Goal: Task Accomplishment & Management: Manage account settings

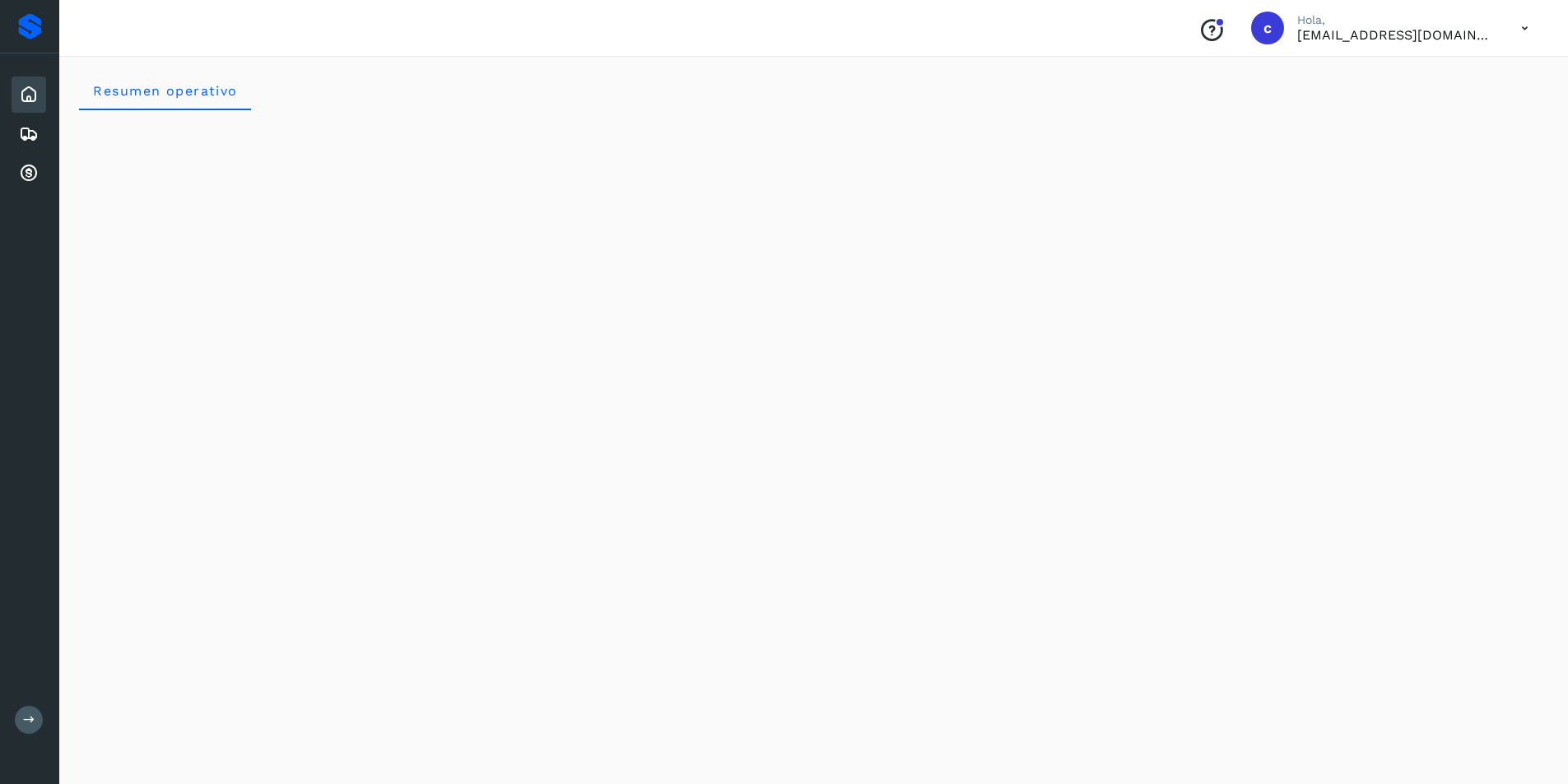
click at [28, 111] on div "Inicio" at bounding box center [29, 95] width 35 height 37
click at [28, 124] on icon at bounding box center [29, 134] width 20 height 20
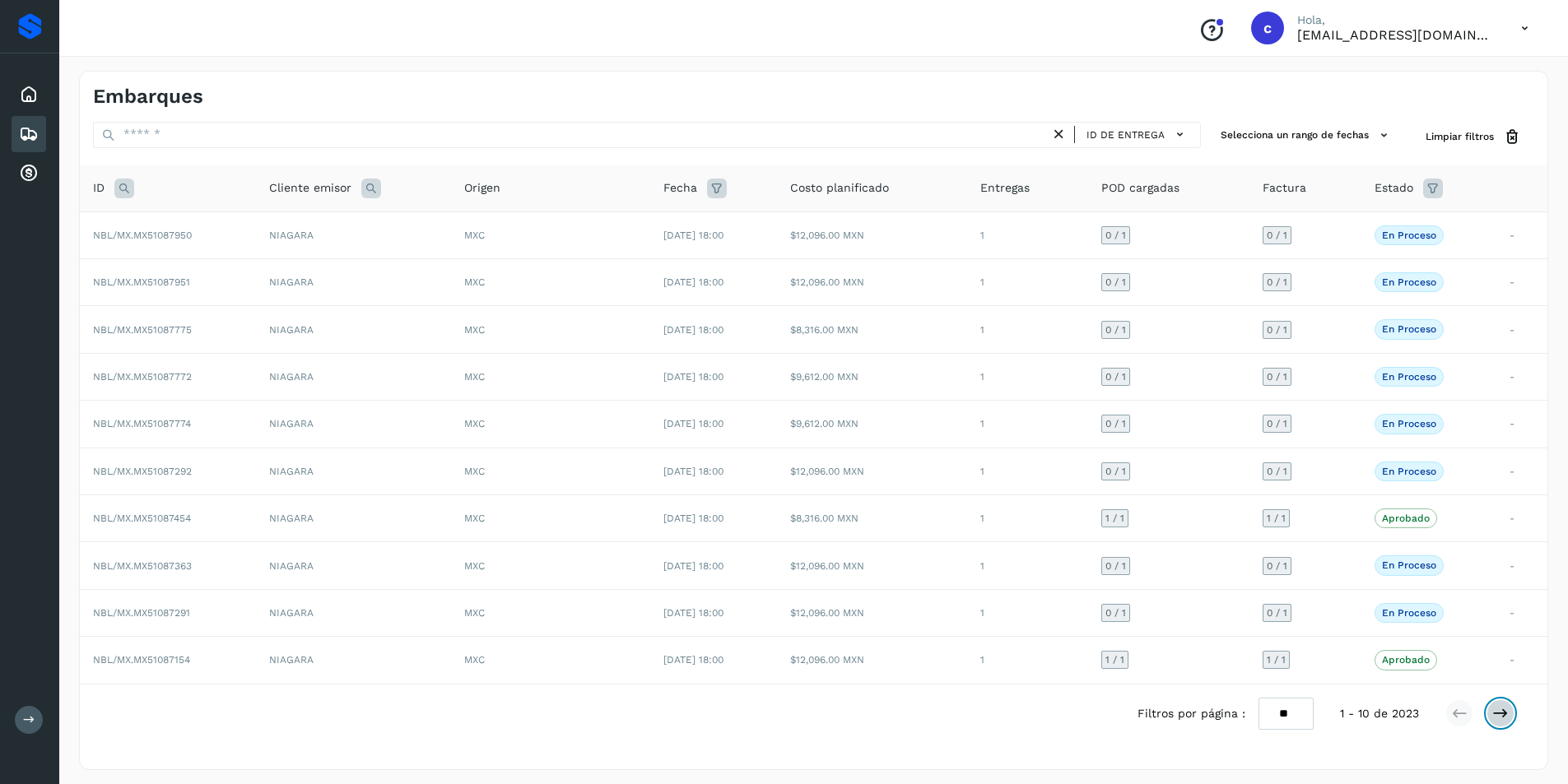
click at [1499, 714] on icon at bounding box center [1500, 713] width 17 height 17
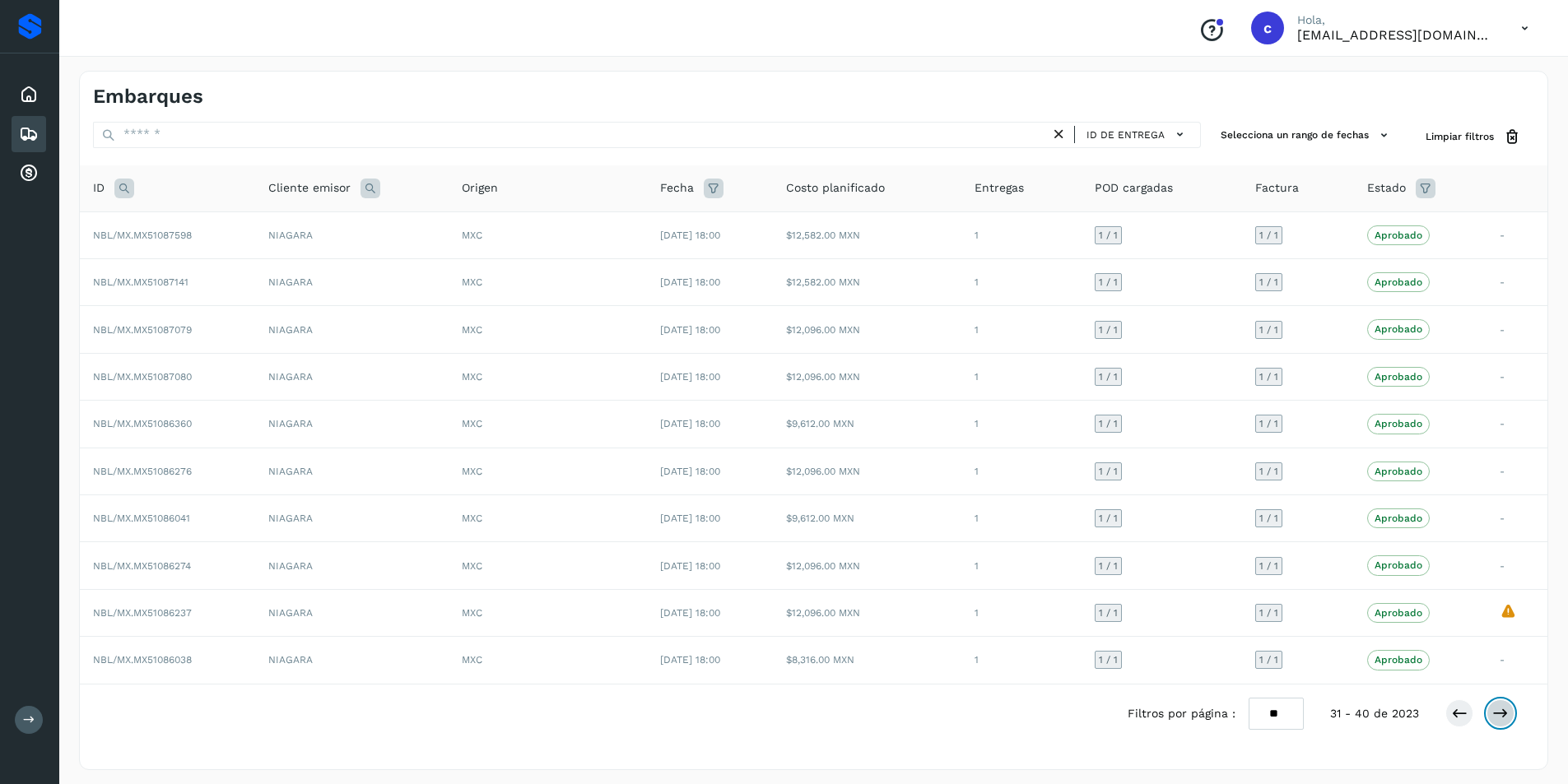
click at [1499, 714] on icon at bounding box center [1500, 713] width 17 height 17
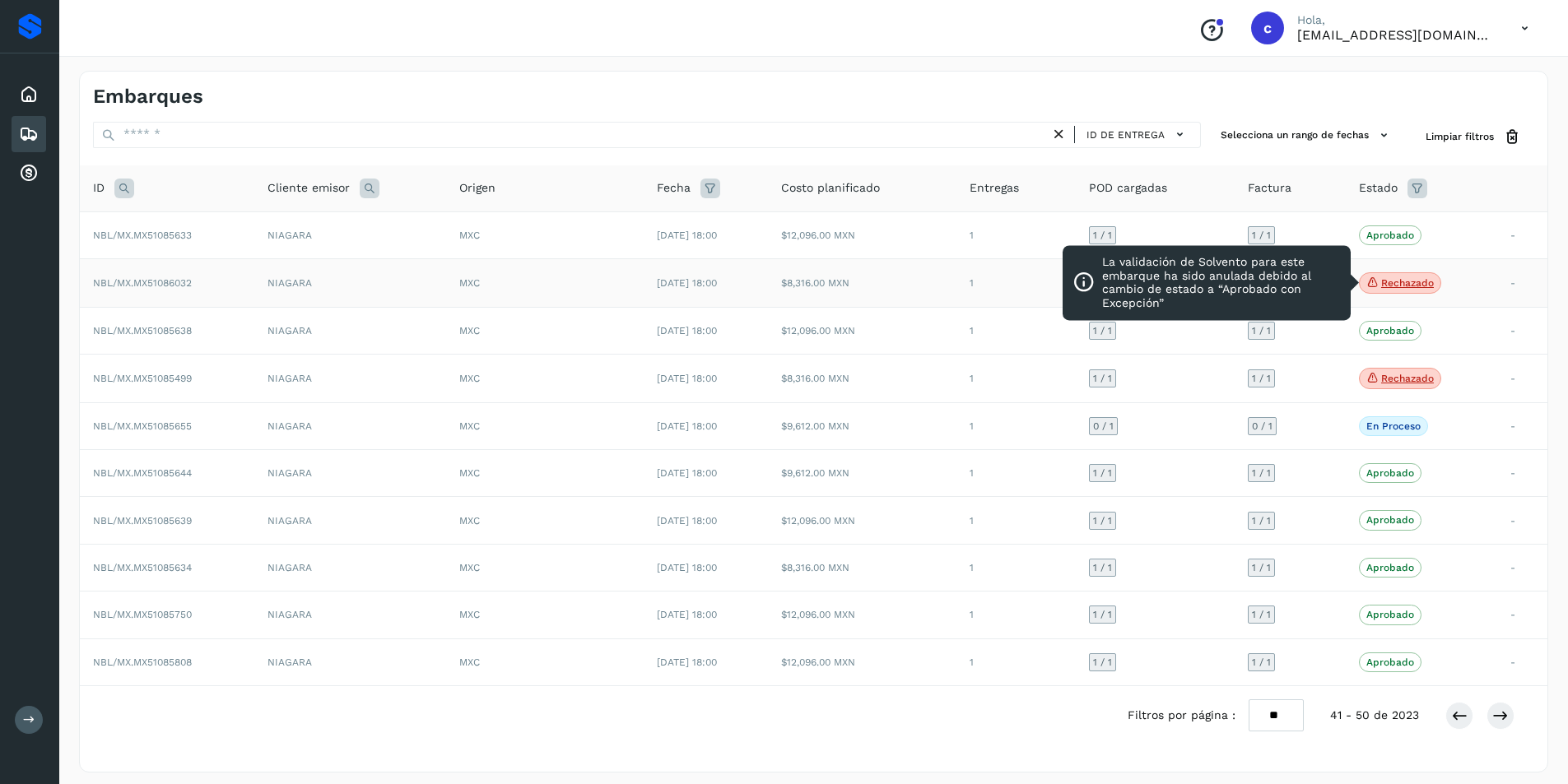
click at [1370, 284] on span "Rechazado" at bounding box center [1400, 283] width 83 height 22
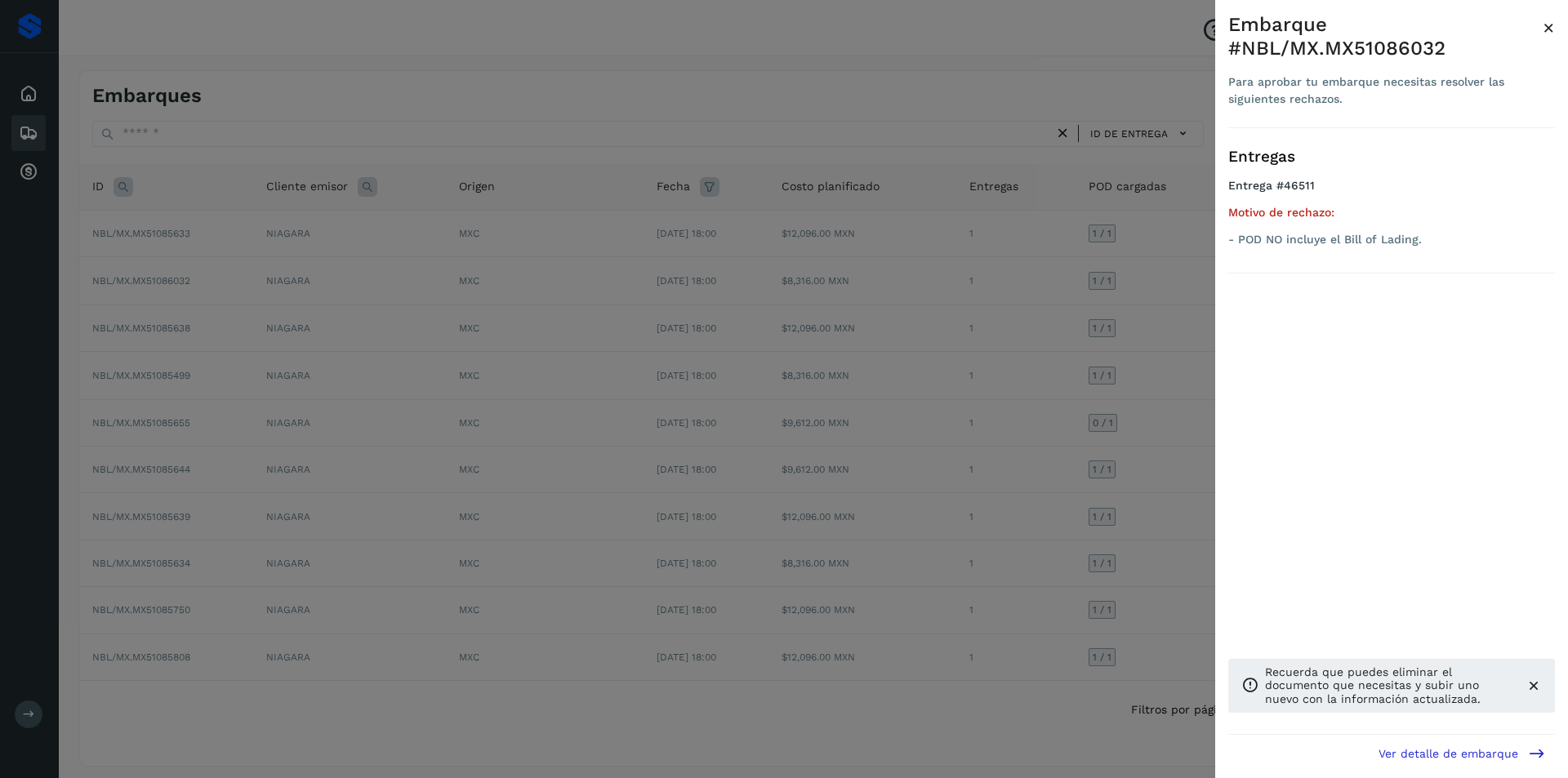
click at [1042, 345] on div at bounding box center [784, 389] width 1568 height 778
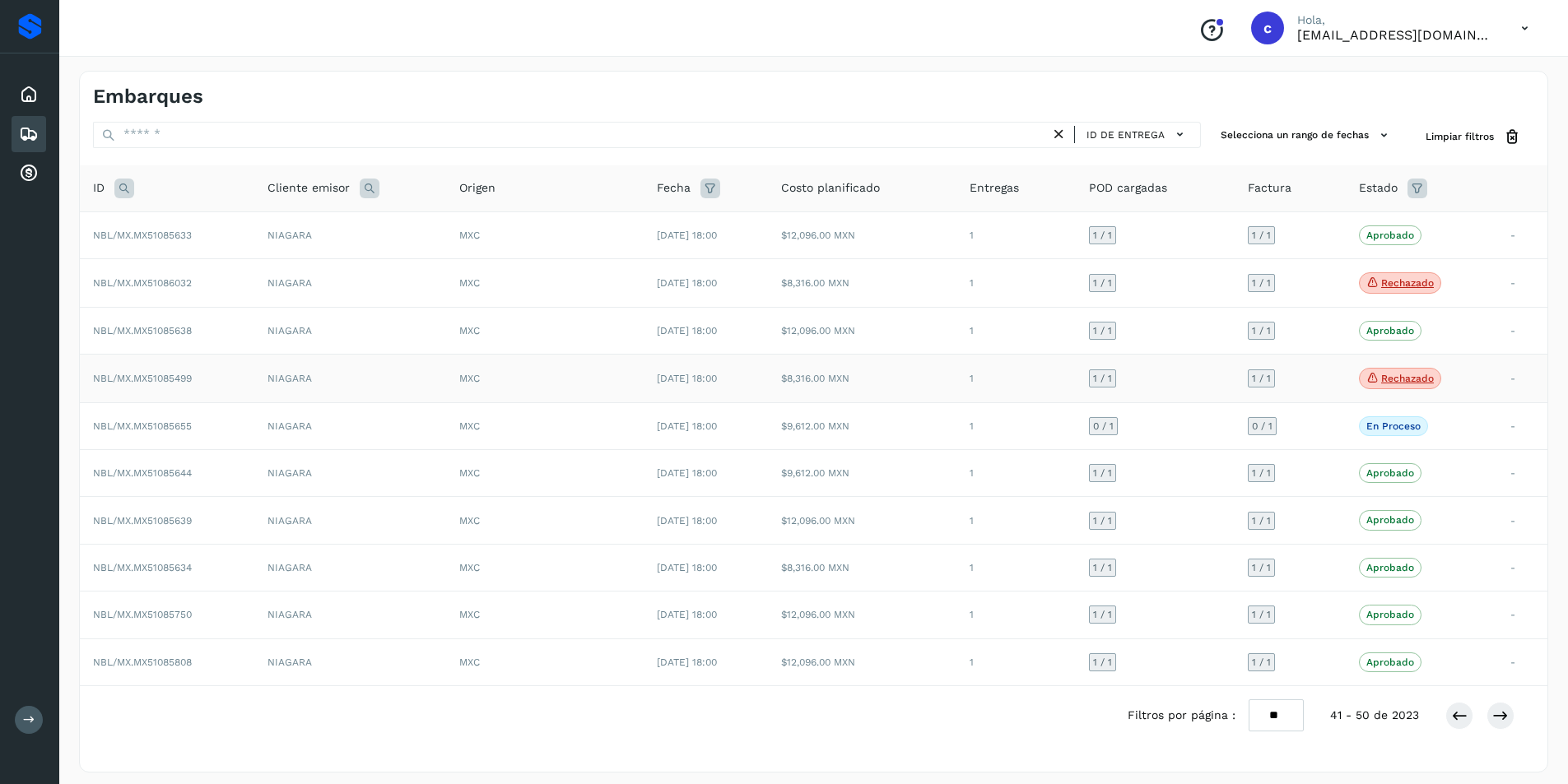
click at [1369, 381] on span "Rechazado" at bounding box center [1400, 379] width 83 height 22
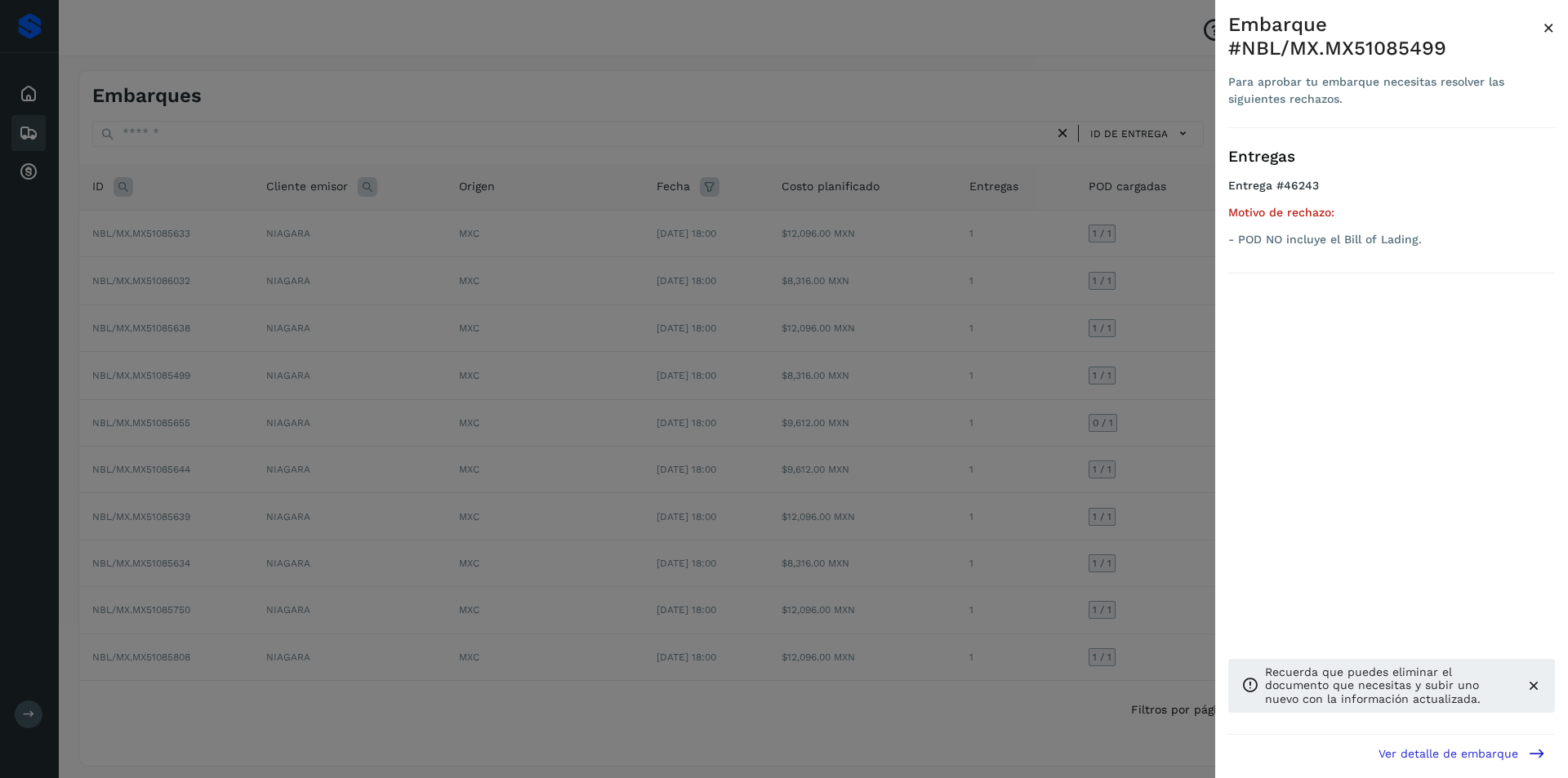
click at [1088, 387] on div at bounding box center [784, 389] width 1568 height 778
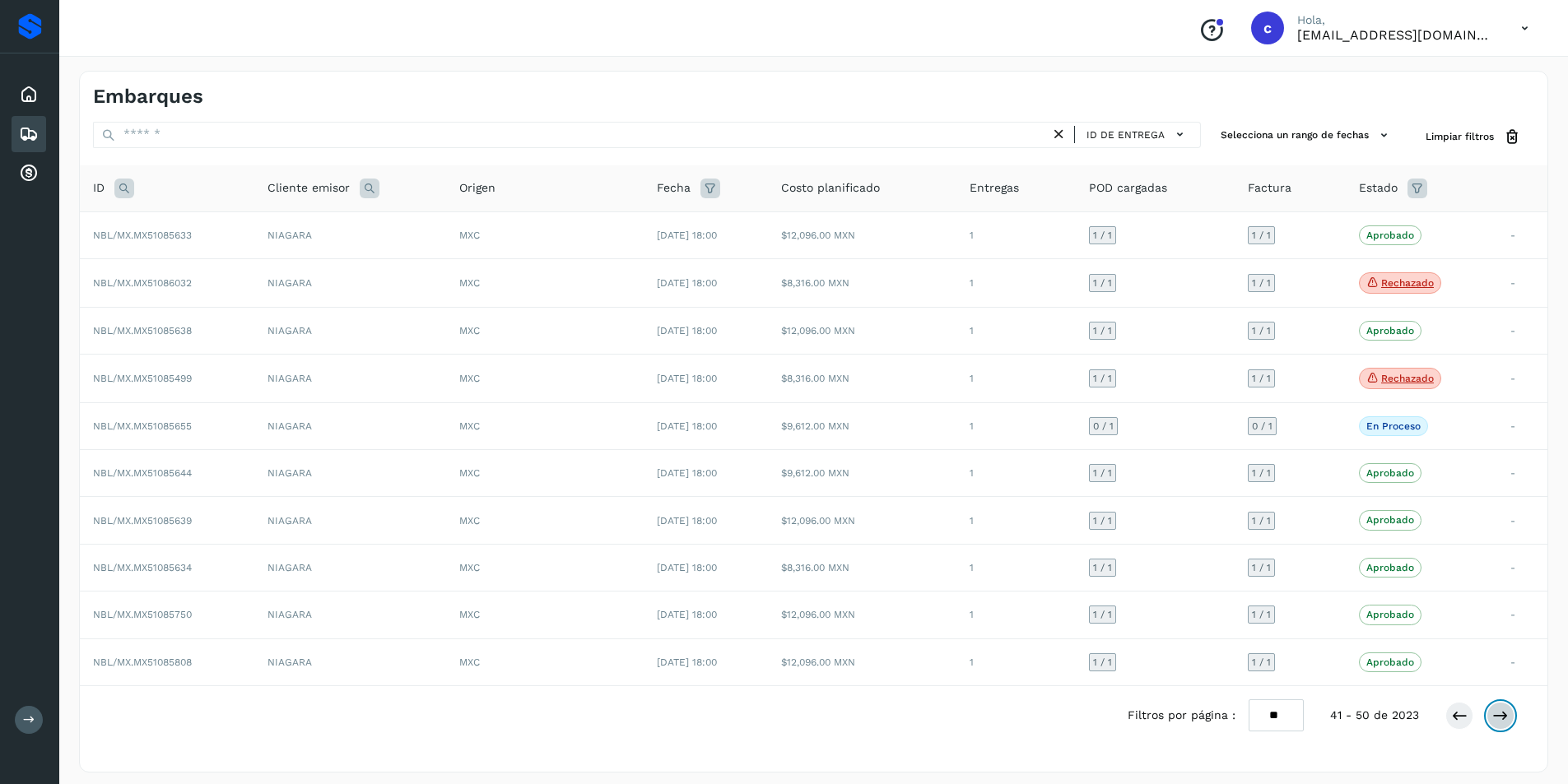
click at [1511, 718] on button at bounding box center [1501, 716] width 28 height 28
click at [1511, 718] on button at bounding box center [1501, 714] width 28 height 28
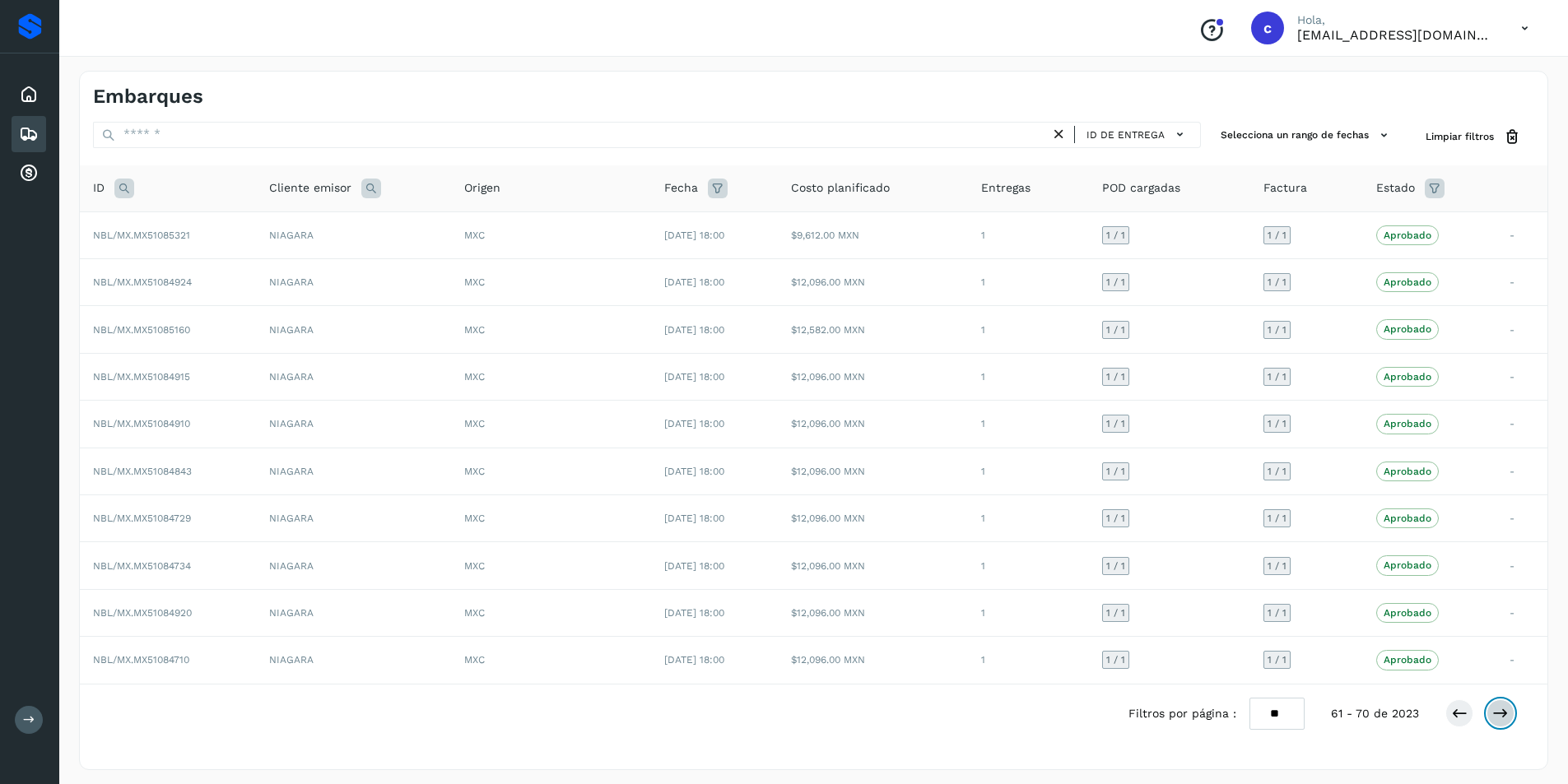
click at [1511, 718] on button at bounding box center [1501, 714] width 28 height 28
click at [1512, 712] on button at bounding box center [1501, 714] width 28 height 28
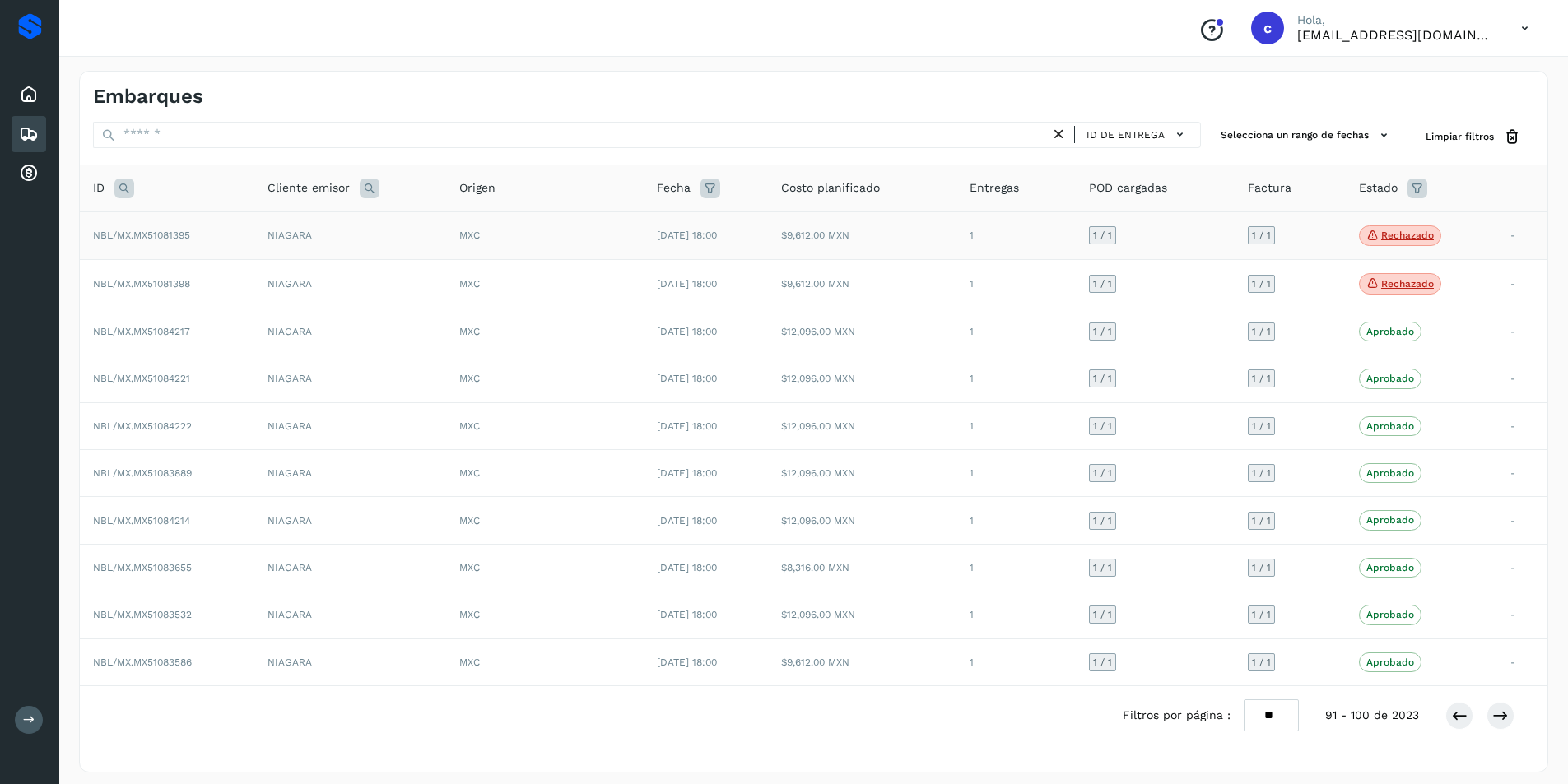
click at [1415, 241] on p "Rechazado" at bounding box center [1408, 235] width 53 height 11
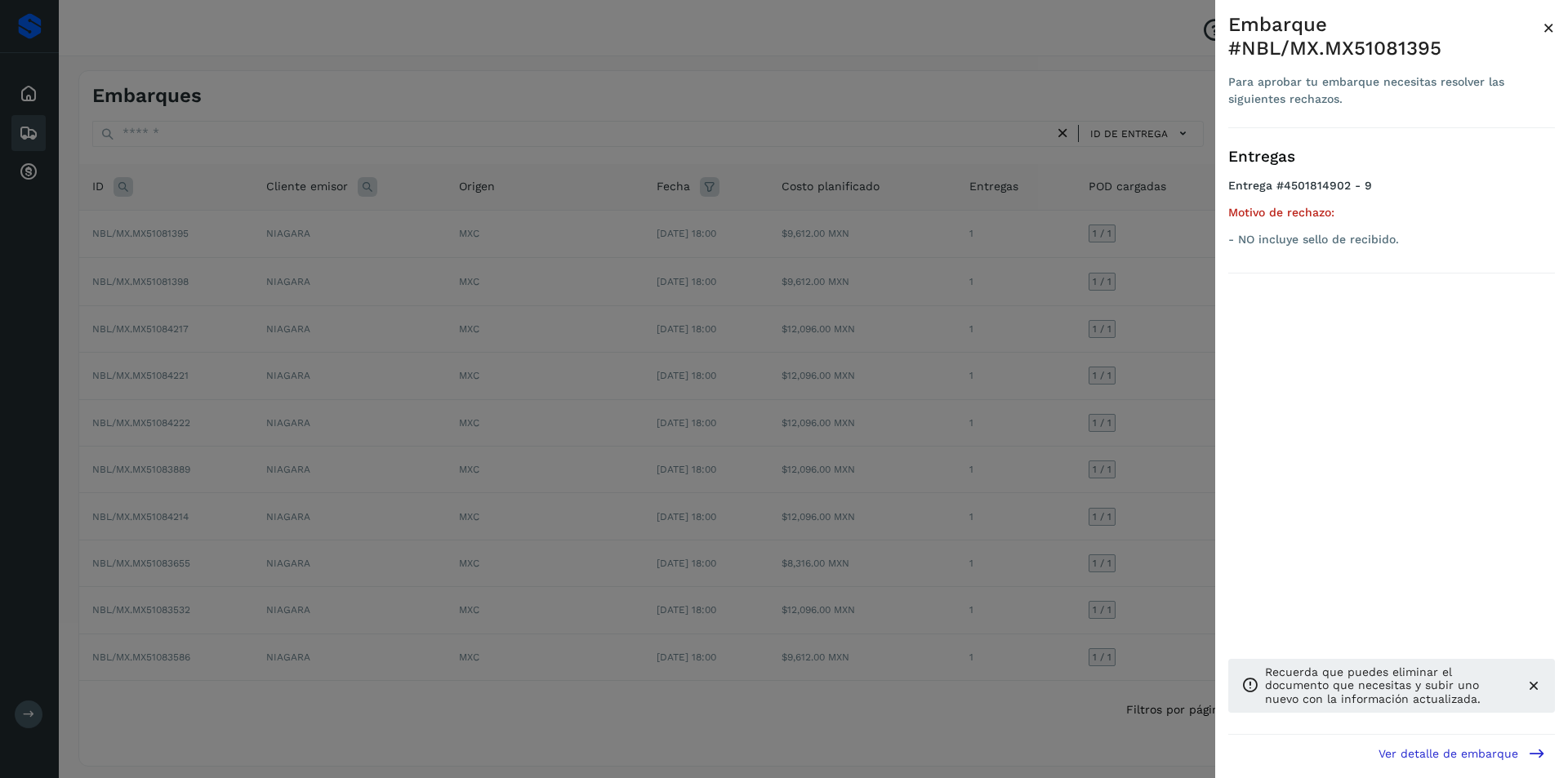
click at [1130, 314] on div at bounding box center [784, 389] width 1568 height 778
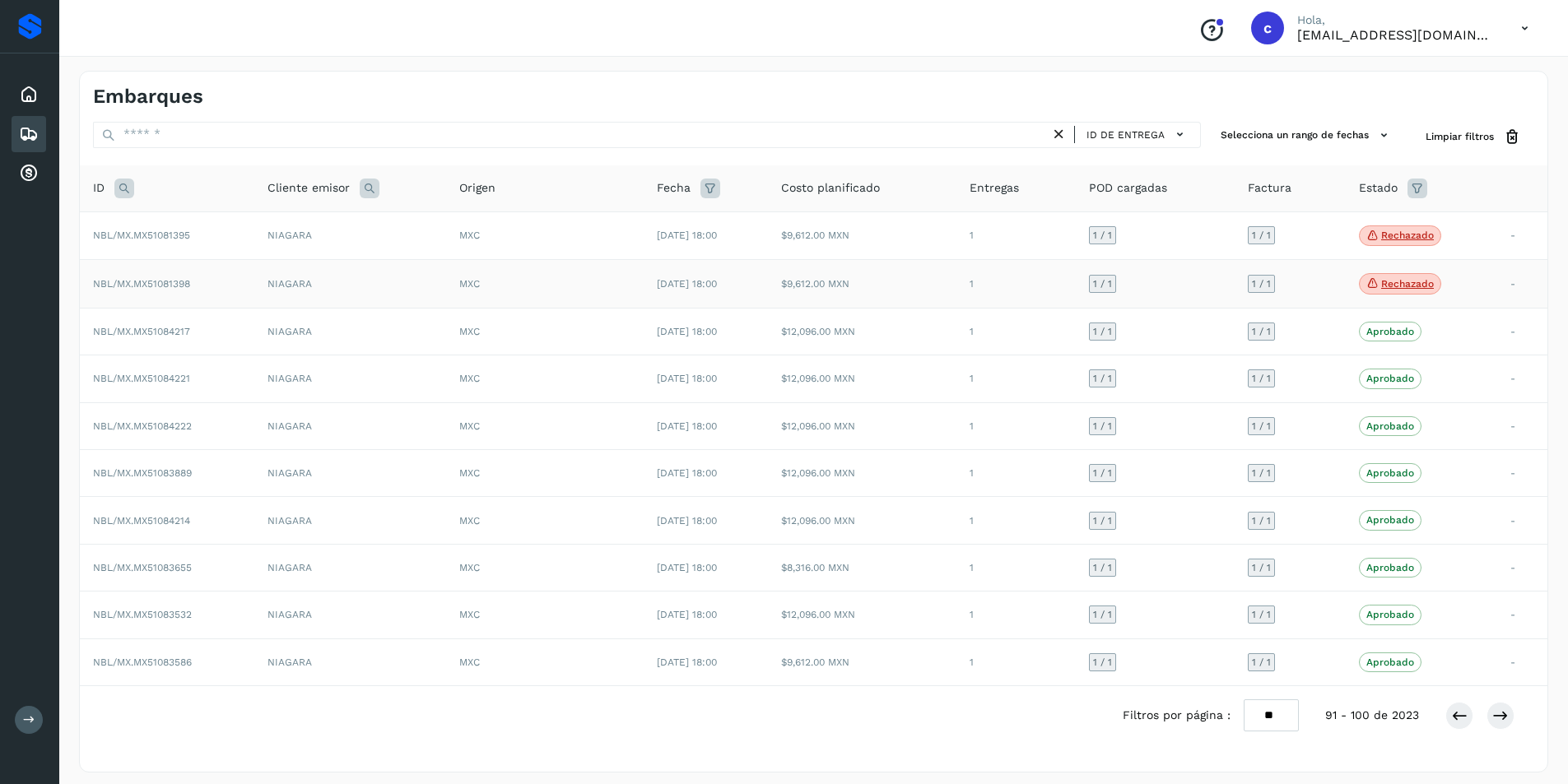
click at [1400, 286] on p "Rechazado" at bounding box center [1408, 284] width 53 height 11
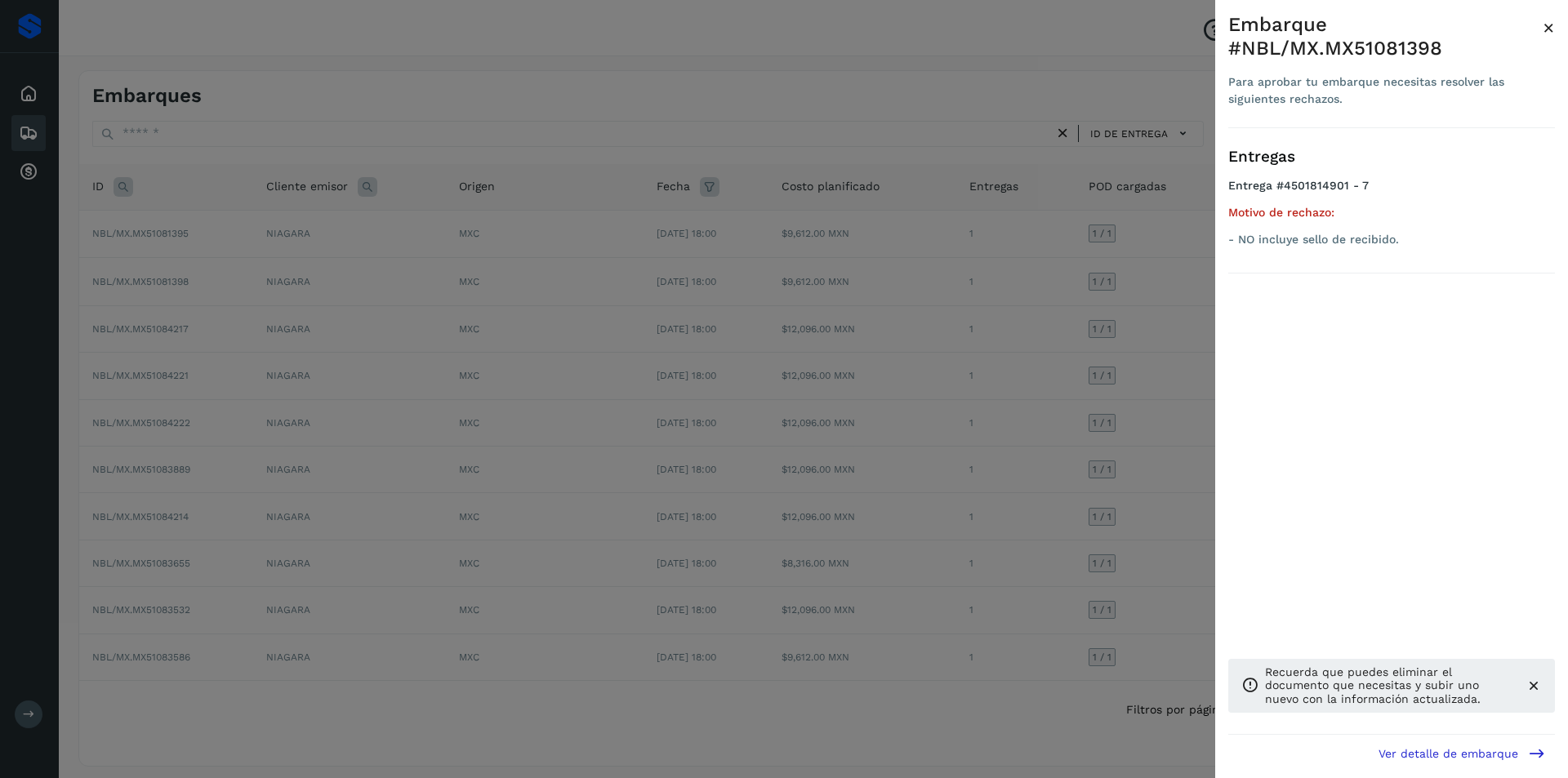
click at [1078, 436] on div at bounding box center [784, 389] width 1568 height 778
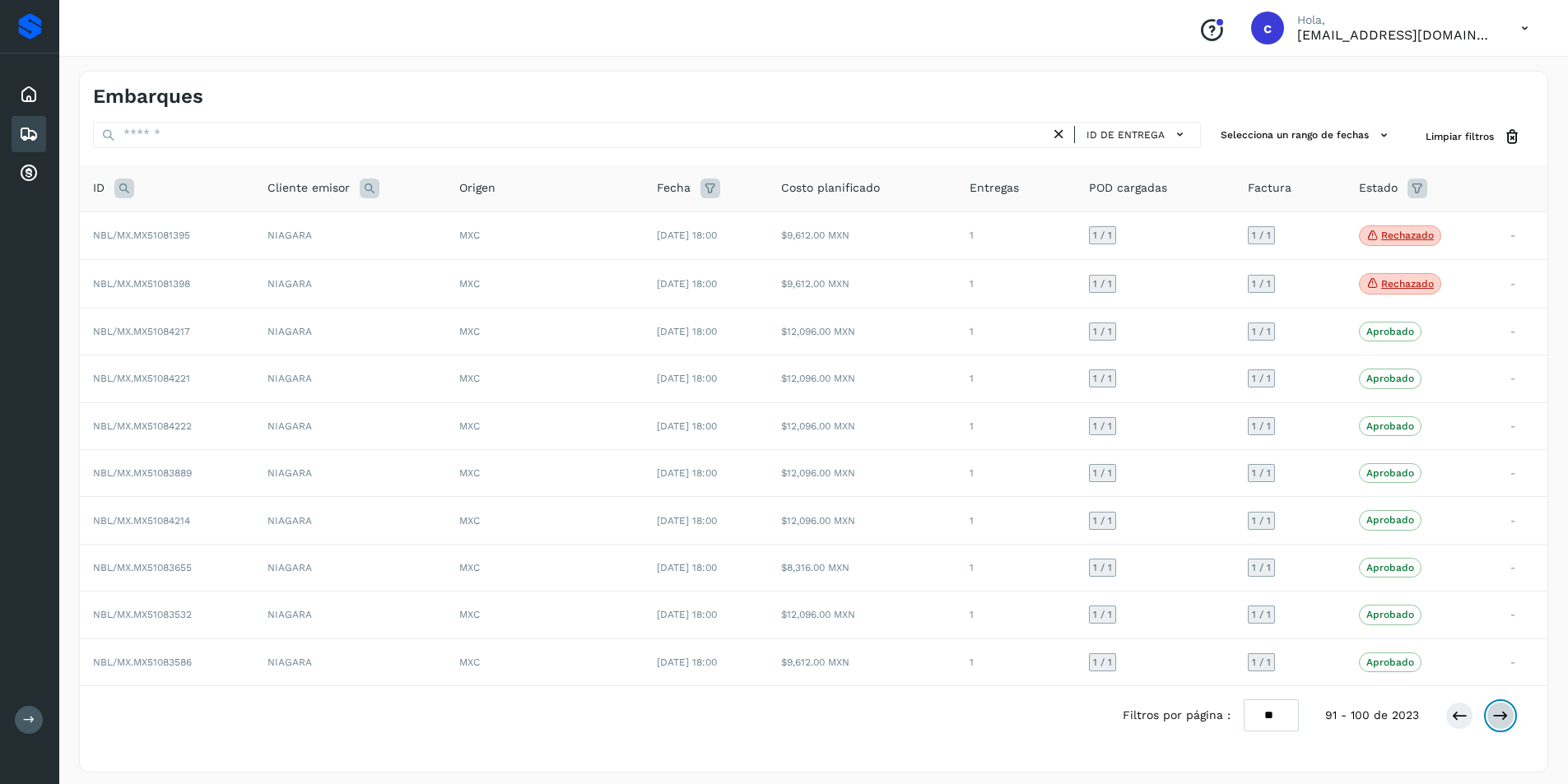
click at [1502, 710] on icon at bounding box center [1500, 715] width 17 height 17
click at [1510, 714] on button at bounding box center [1501, 714] width 28 height 28
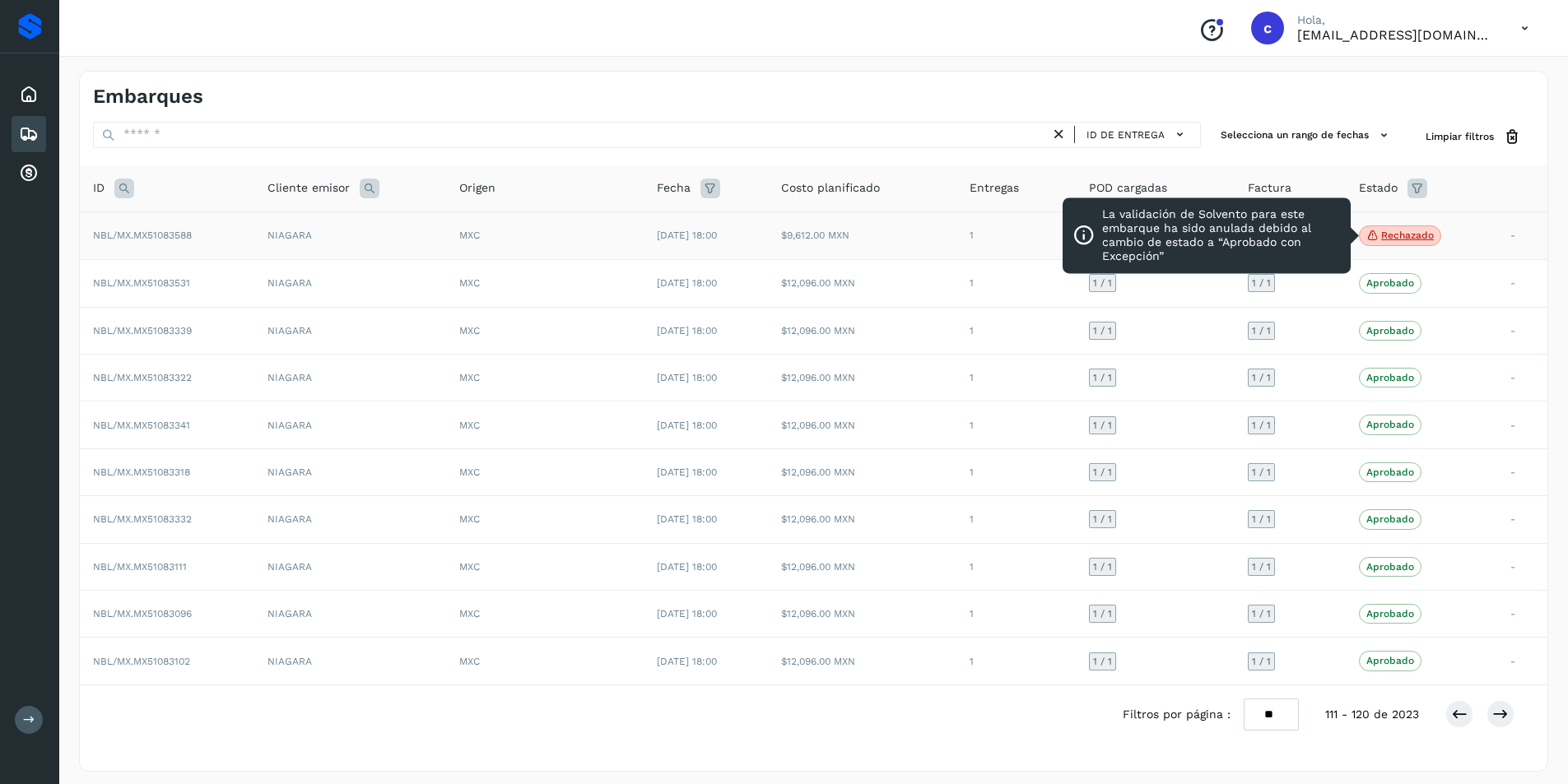
click at [1390, 246] on span "Rechazado" at bounding box center [1400, 236] width 83 height 22
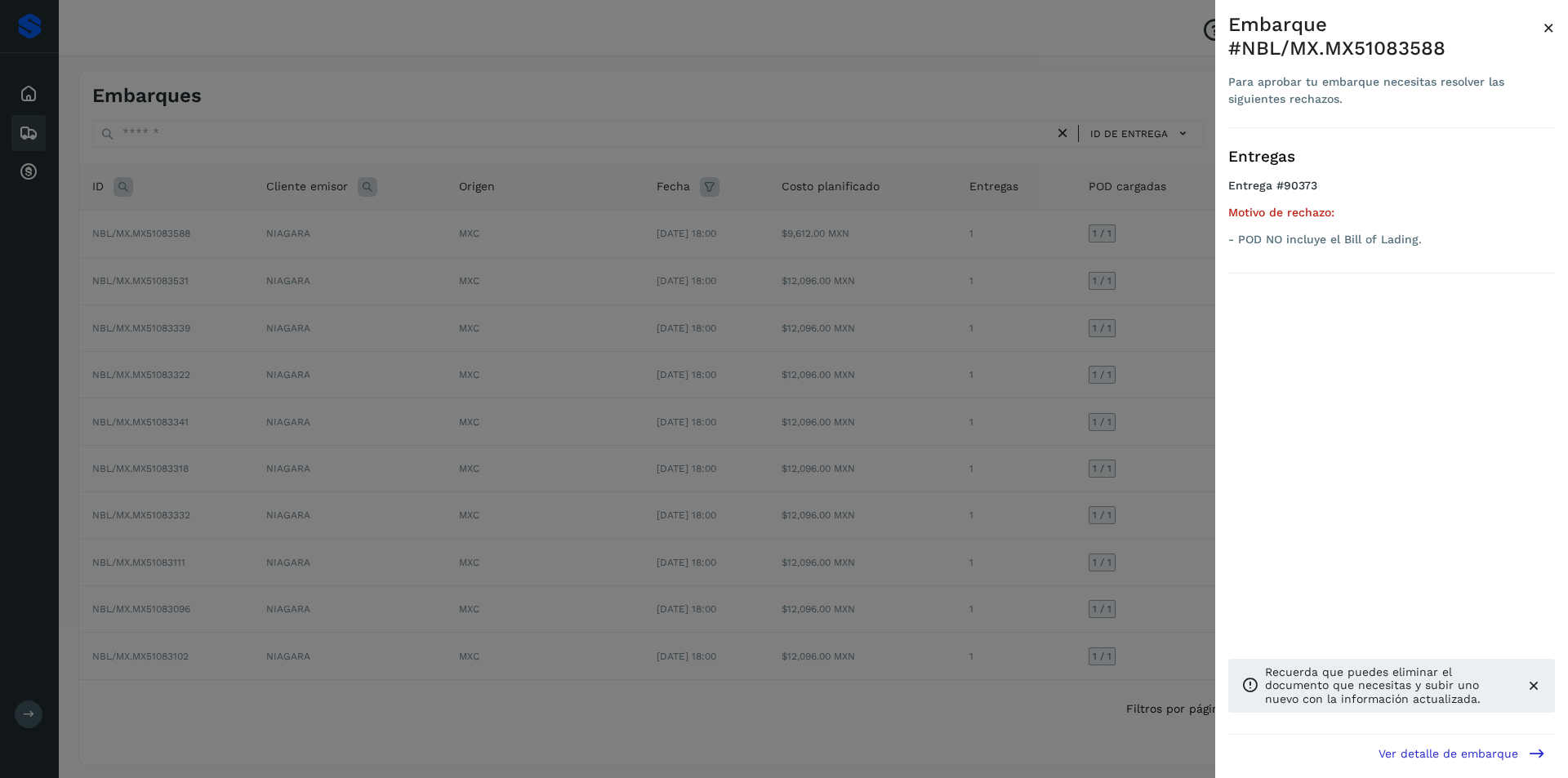
click at [1156, 304] on div at bounding box center [784, 389] width 1568 height 778
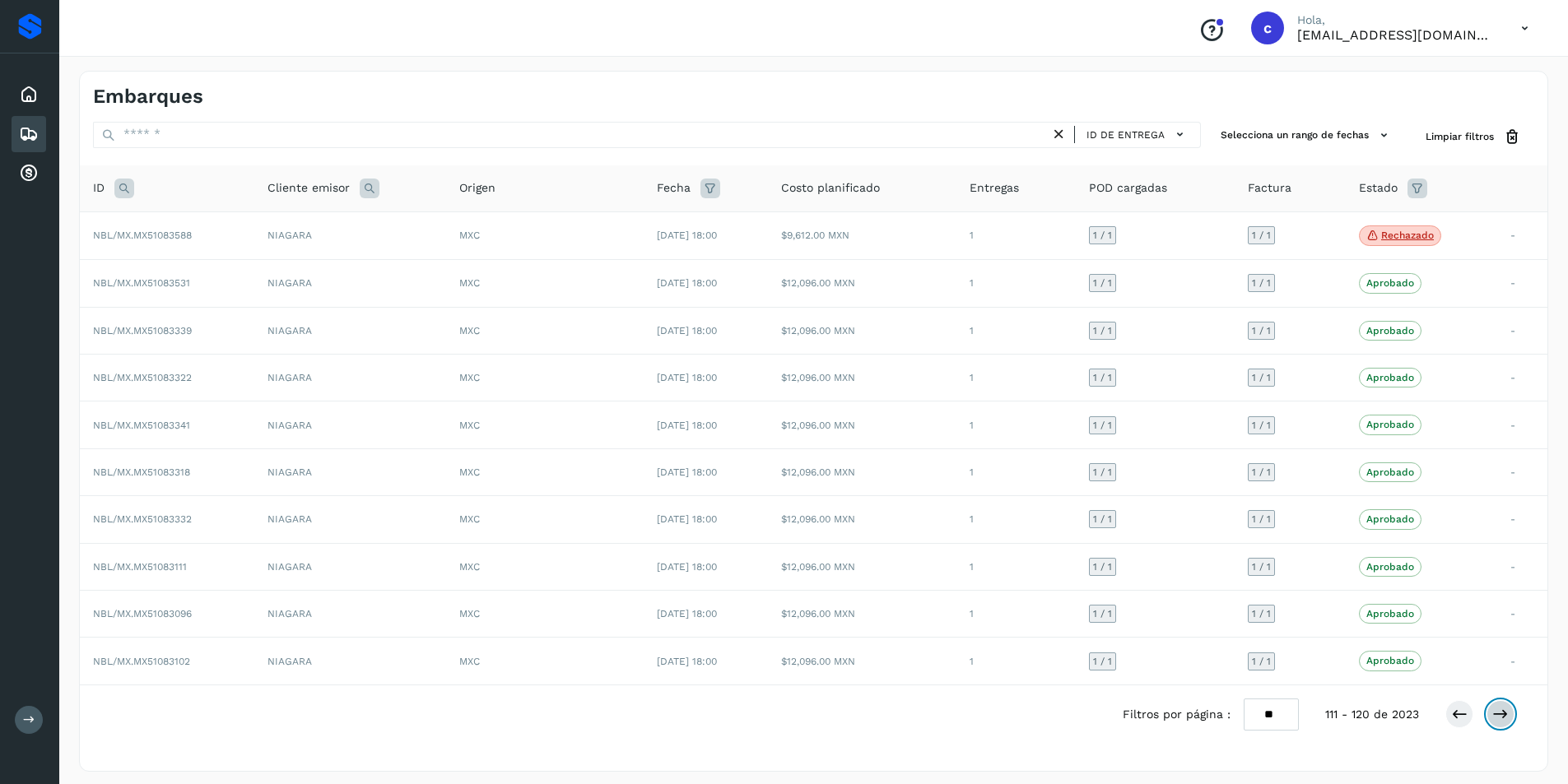
click at [1504, 716] on icon at bounding box center [1500, 714] width 17 height 17
click at [1504, 716] on icon at bounding box center [1500, 717] width 17 height 17
click at [1504, 716] on icon at bounding box center [1500, 714] width 17 height 17
click at [1469, 719] on button at bounding box center [1460, 714] width 28 height 28
click at [1469, 719] on button at bounding box center [1460, 714] width 28 height 28
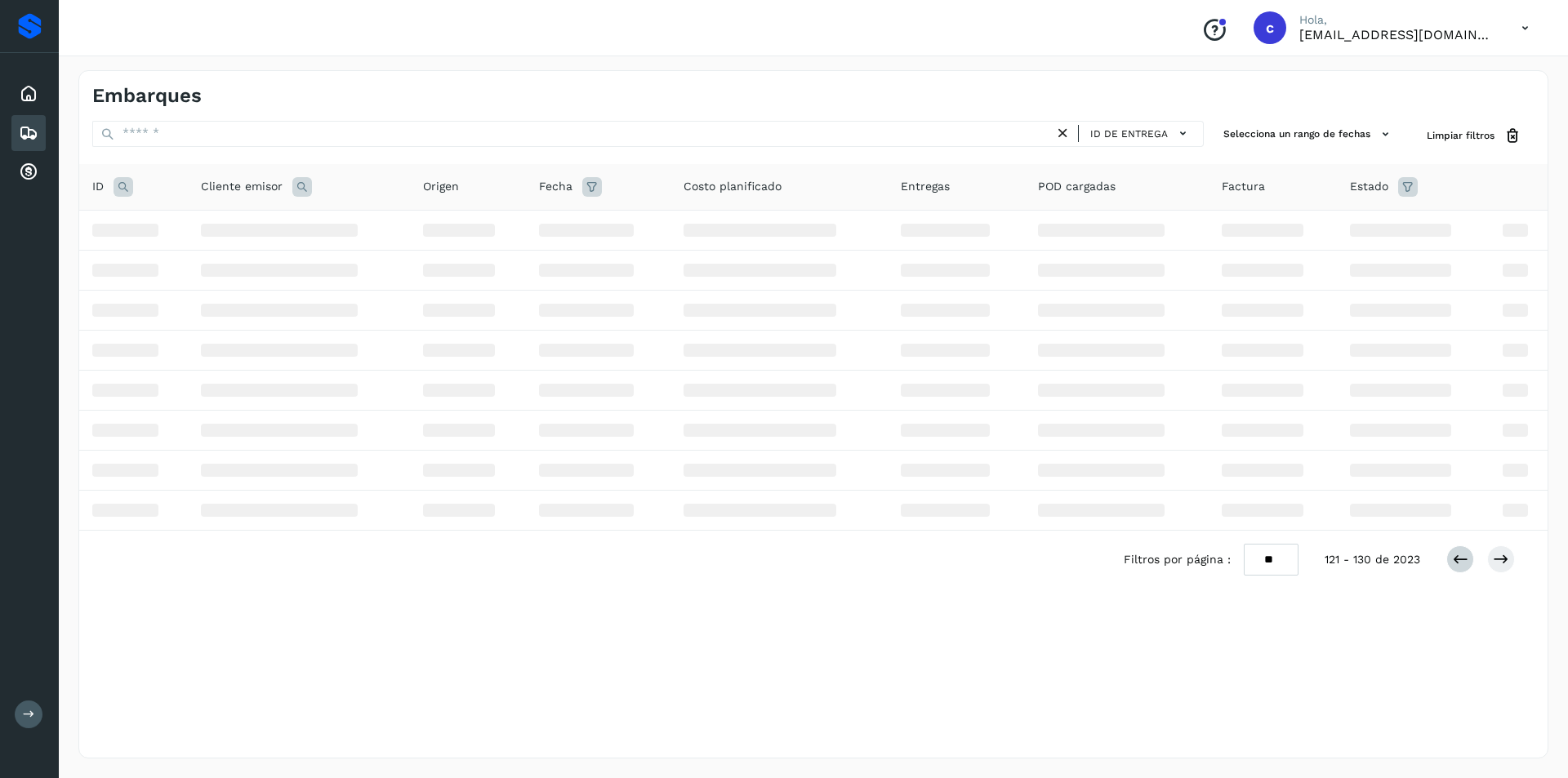
click at [1457, 713] on div "Embarques ID de entrega Selecciona un rango de fechas Selects date range for wh…" at bounding box center [813, 414] width 1470 height 688
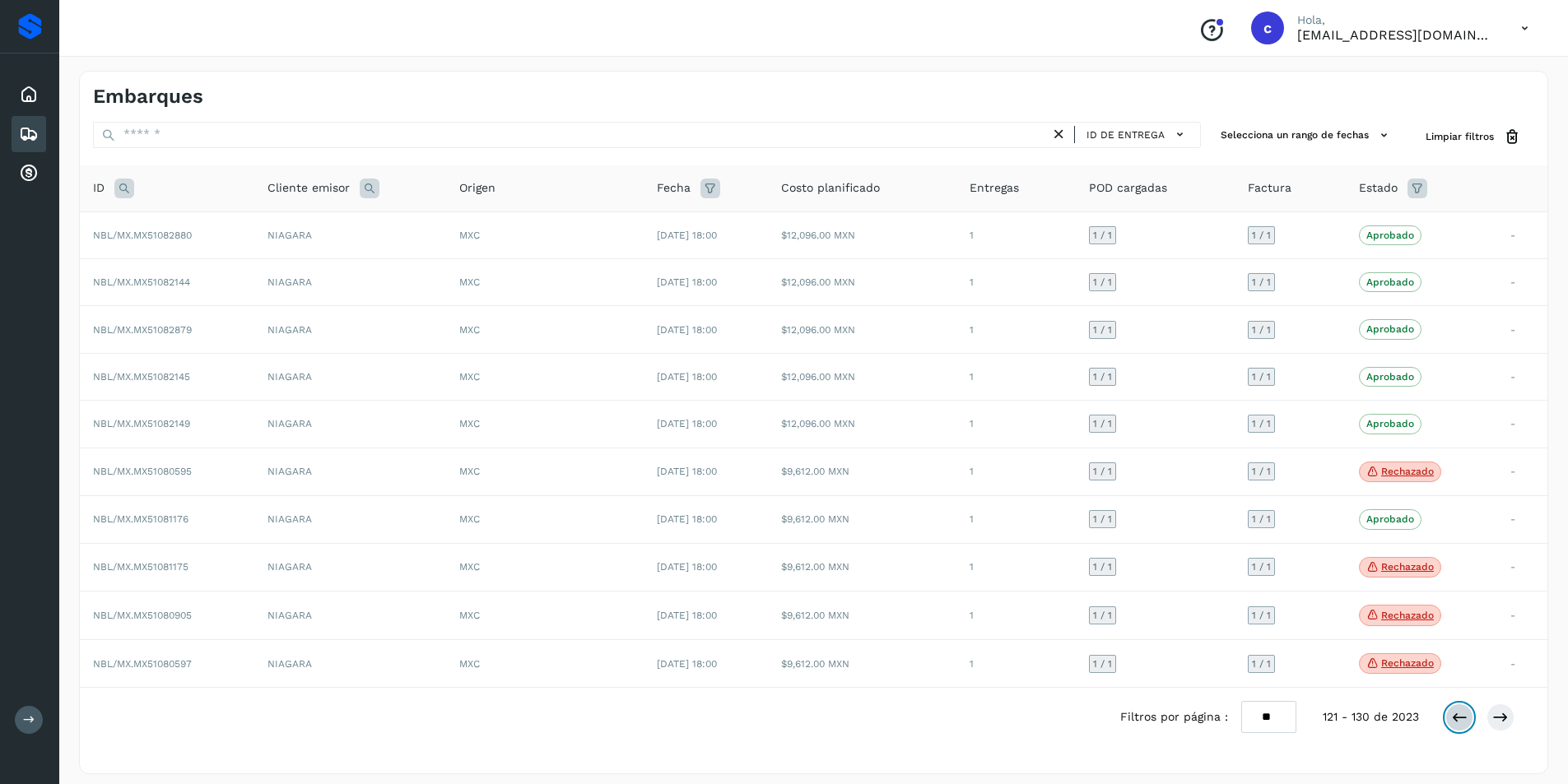
click at [1469, 719] on button at bounding box center [1460, 718] width 28 height 28
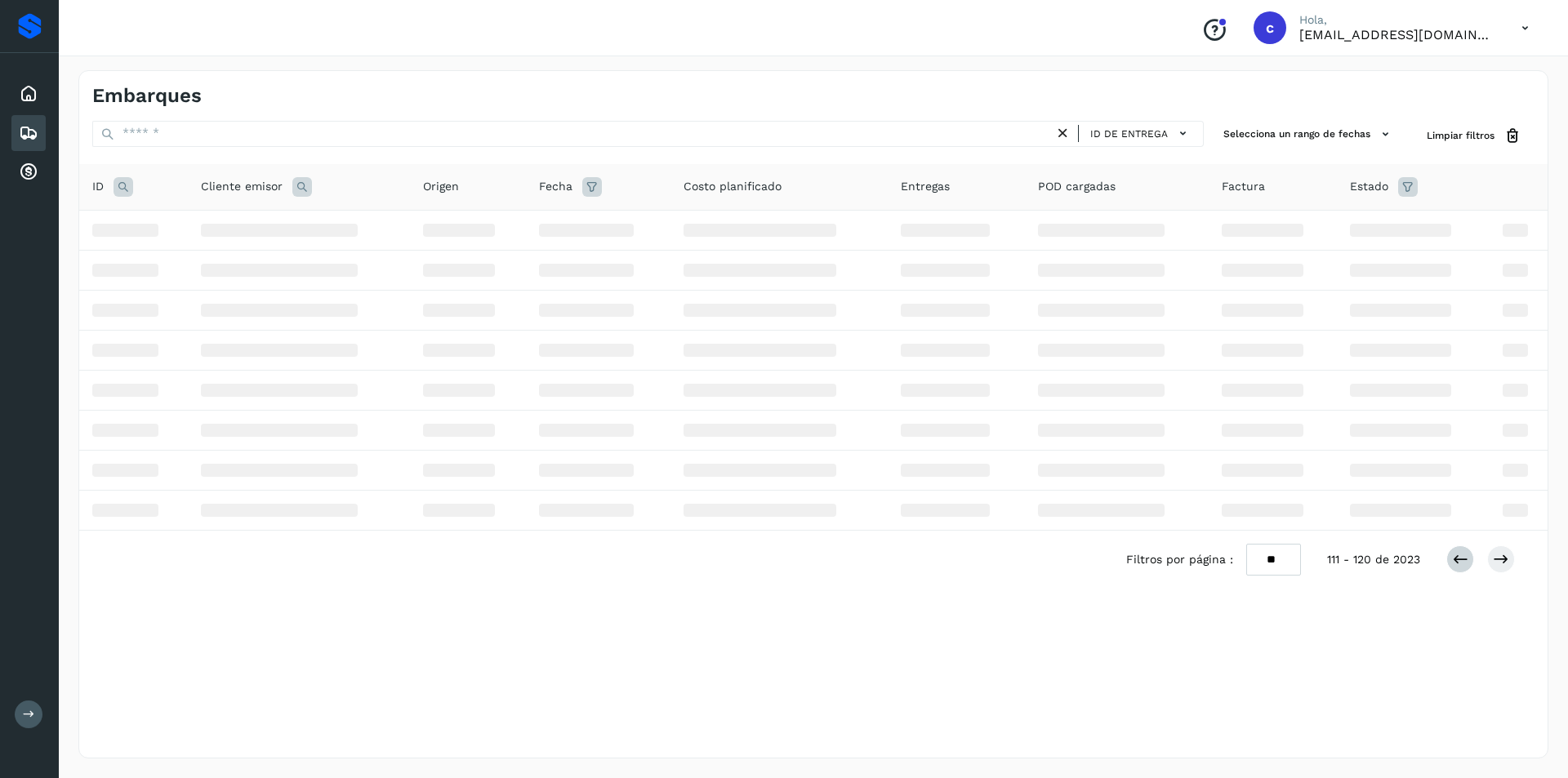
click at [1457, 713] on div "Embarques ID de entrega Selecciona un rango de fechas Selects date range for wh…" at bounding box center [813, 414] width 1470 height 688
click at [1457, 573] on button at bounding box center [1448, 560] width 28 height 28
click at [1457, 713] on div "Embarques ID de entrega Selecciona un rango de fechas Selects date range for wh…" at bounding box center [813, 414] width 1470 height 688
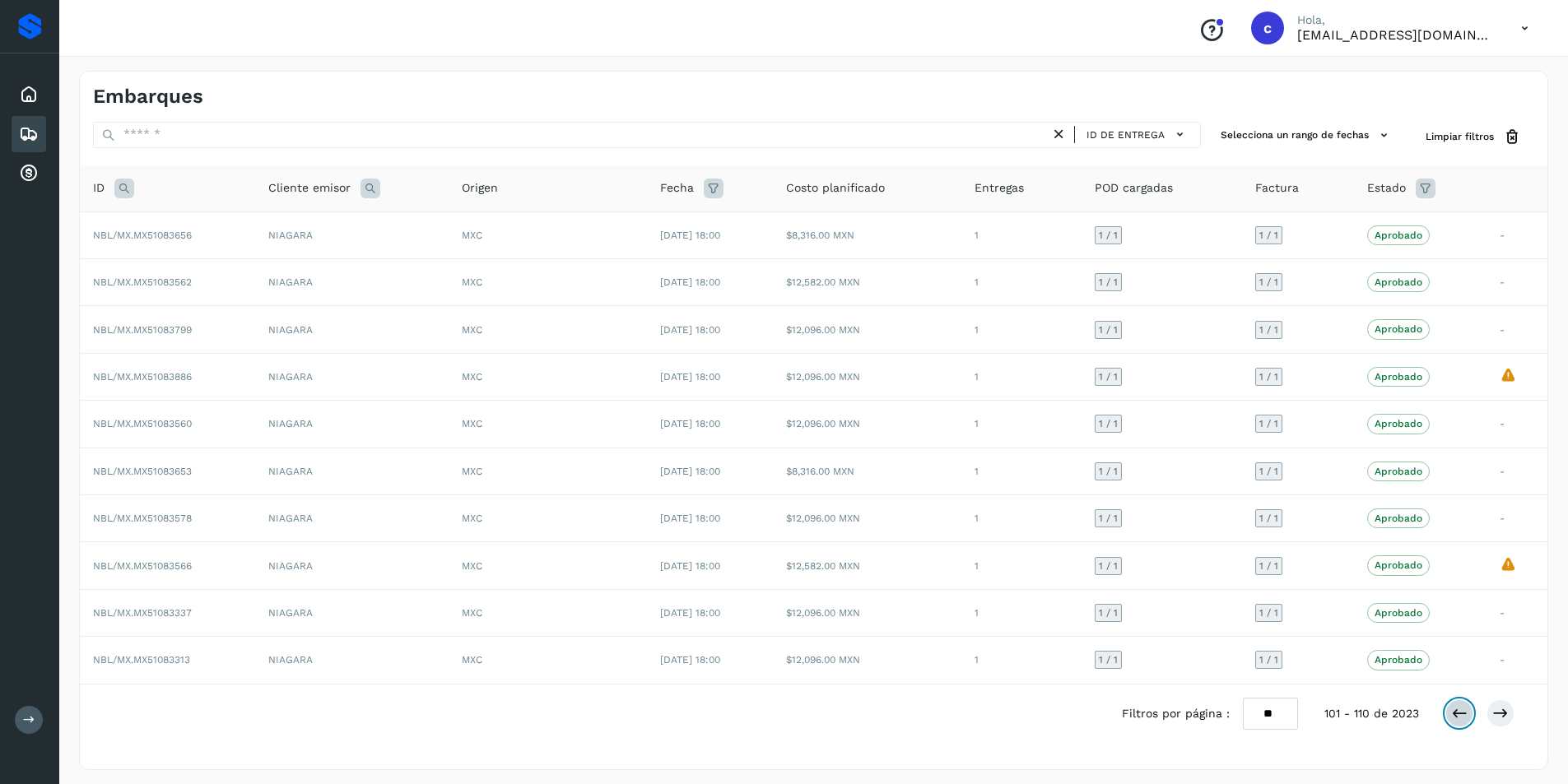
click at [1470, 719] on button at bounding box center [1460, 714] width 28 height 28
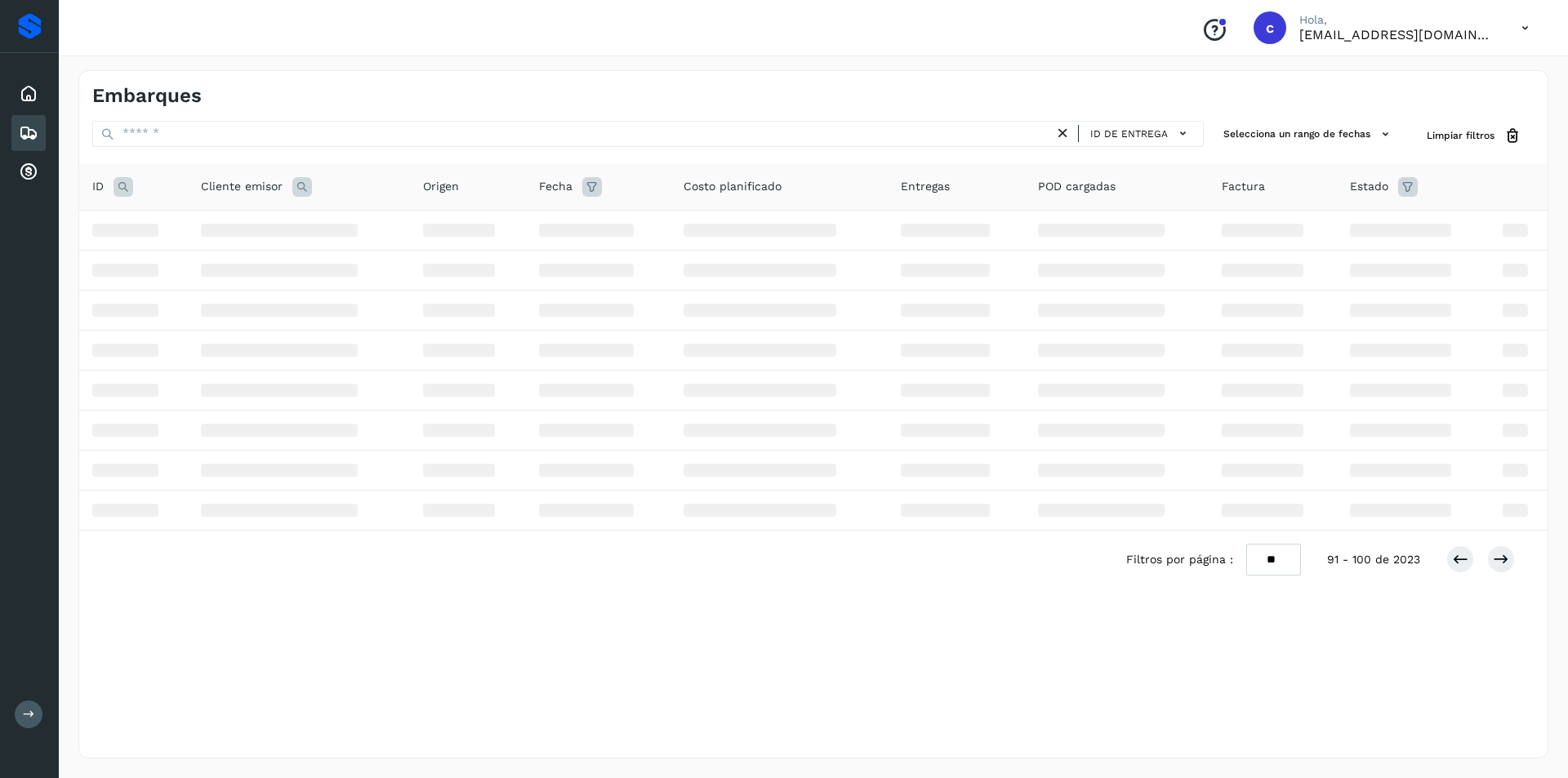
click at [1457, 713] on div "Embarques ID de entrega Selecciona un rango de fechas Selects date range for wh…" at bounding box center [813, 414] width 1470 height 688
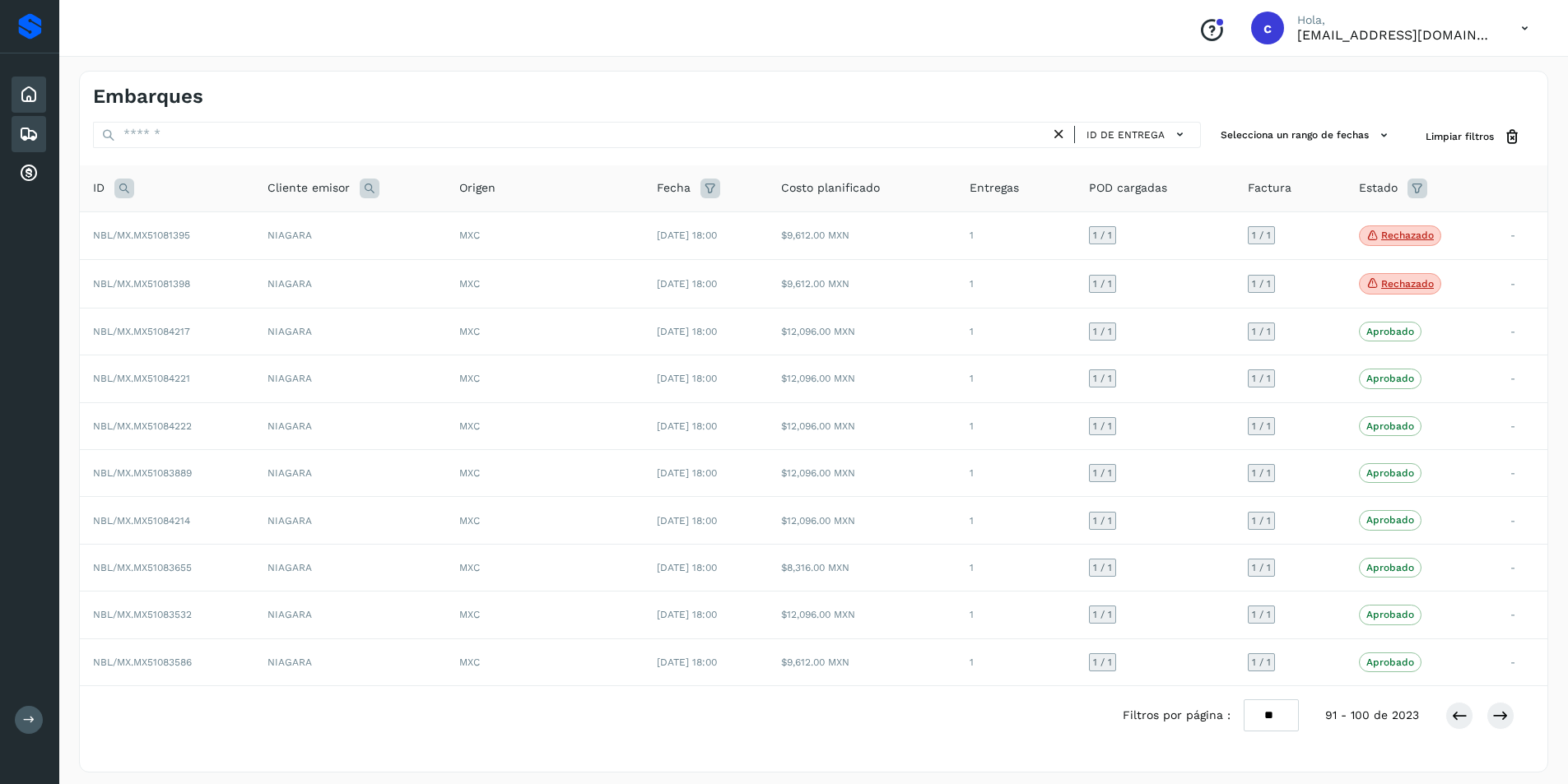
click at [17, 98] on div "Inicio" at bounding box center [29, 95] width 35 height 37
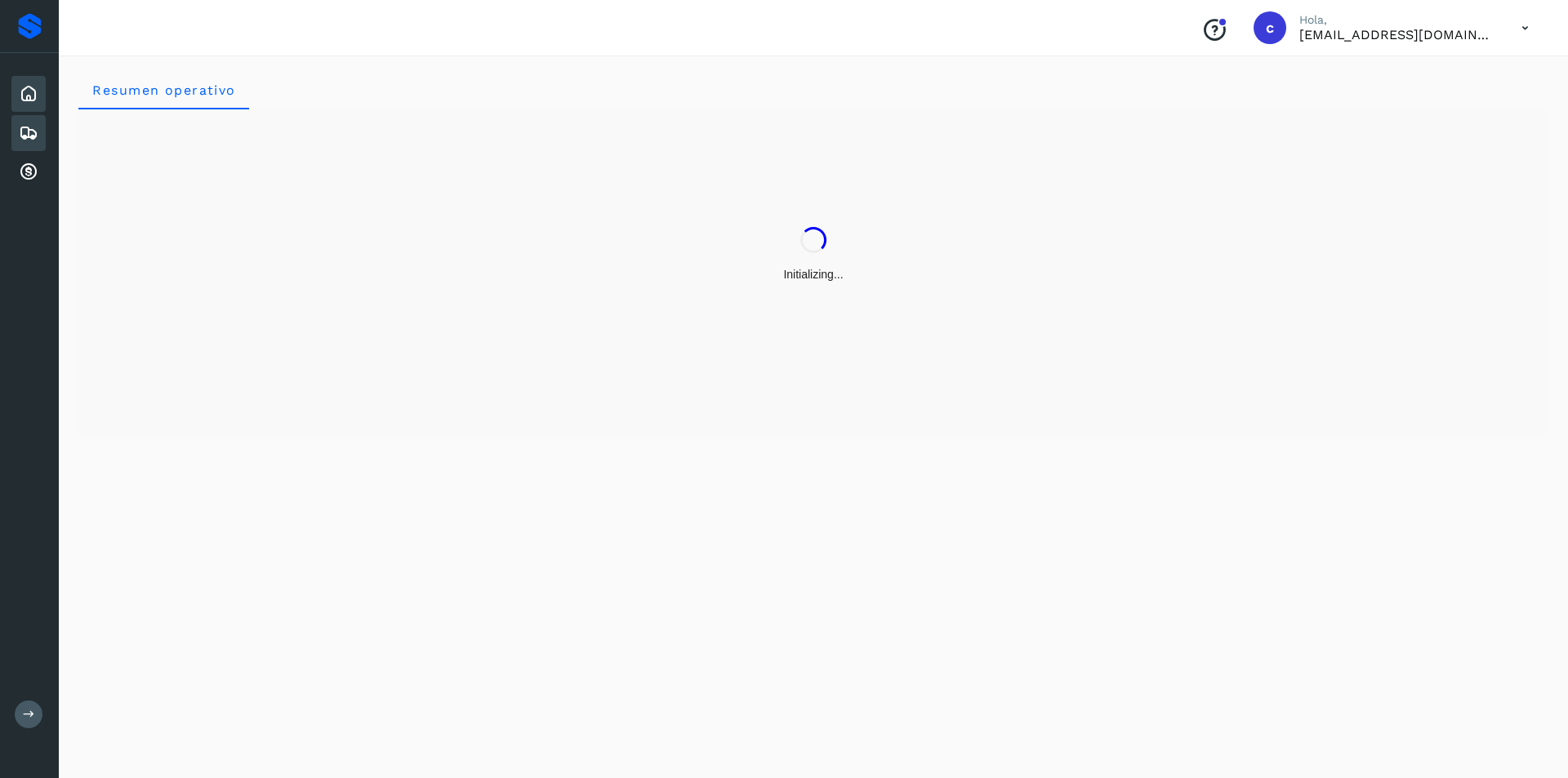
click at [35, 146] on div "Embarques" at bounding box center [28, 133] width 35 height 36
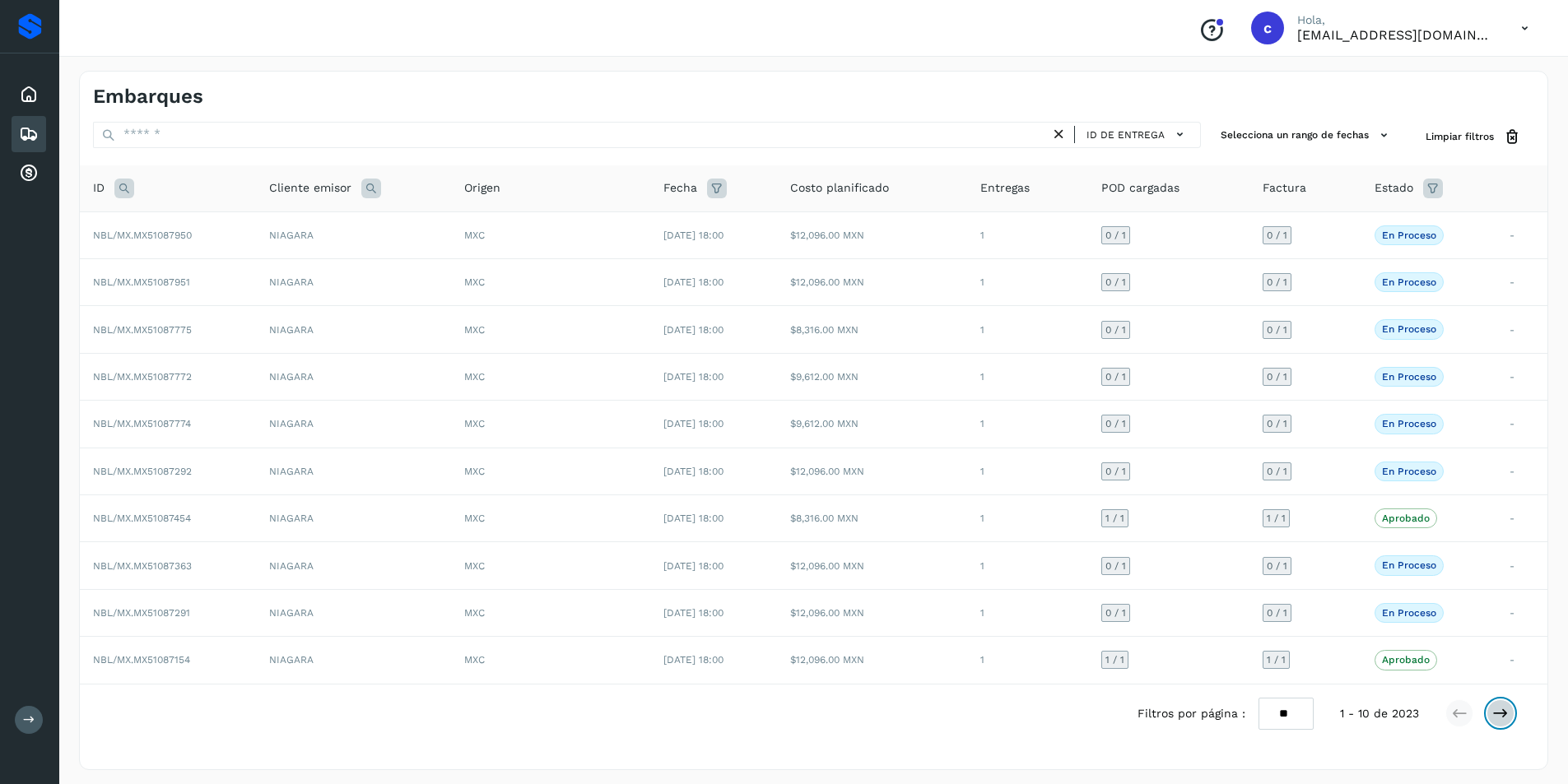
click at [1504, 714] on icon at bounding box center [1500, 713] width 17 height 17
click at [818, 664] on td "$9,612.00 MXN" at bounding box center [872, 660] width 190 height 47
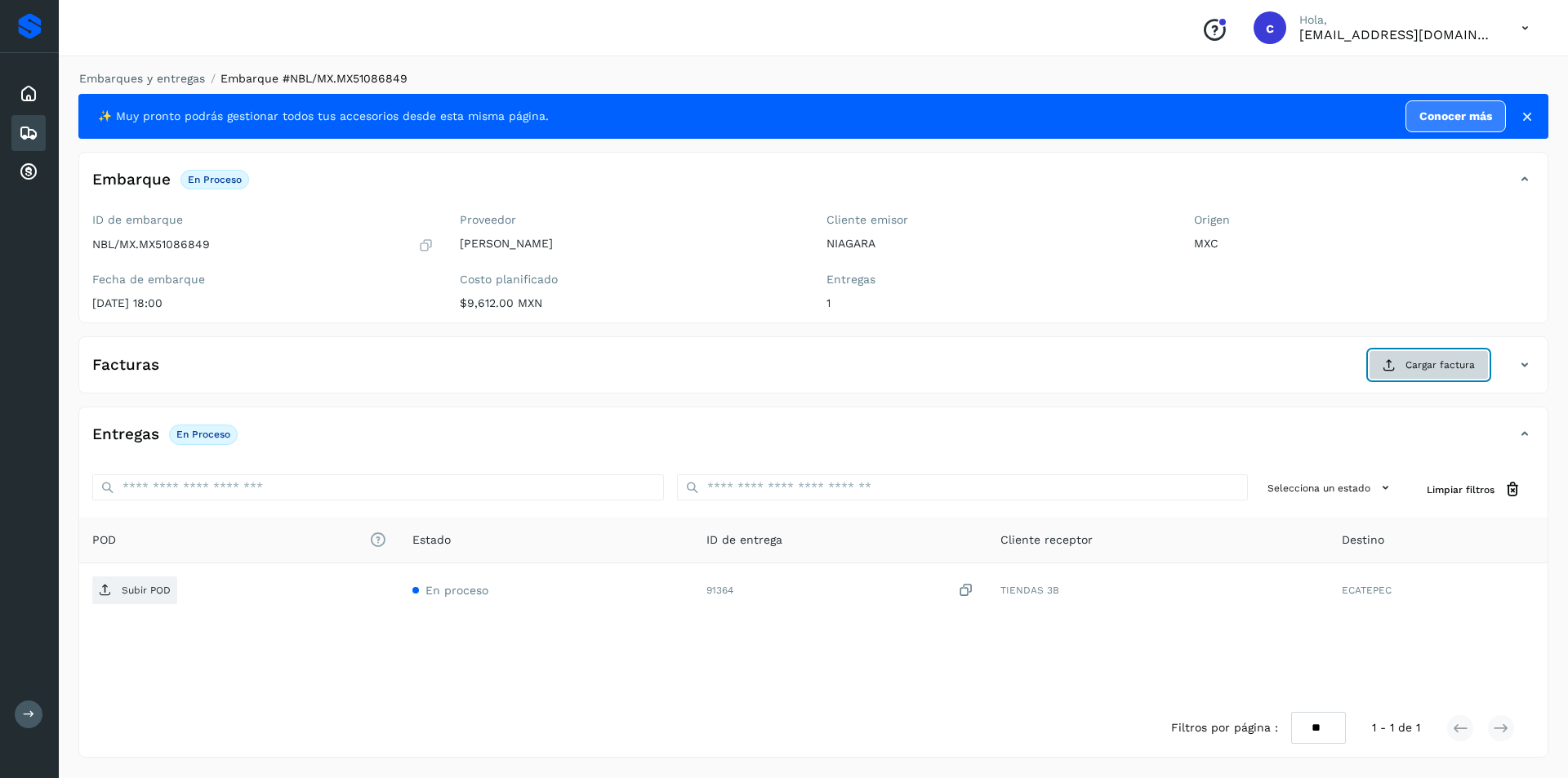
click at [1418, 368] on span "Cargar factura" at bounding box center [1439, 364] width 69 height 15
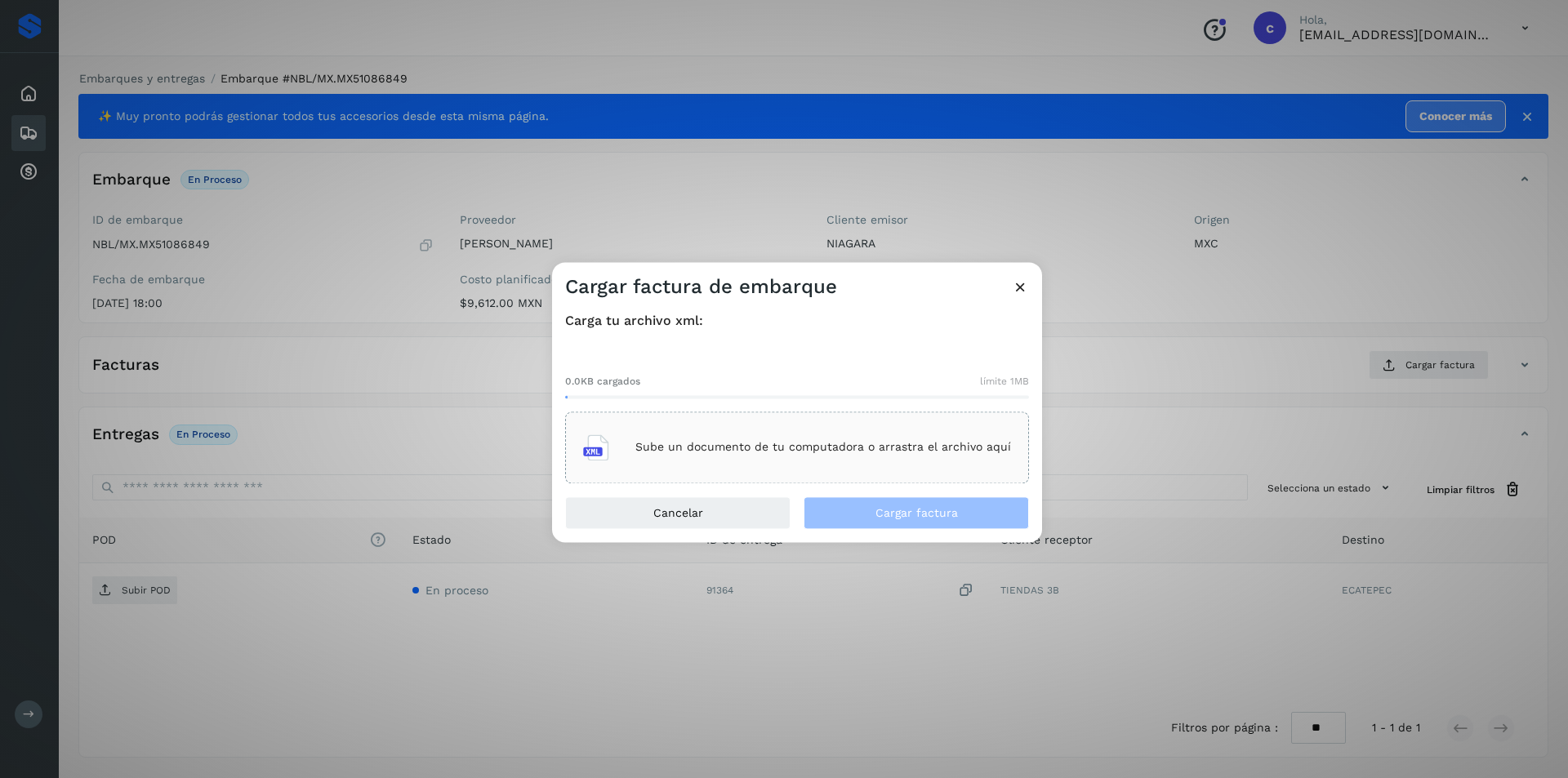
click at [830, 427] on div "Sube un documento de tu computadora o arrastra el archivo aquí" at bounding box center [797, 447] width 428 height 44
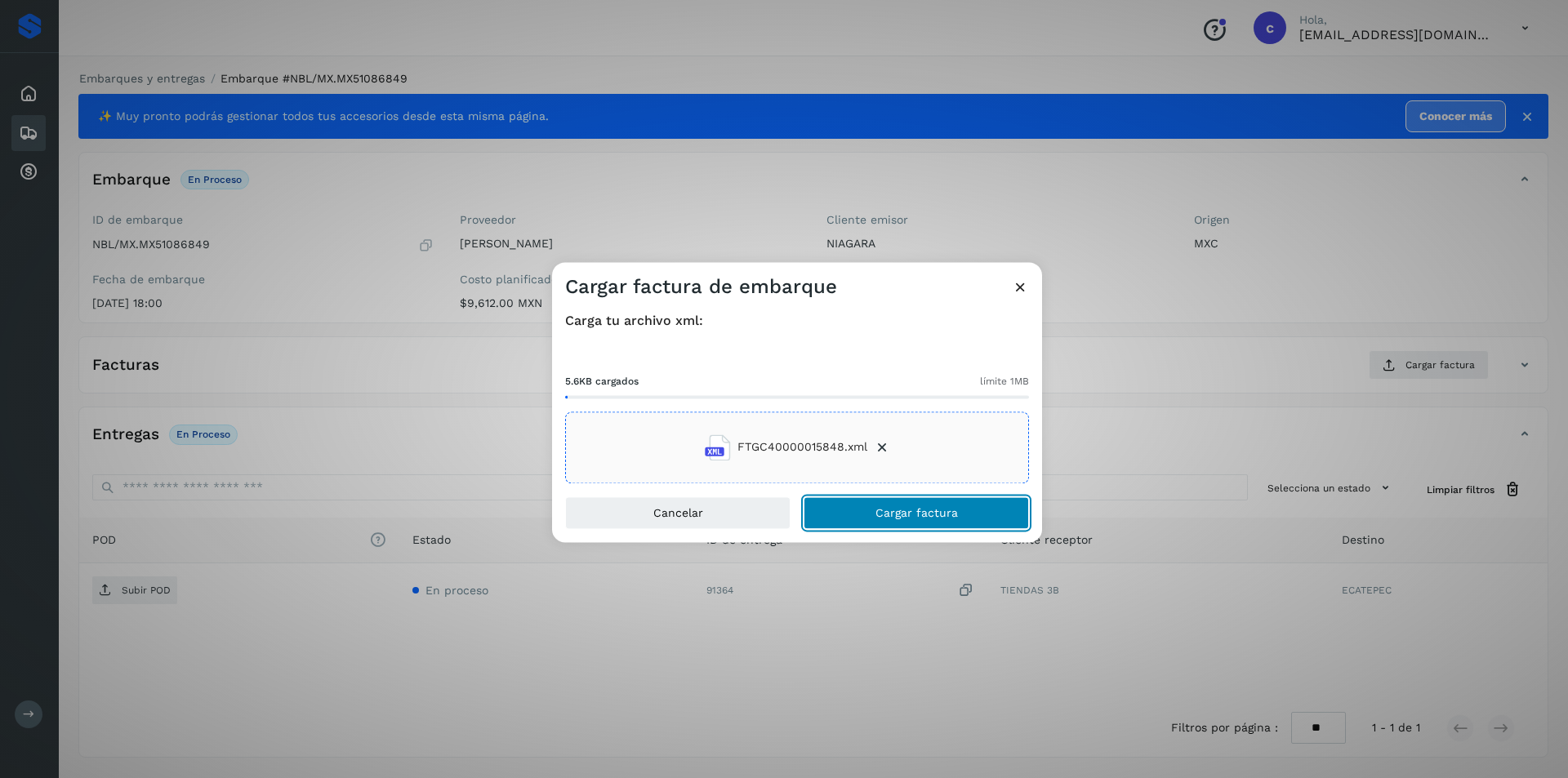
click at [941, 522] on button "Cargar factura" at bounding box center [916, 513] width 225 height 33
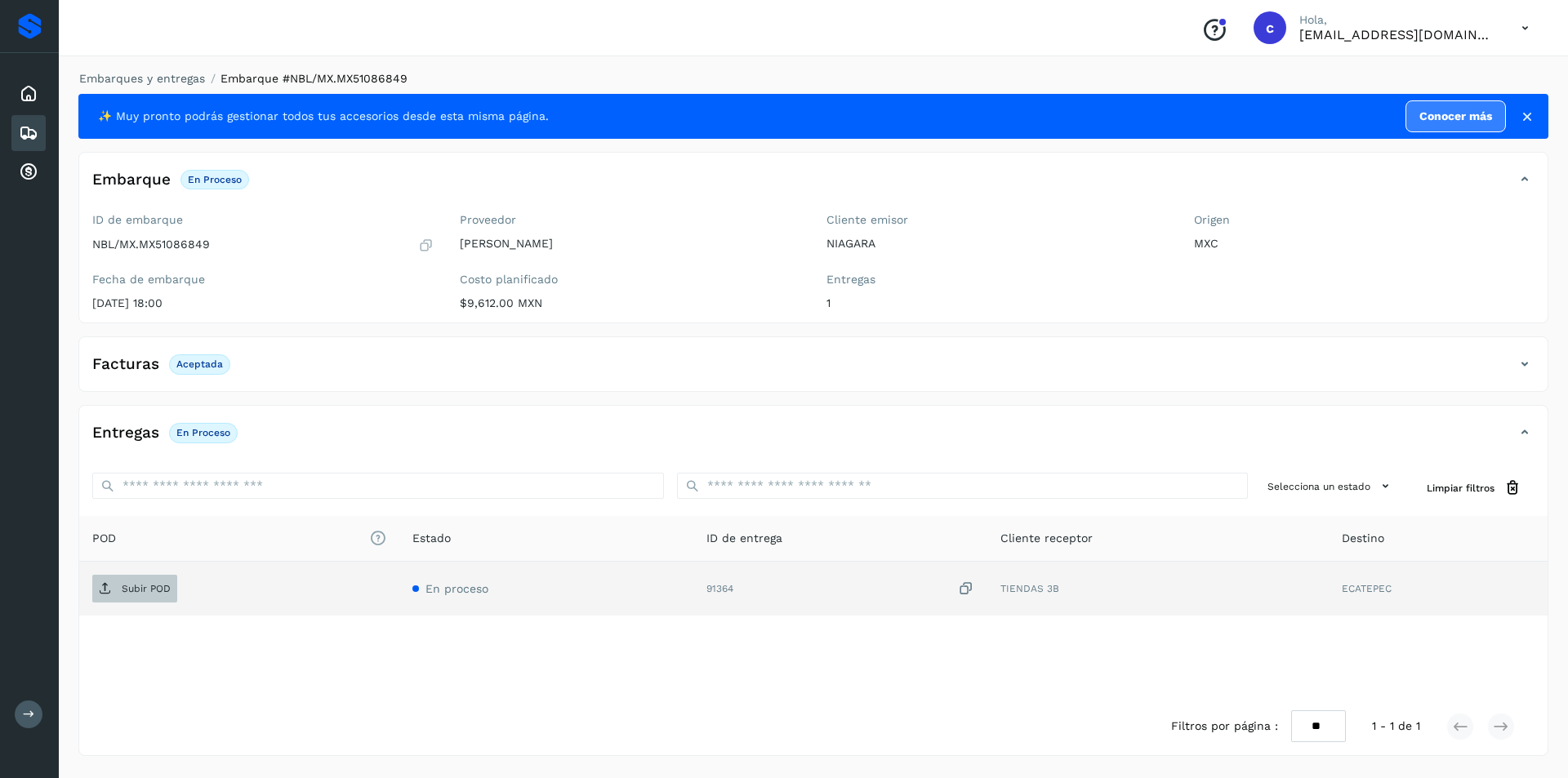
click at [149, 583] on p "Subir POD" at bounding box center [146, 588] width 49 height 11
click at [142, 594] on span "PDF" at bounding box center [119, 589] width 54 height 26
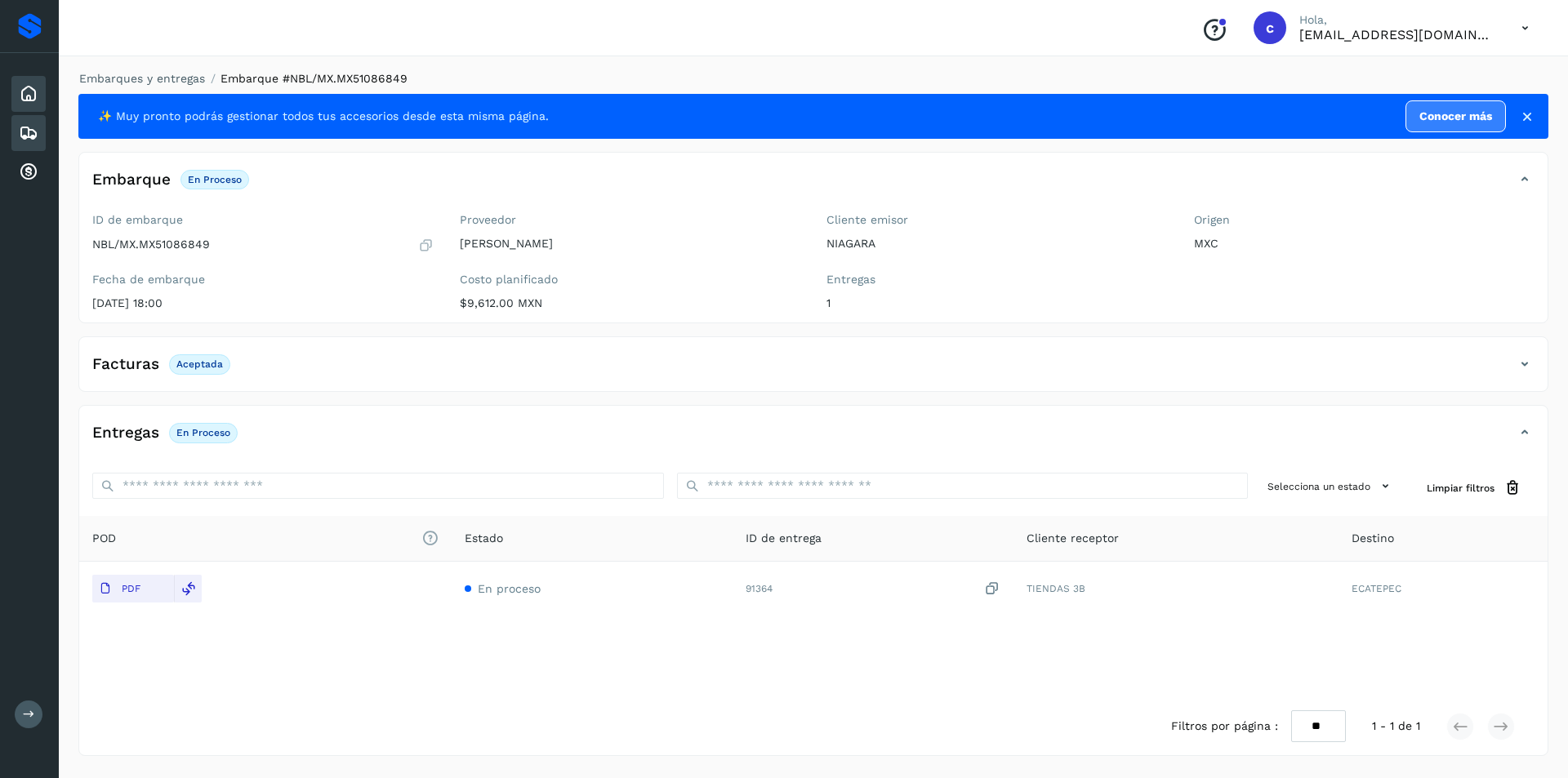
click at [28, 81] on div "Inicio" at bounding box center [28, 94] width 35 height 36
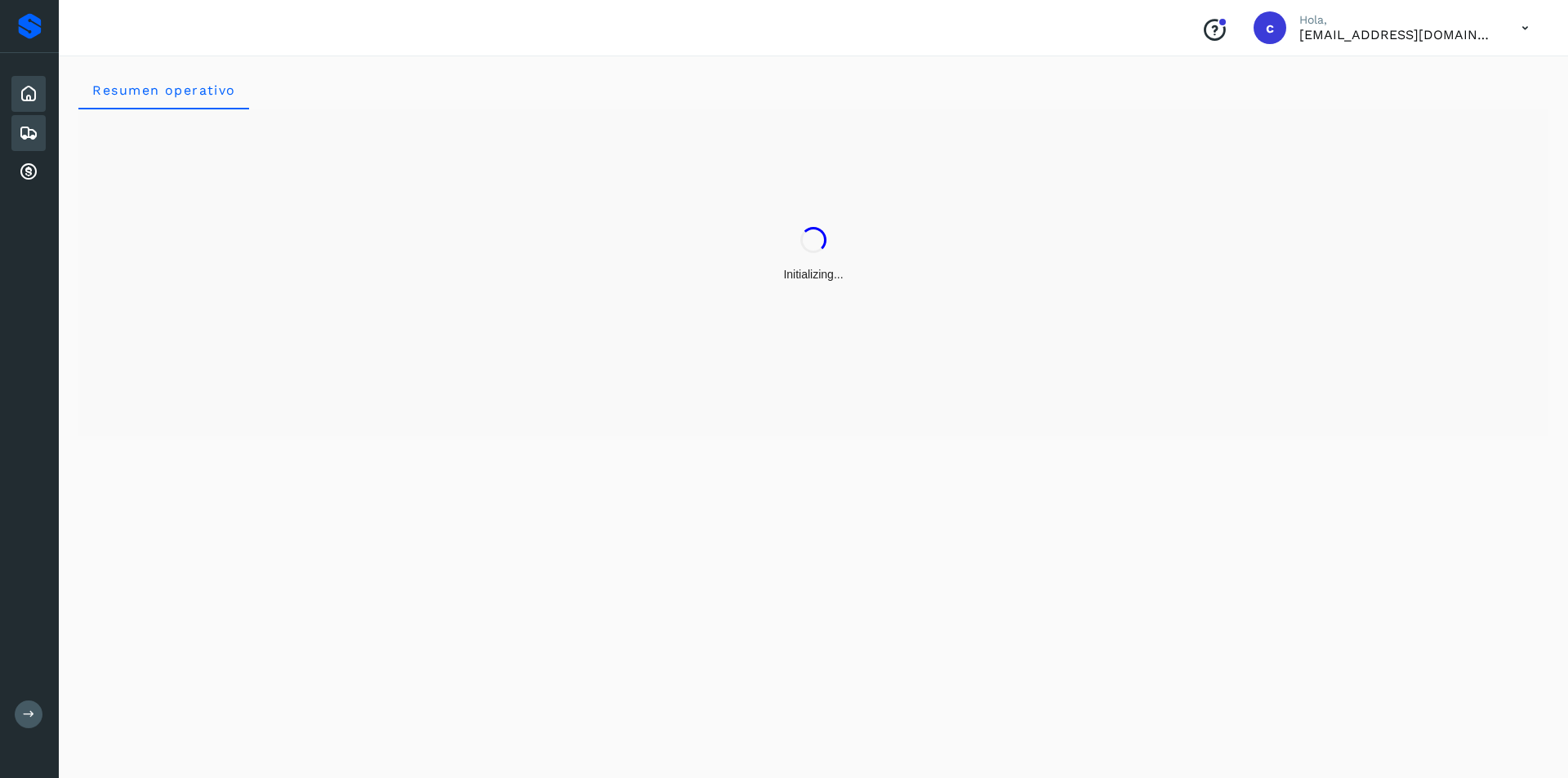
click at [27, 130] on icon at bounding box center [28, 133] width 20 height 20
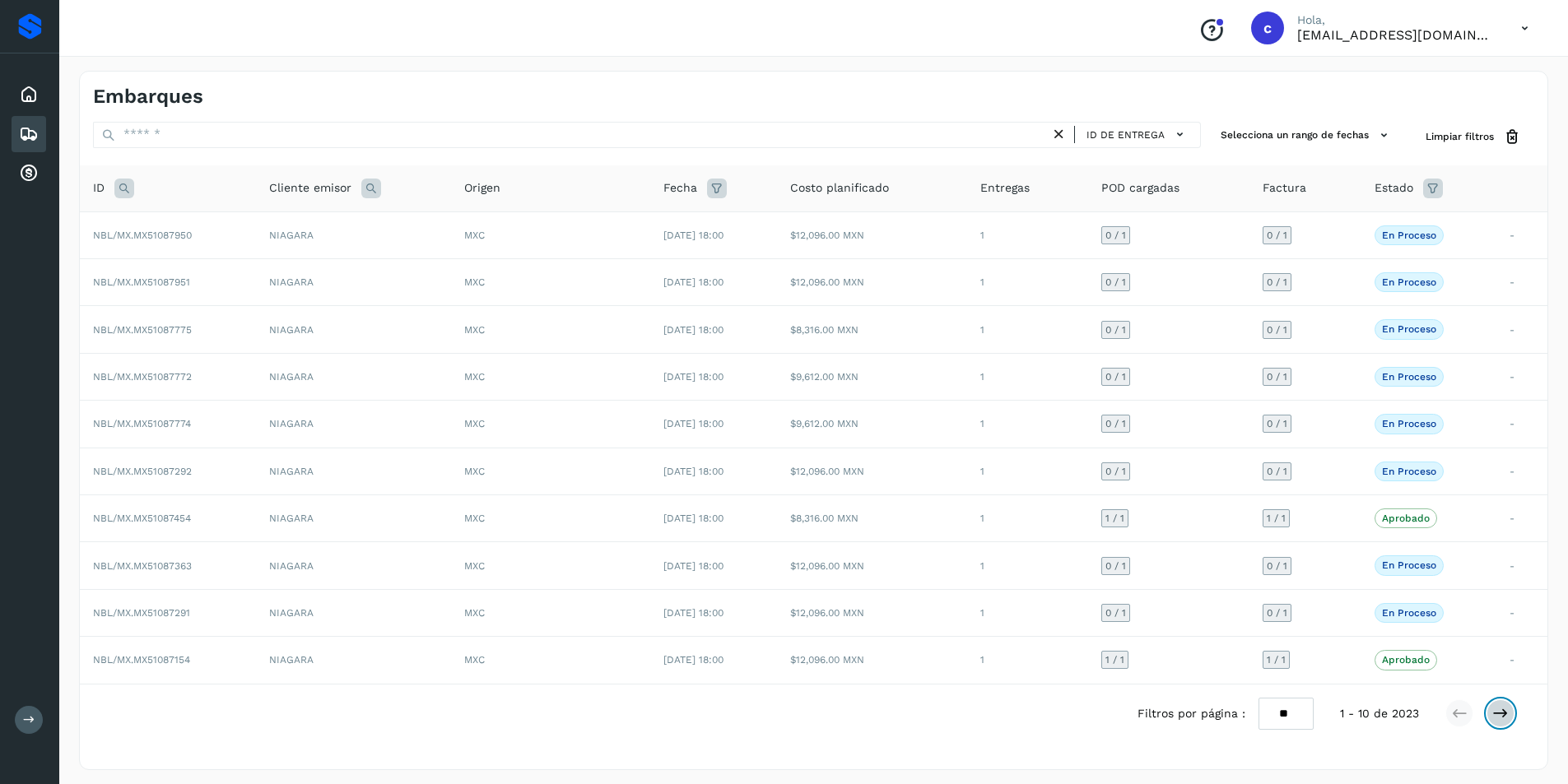
click at [1504, 709] on icon at bounding box center [1500, 713] width 17 height 17
click at [1493, 723] on button at bounding box center [1501, 714] width 28 height 28
click at [1168, 432] on td "0 / 1" at bounding box center [1168, 425] width 161 height 47
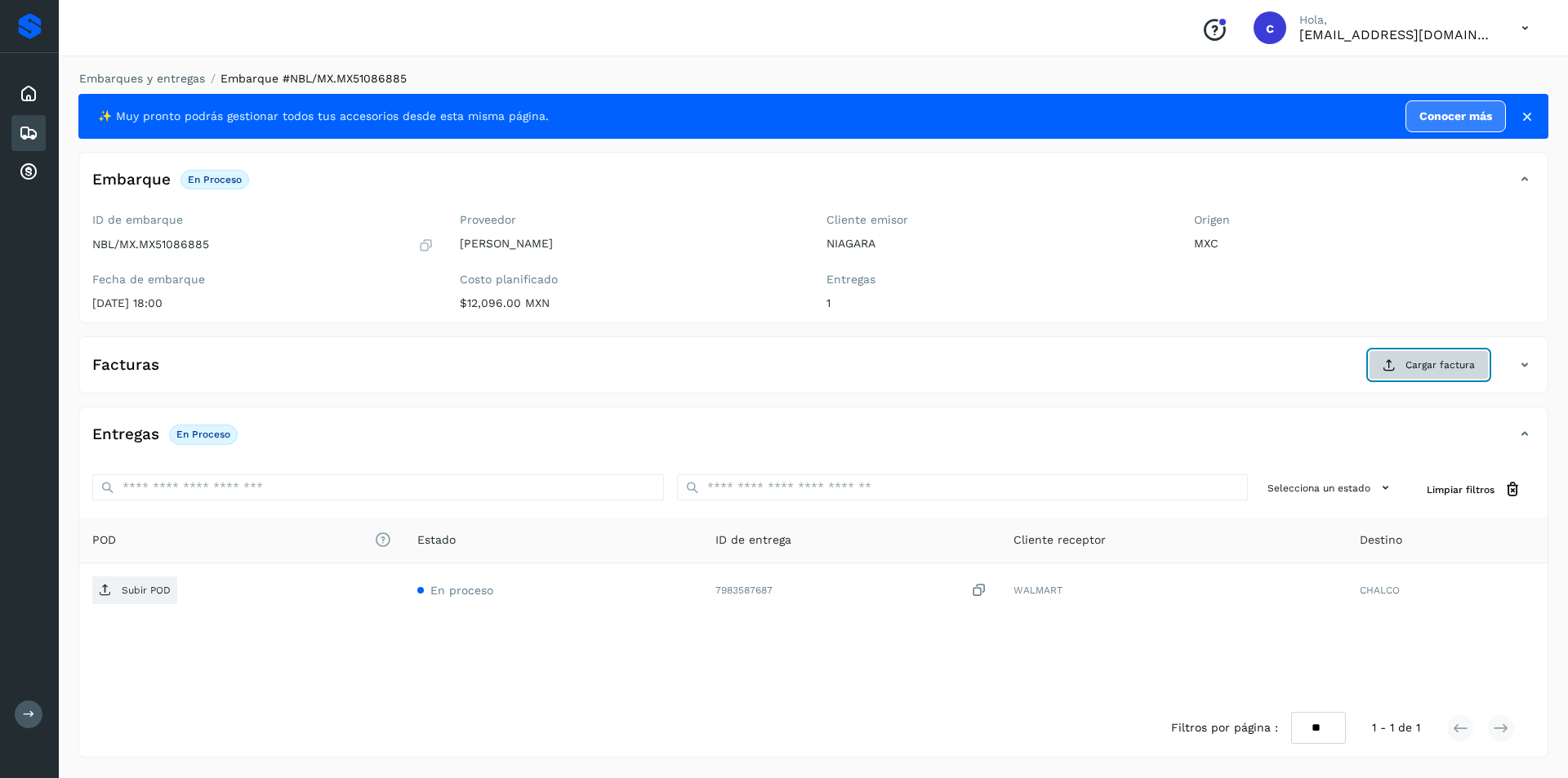
click at [1394, 369] on icon at bounding box center [1388, 364] width 13 height 13
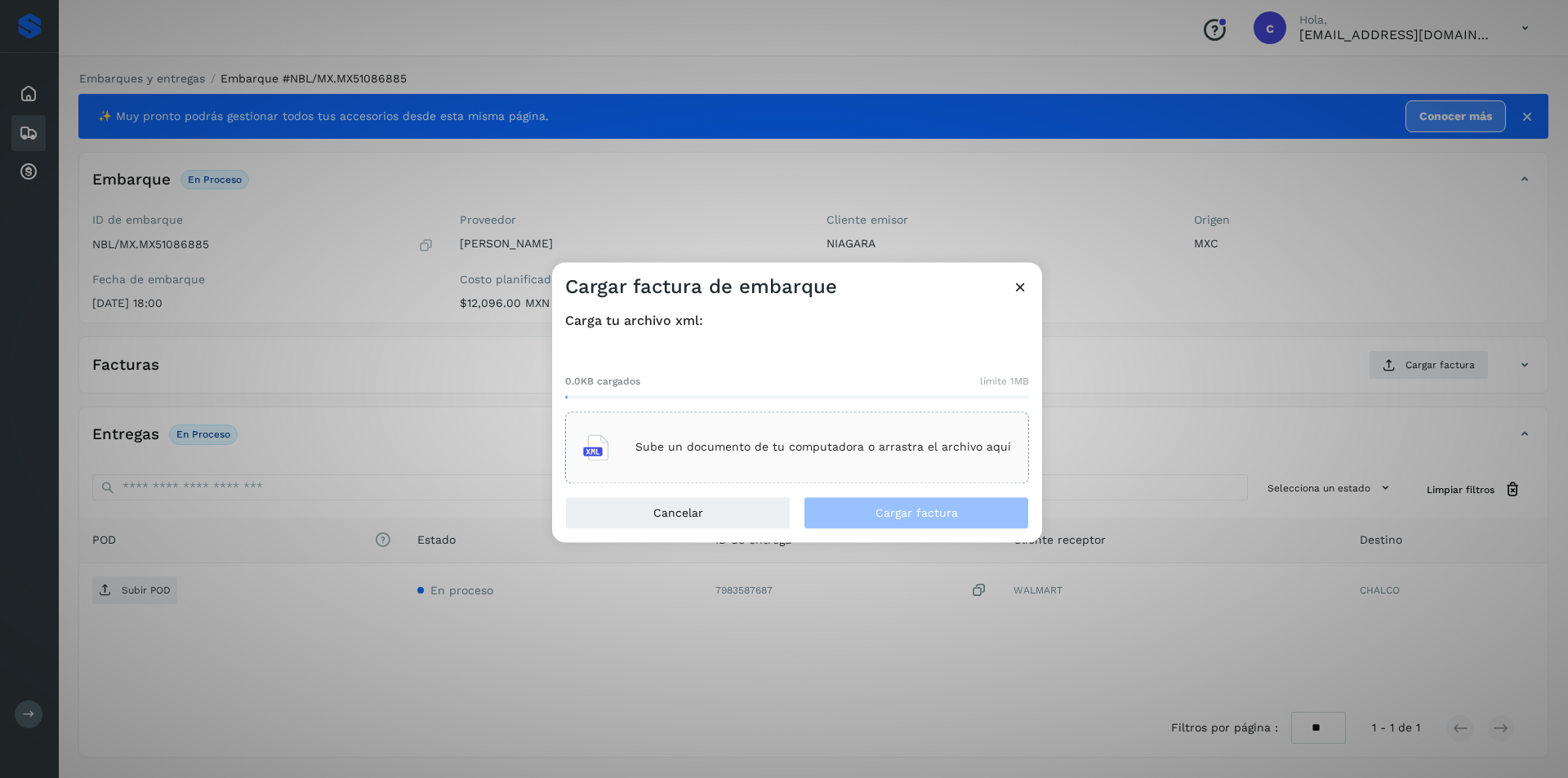
click at [879, 446] on p "Sube un documento de tu computadora o arrastra el archivo aquí" at bounding box center [823, 448] width 376 height 14
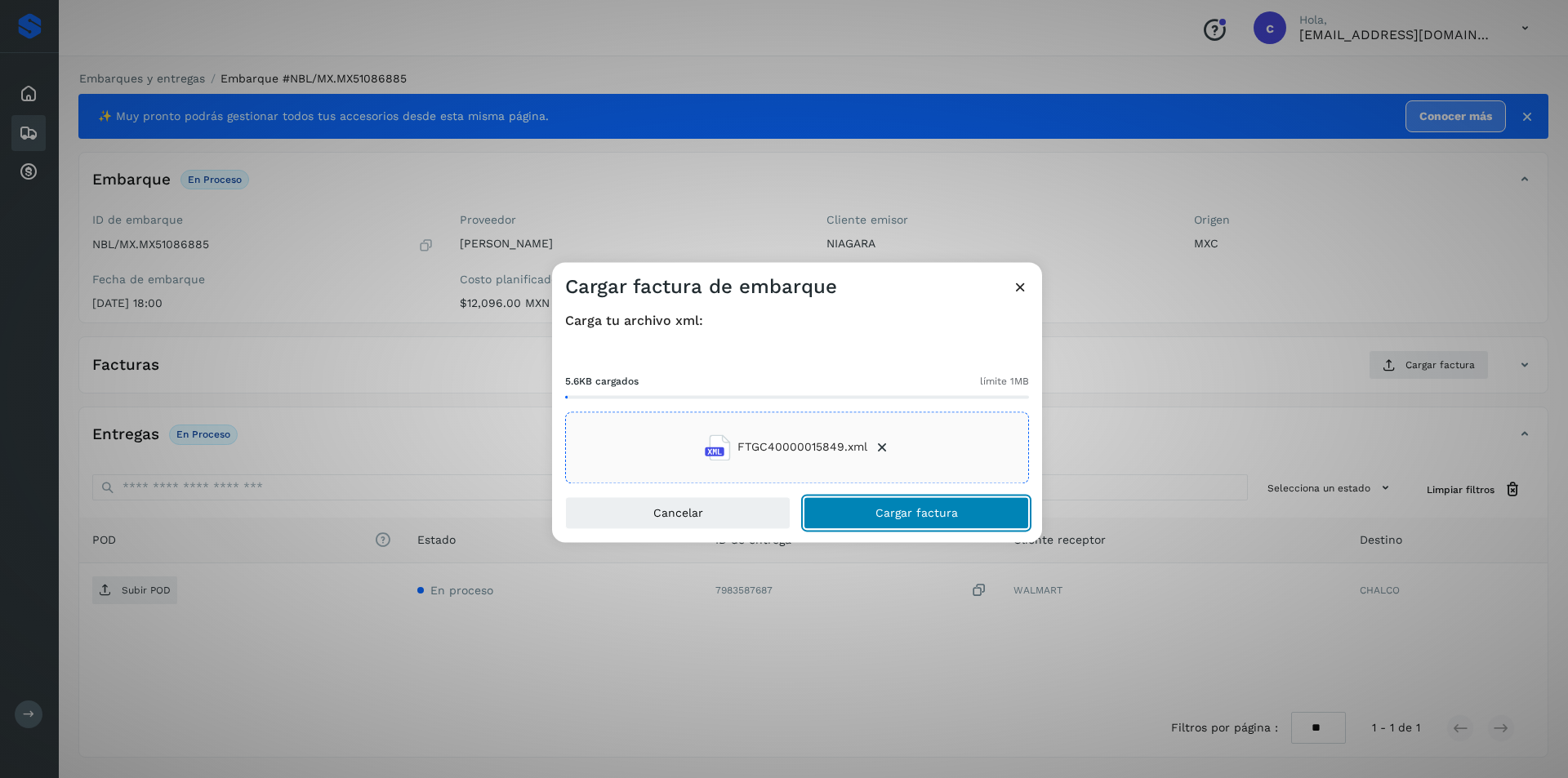
click at [941, 507] on span "Cargar factura" at bounding box center [917, 512] width 83 height 11
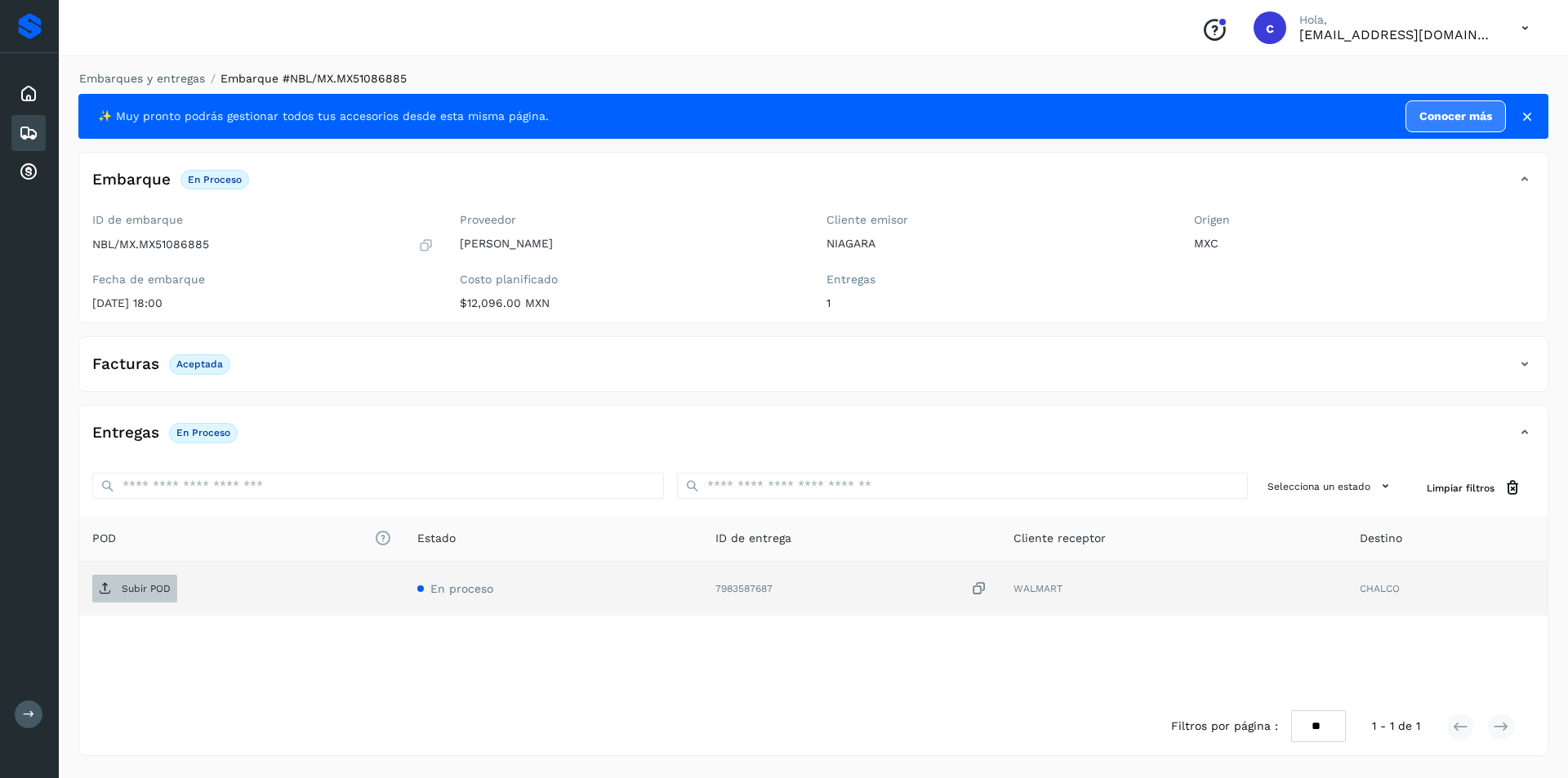
click at [123, 579] on span "Subir POD" at bounding box center [135, 589] width 85 height 26
click at [131, 589] on p "PDF" at bounding box center [131, 588] width 19 height 11
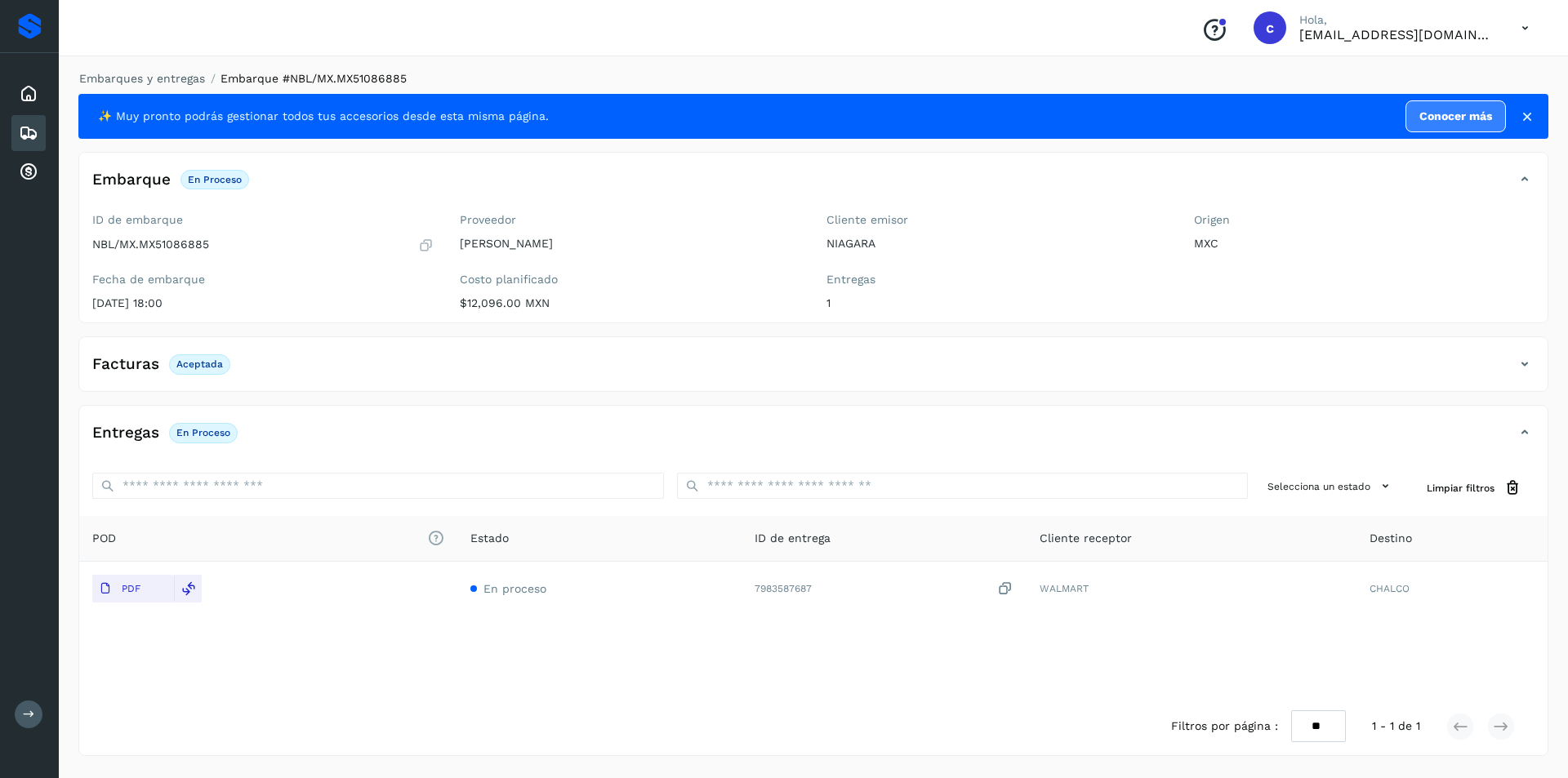
click at [39, 141] on div "Embarques" at bounding box center [28, 133] width 35 height 36
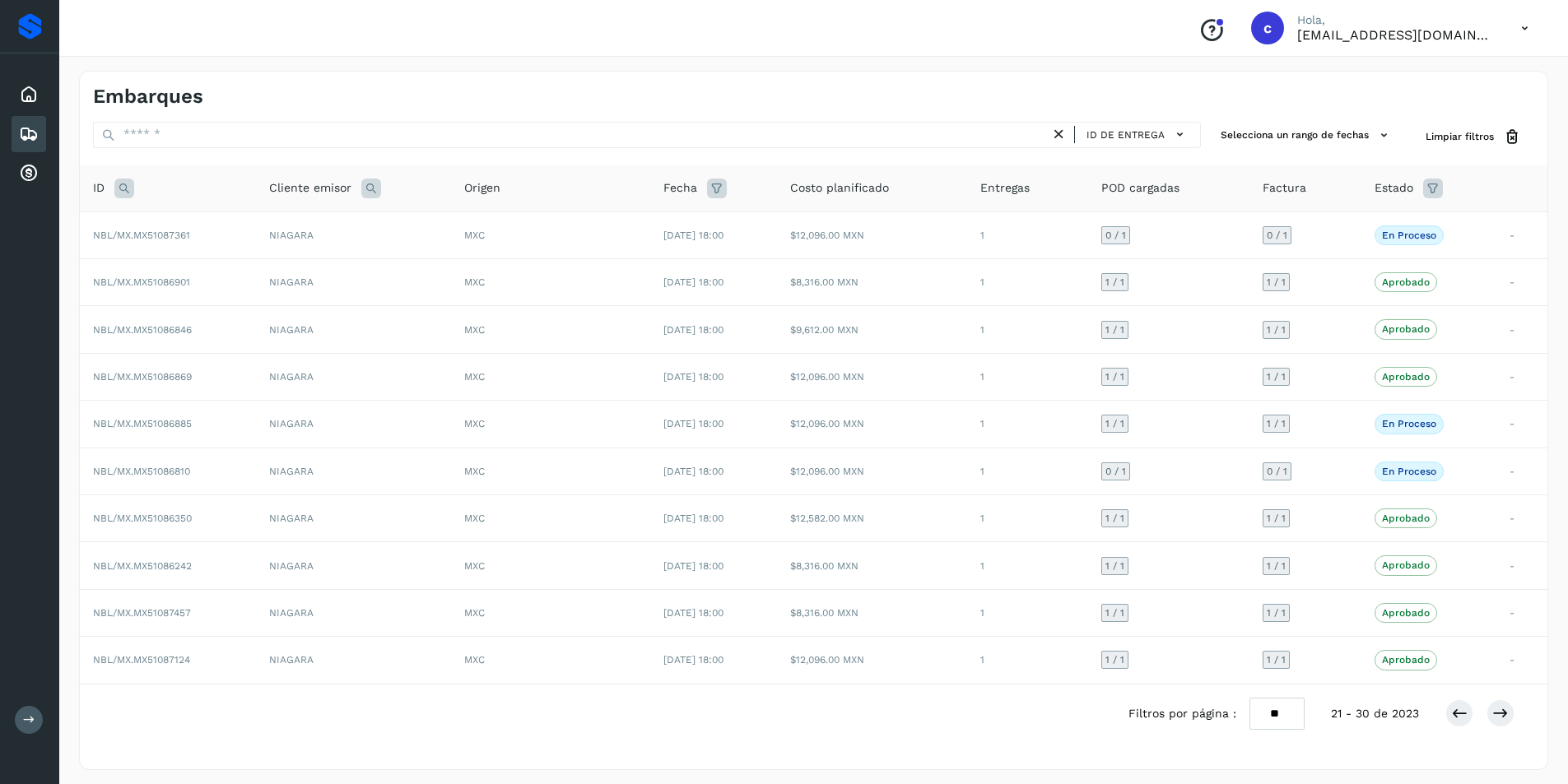
click at [1058, 133] on icon at bounding box center [1060, 135] width 17 height 17
click at [1492, 719] on icon at bounding box center [1500, 713] width 17 height 17
click at [650, 457] on td "[DATE] 18:00" at bounding box center [714, 471] width 127 height 47
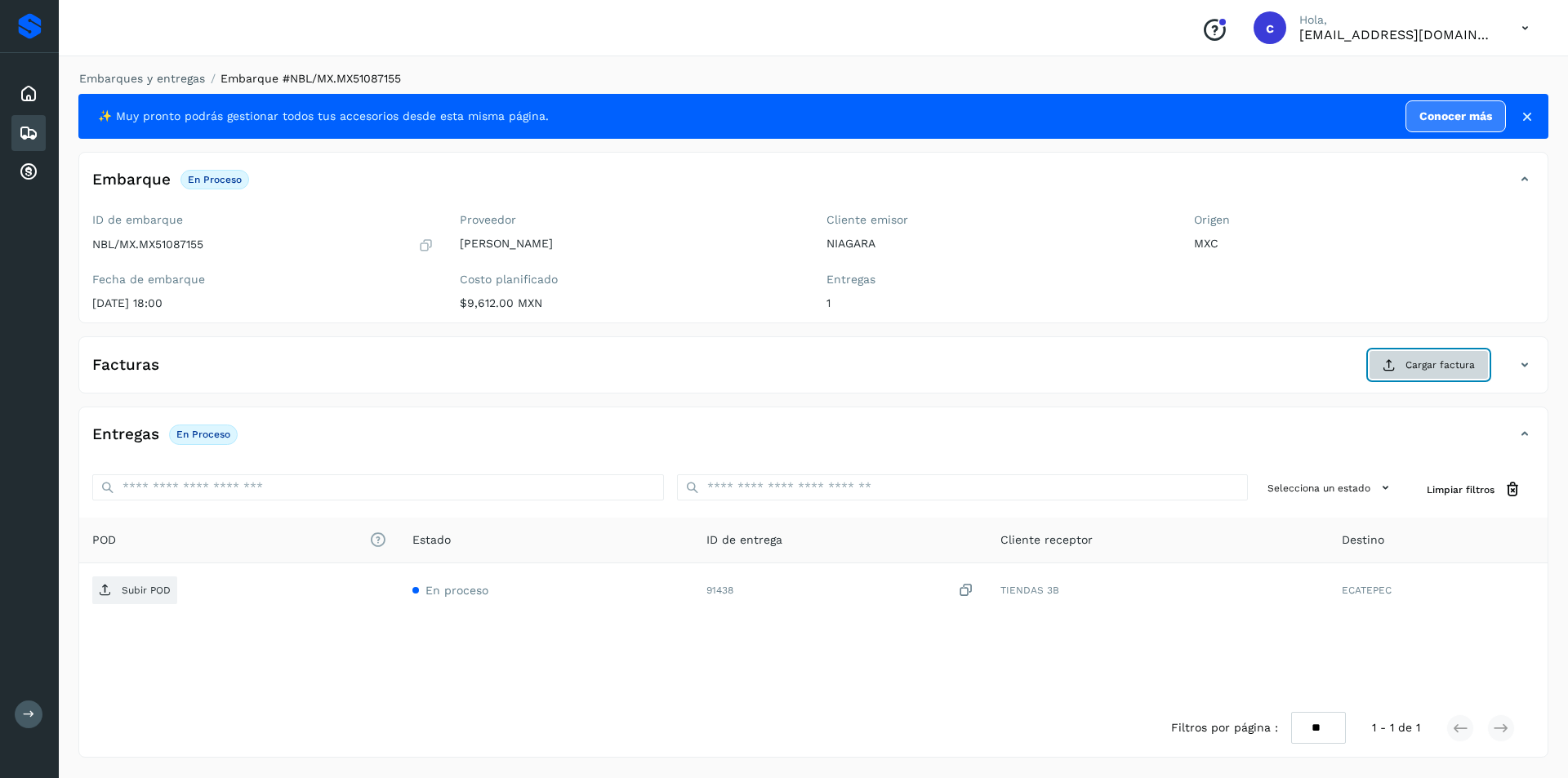
click at [1450, 370] on span "Cargar factura" at bounding box center [1439, 364] width 69 height 15
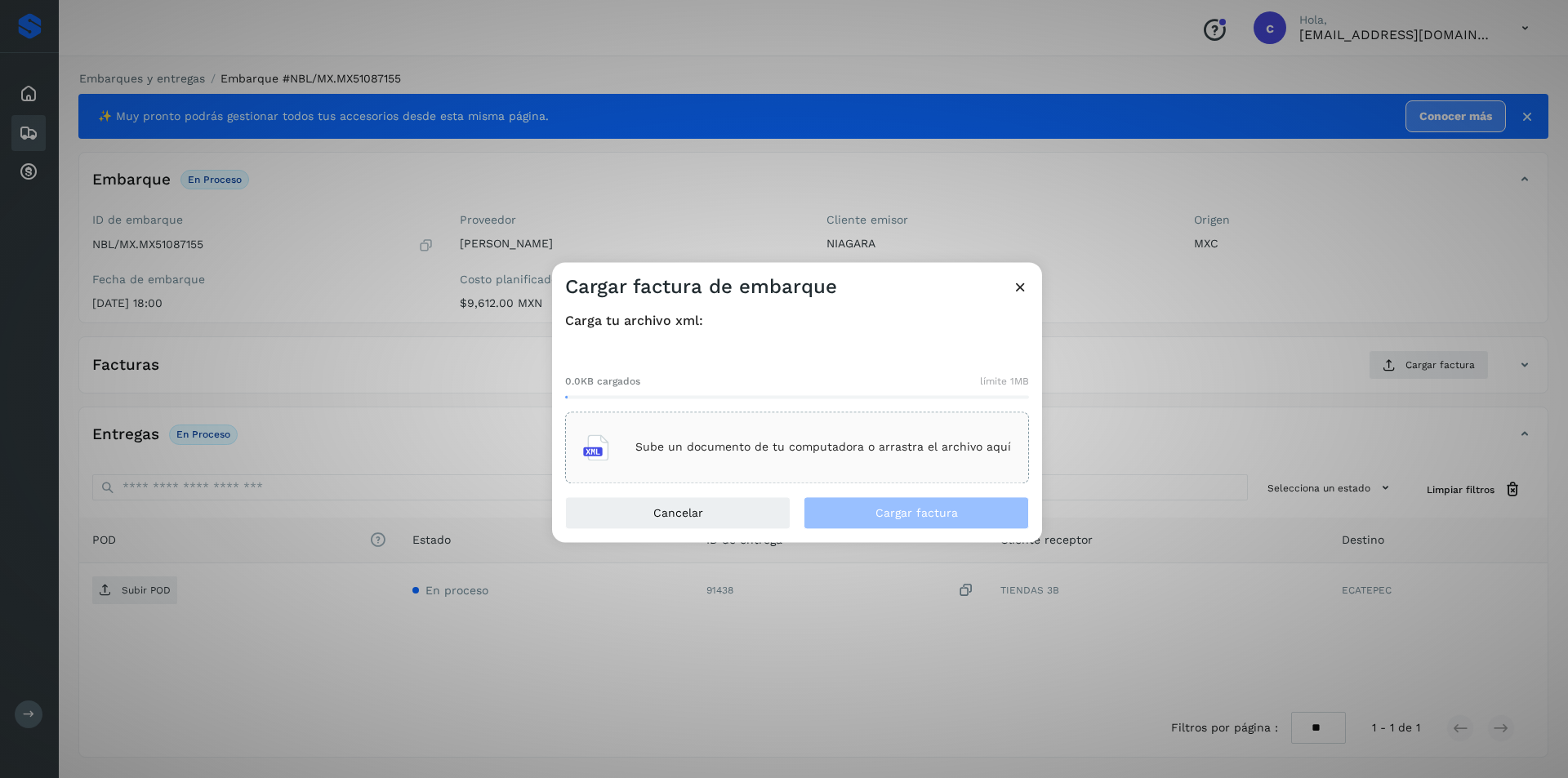
click at [836, 452] on p "Sube un documento de tu computadora o arrastra el archivo aquí" at bounding box center [823, 448] width 376 height 14
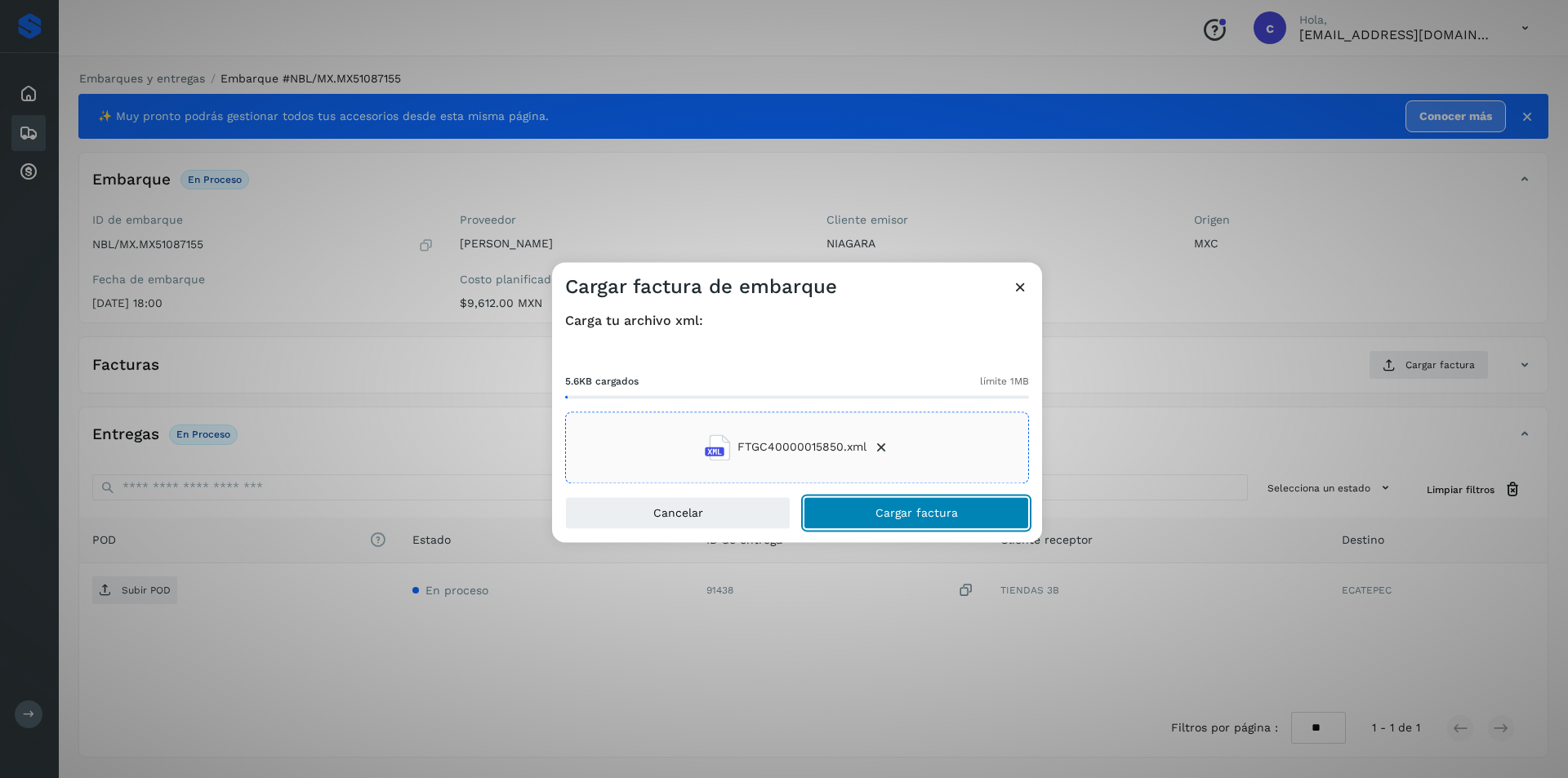
click at [939, 507] on span "Cargar factura" at bounding box center [917, 512] width 83 height 11
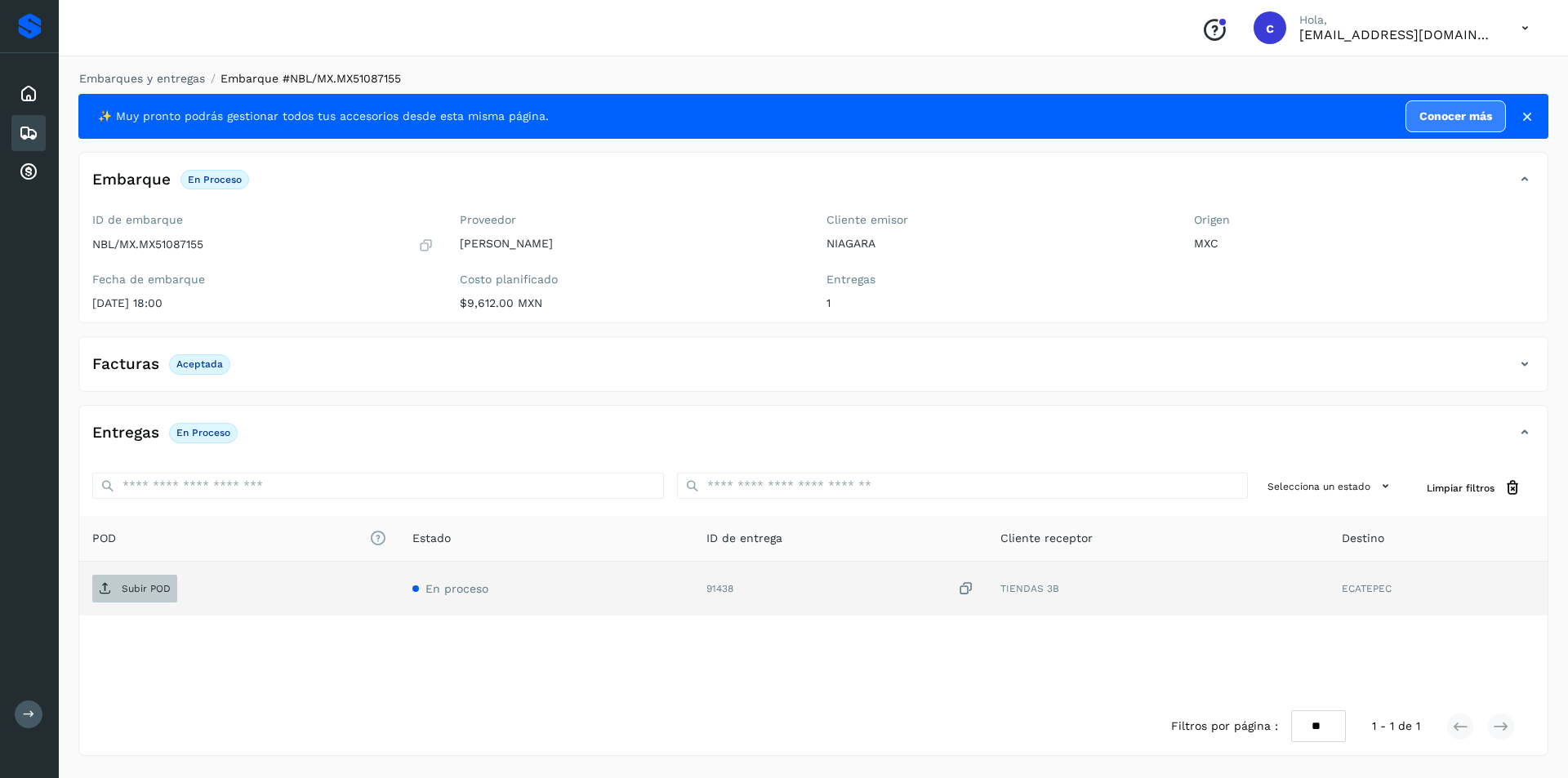
click at [135, 594] on p "Subir POD" at bounding box center [146, 588] width 49 height 11
click at [150, 579] on button "PDF" at bounding box center [133, 589] width 82 height 28
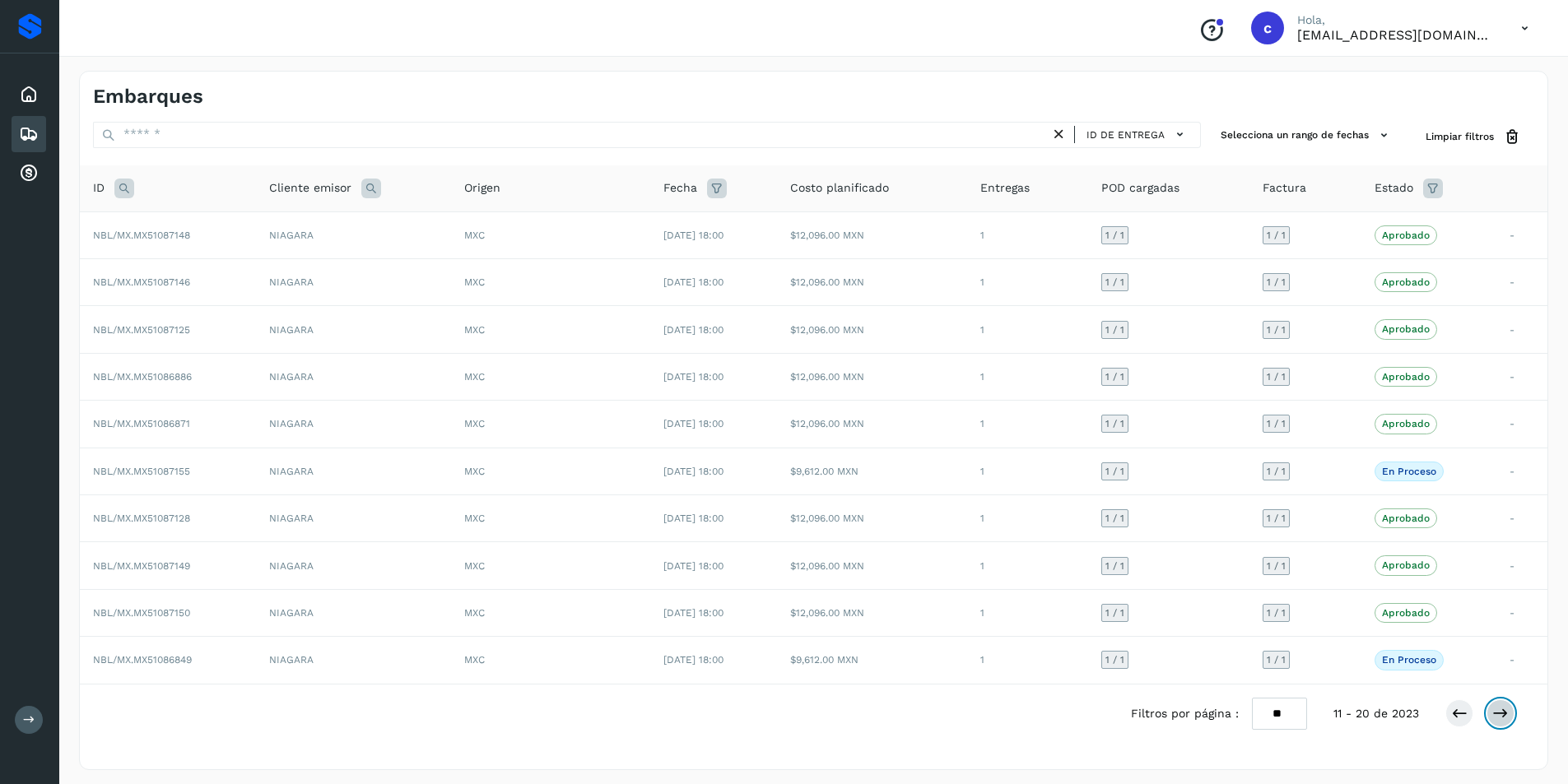
click at [1498, 714] on icon at bounding box center [1500, 713] width 17 height 17
click at [1503, 707] on button at bounding box center [1501, 714] width 28 height 28
click at [1498, 722] on button at bounding box center [1501, 714] width 28 height 28
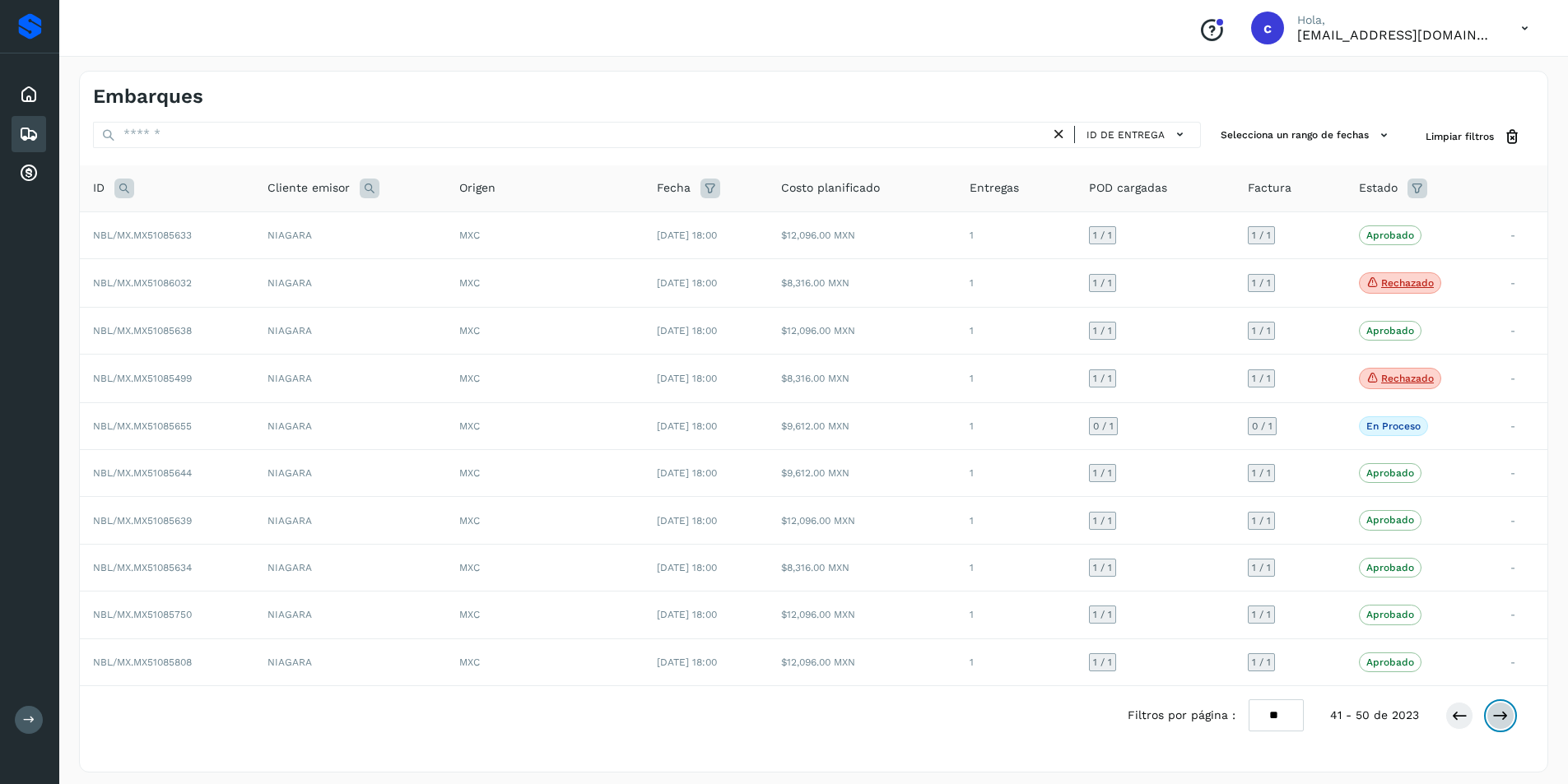
click at [1511, 720] on button at bounding box center [1501, 716] width 28 height 28
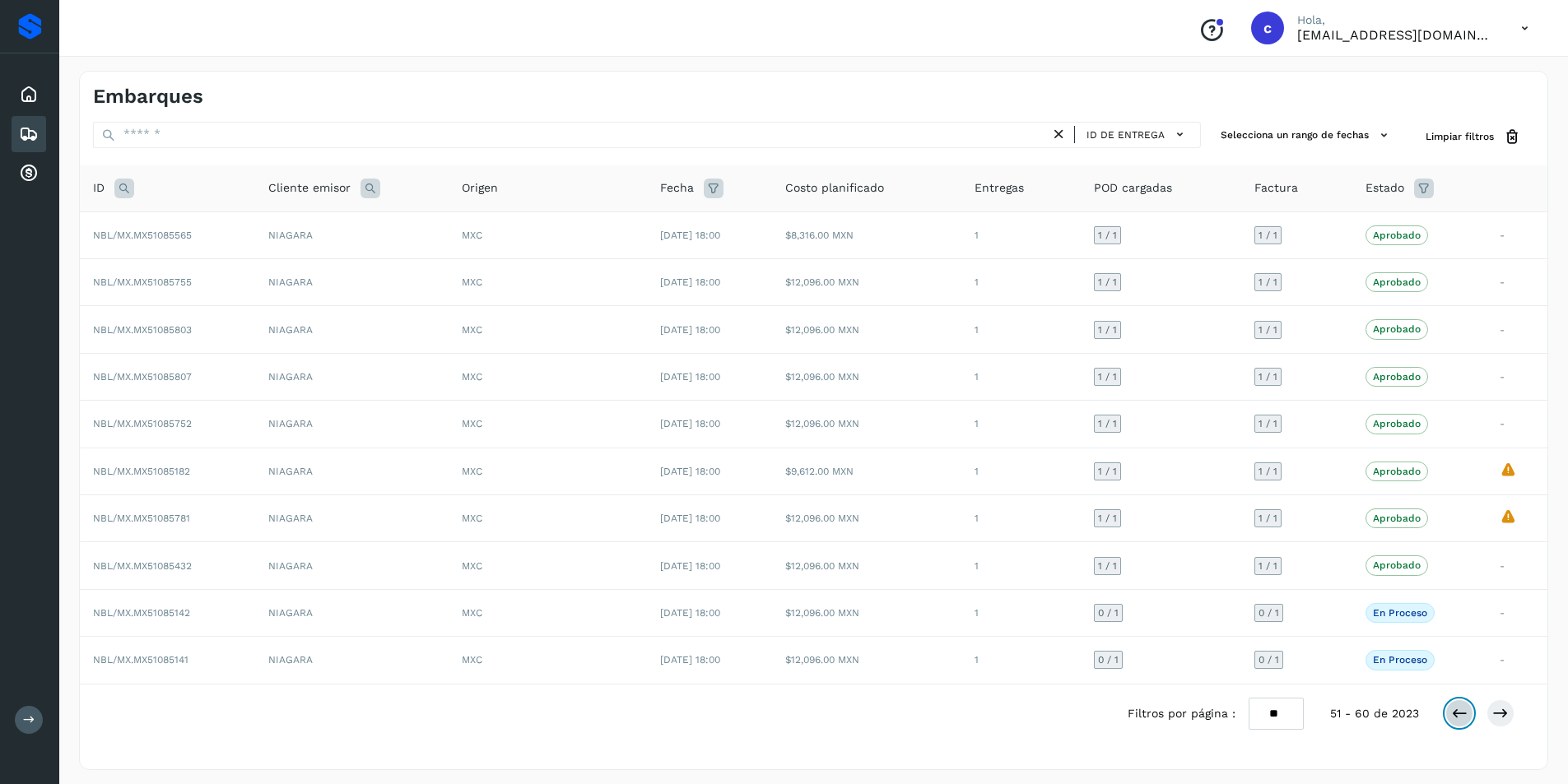
click at [1463, 719] on icon at bounding box center [1459, 713] width 17 height 17
click at [1463, 719] on icon at bounding box center [1459, 715] width 17 height 17
click at [1463, 719] on icon at bounding box center [1459, 713] width 17 height 17
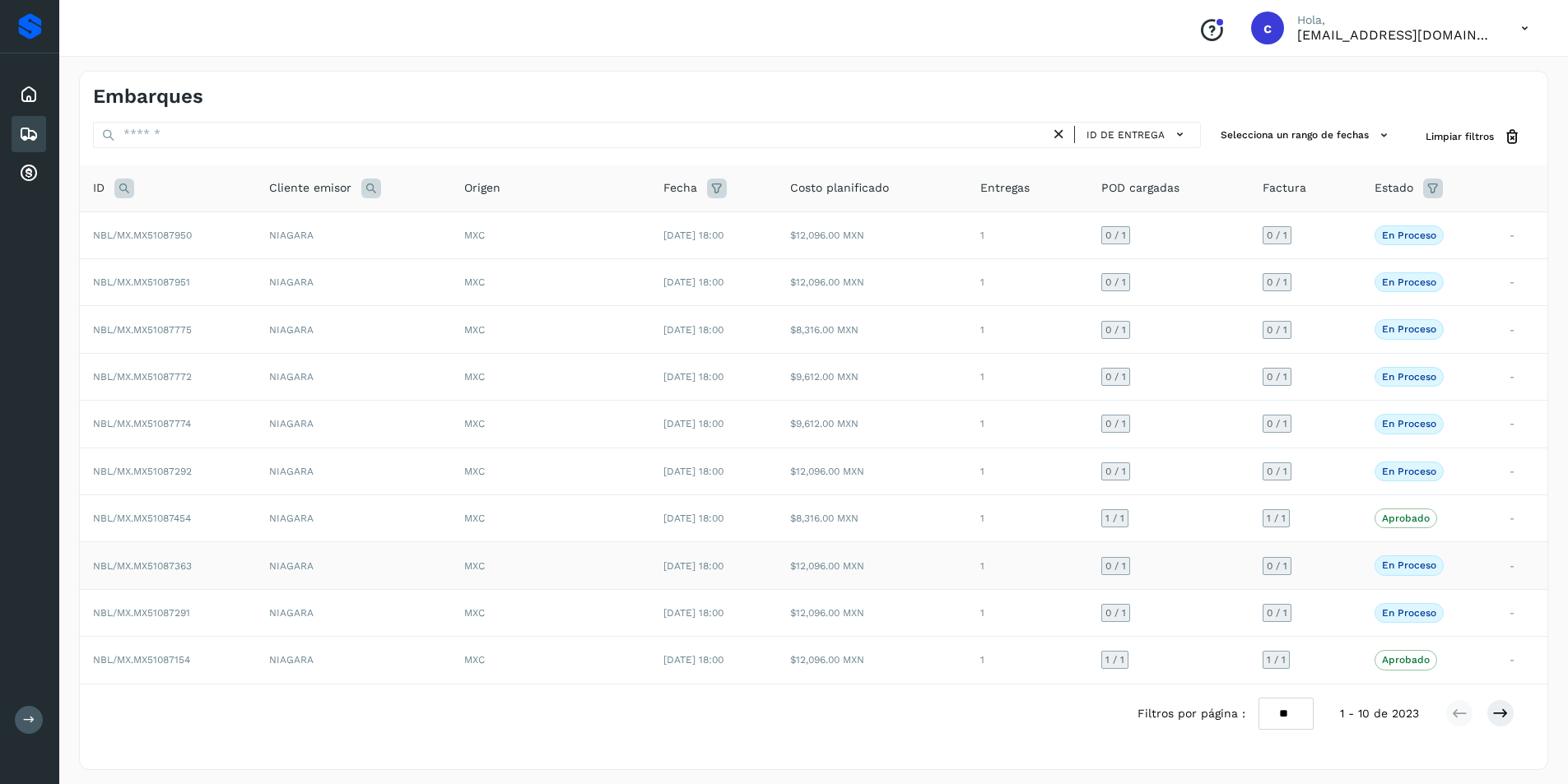
click at [219, 563] on td "NBL/MX.MX51087363" at bounding box center [168, 566] width 176 height 47
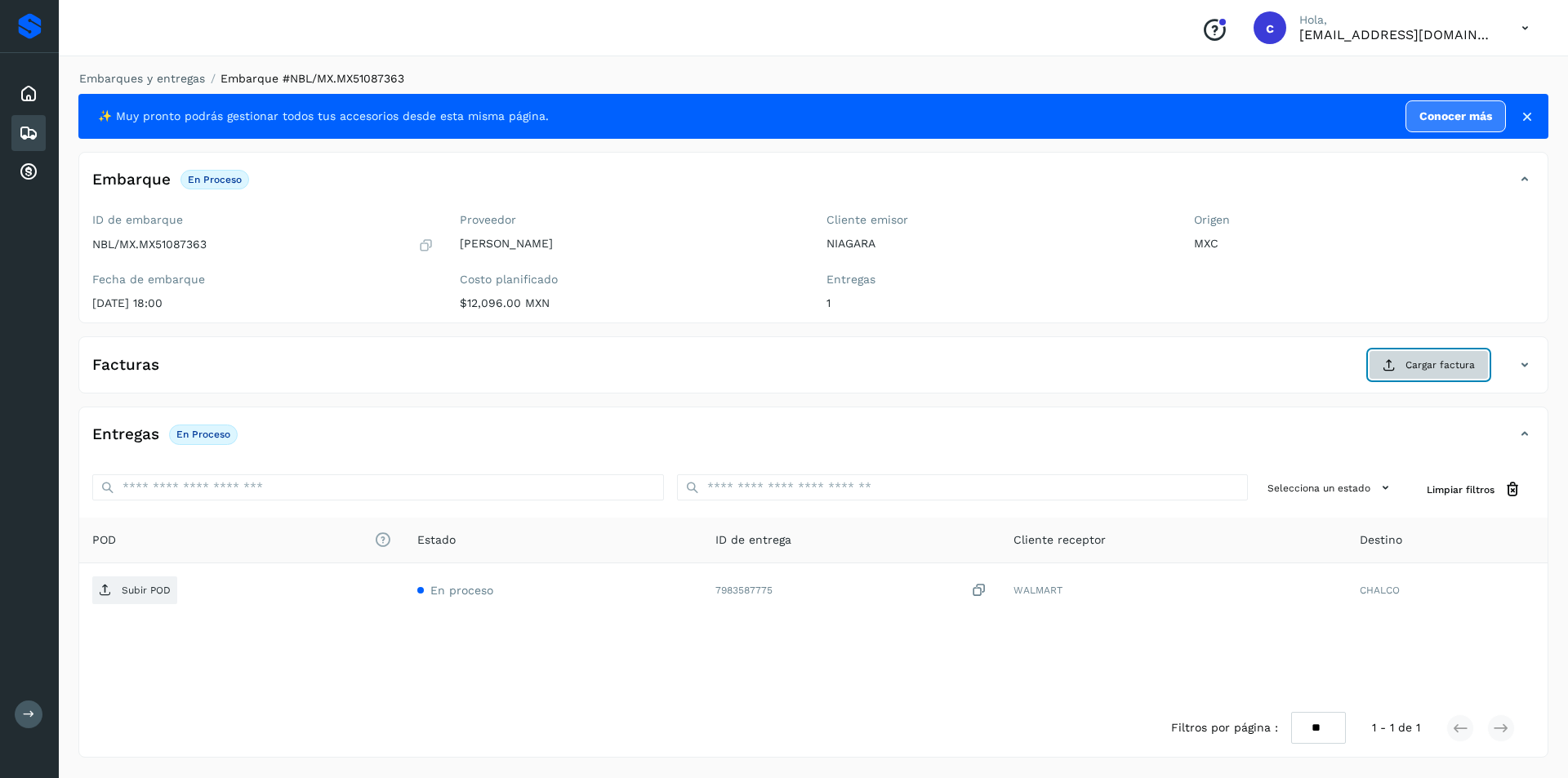
click at [1432, 360] on span "Cargar factura" at bounding box center [1439, 364] width 69 height 15
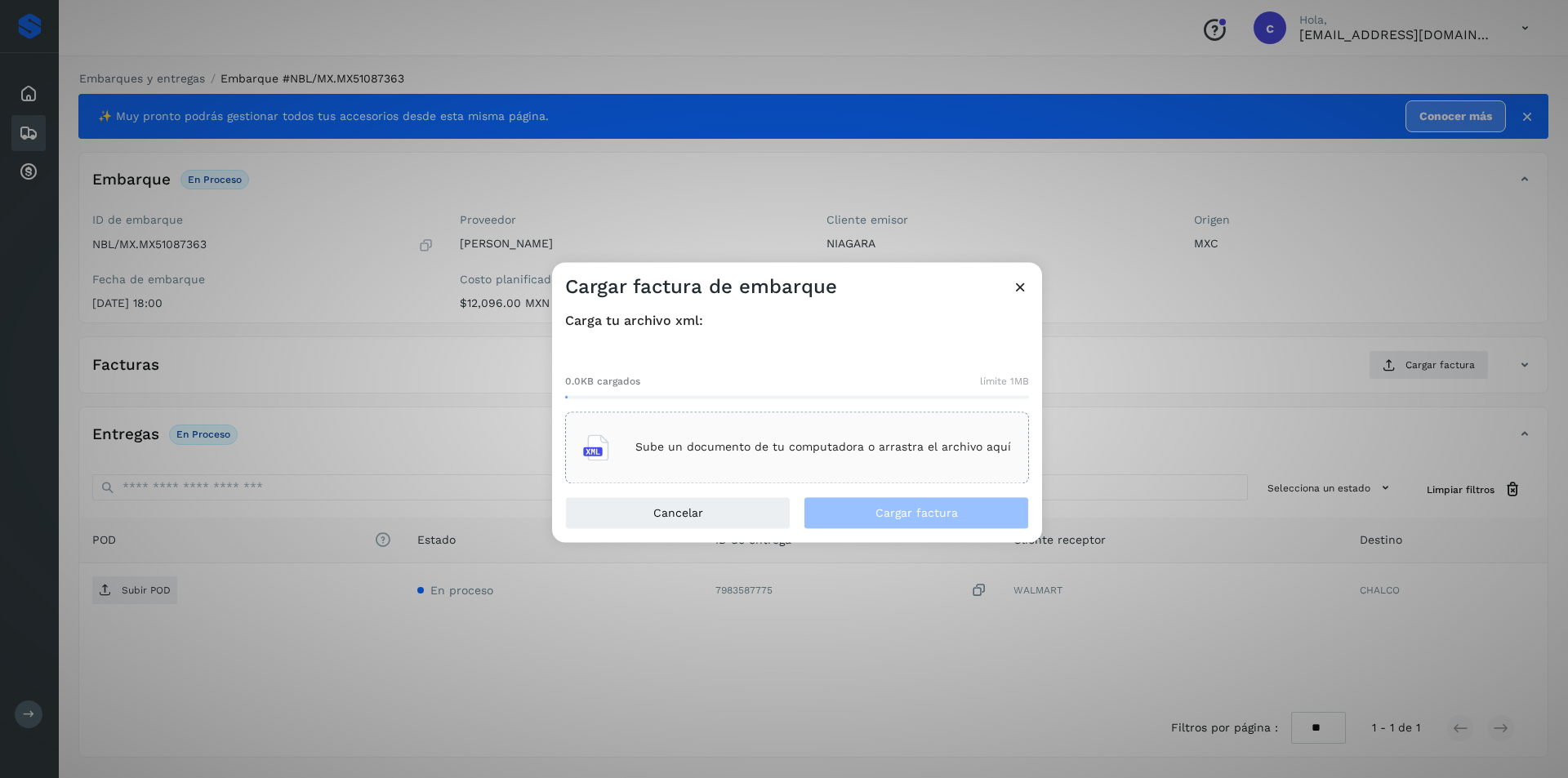
click at [776, 460] on div "Sube un documento de tu computadora o arrastra el archivo aquí" at bounding box center [797, 447] width 428 height 44
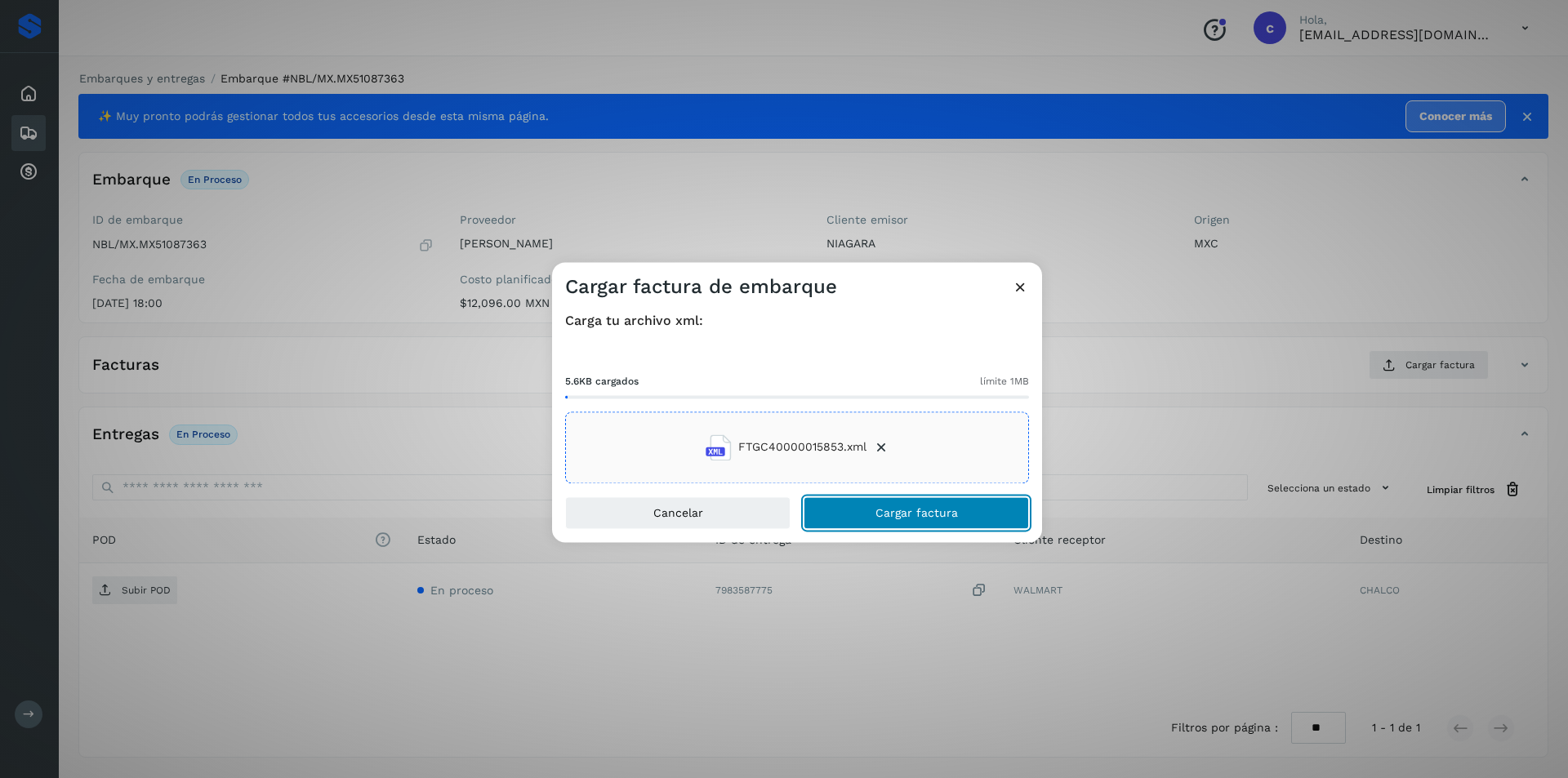
click at [948, 509] on span "Cargar factura" at bounding box center [917, 512] width 83 height 11
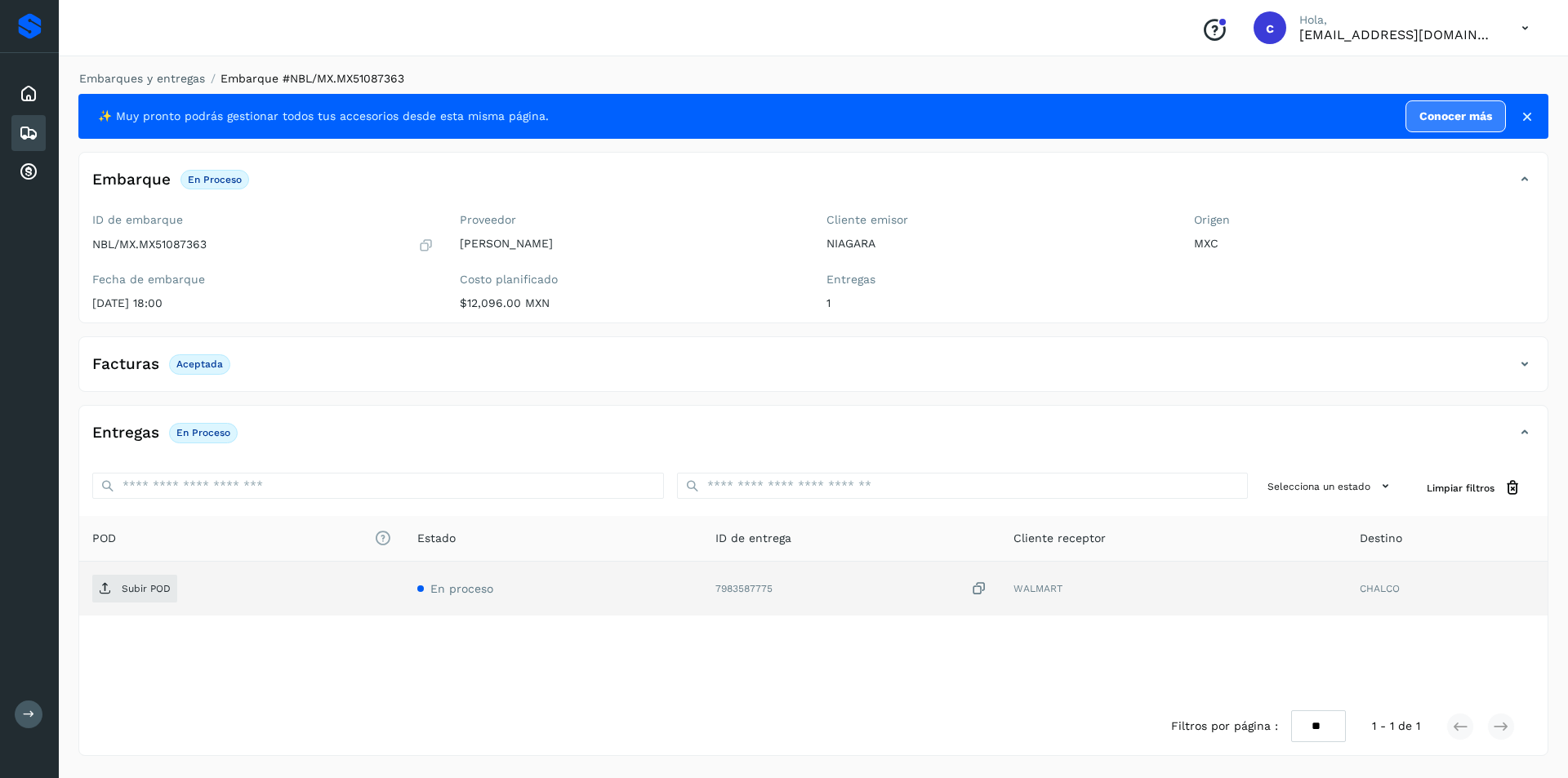
click at [85, 584] on td "Subir POD" at bounding box center [242, 589] width 325 height 54
click at [115, 584] on span "Subir POD" at bounding box center [135, 589] width 85 height 26
click at [144, 590] on span "PDF" at bounding box center [119, 589] width 54 height 26
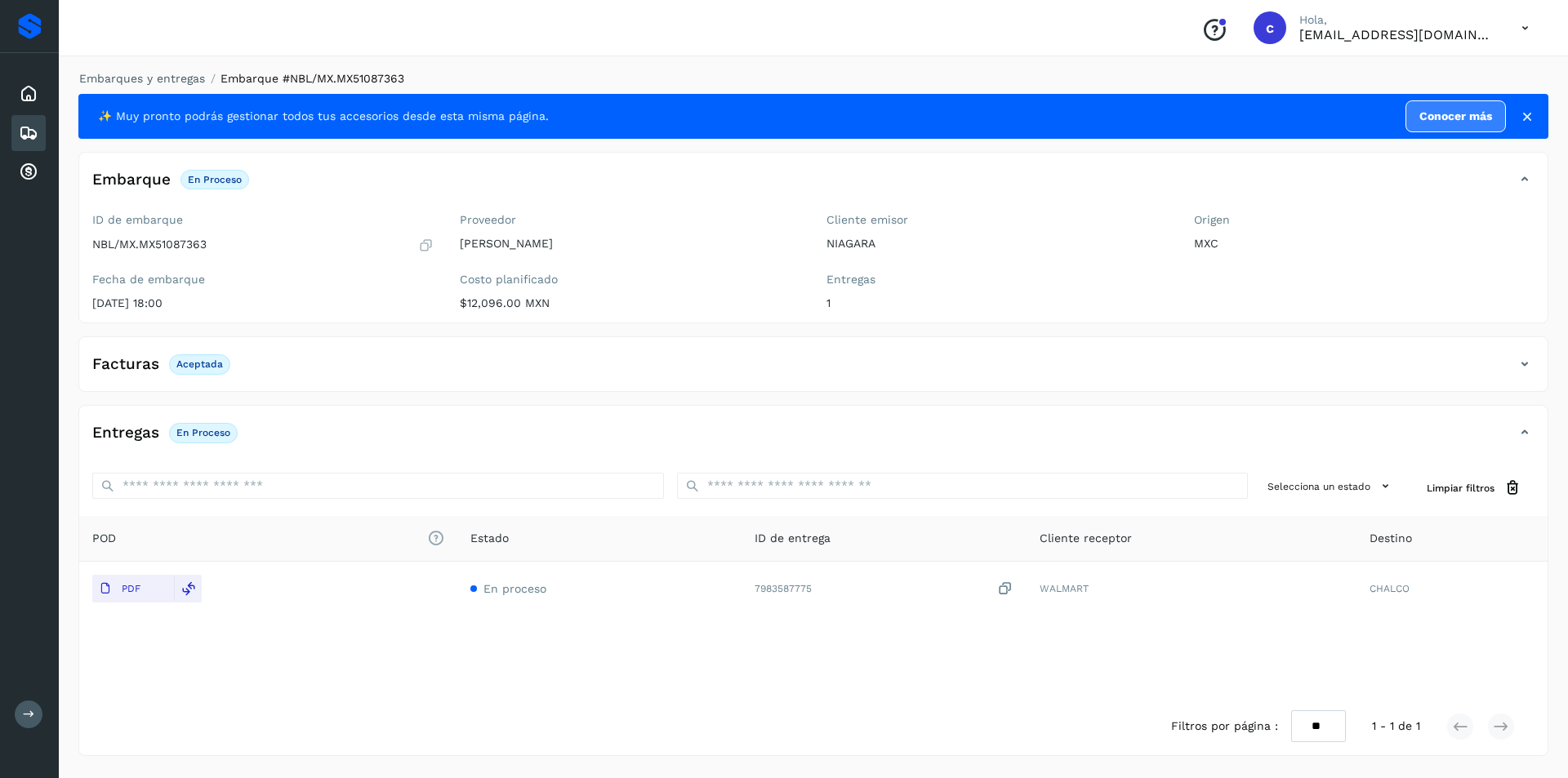
click at [35, 129] on icon at bounding box center [28, 133] width 20 height 20
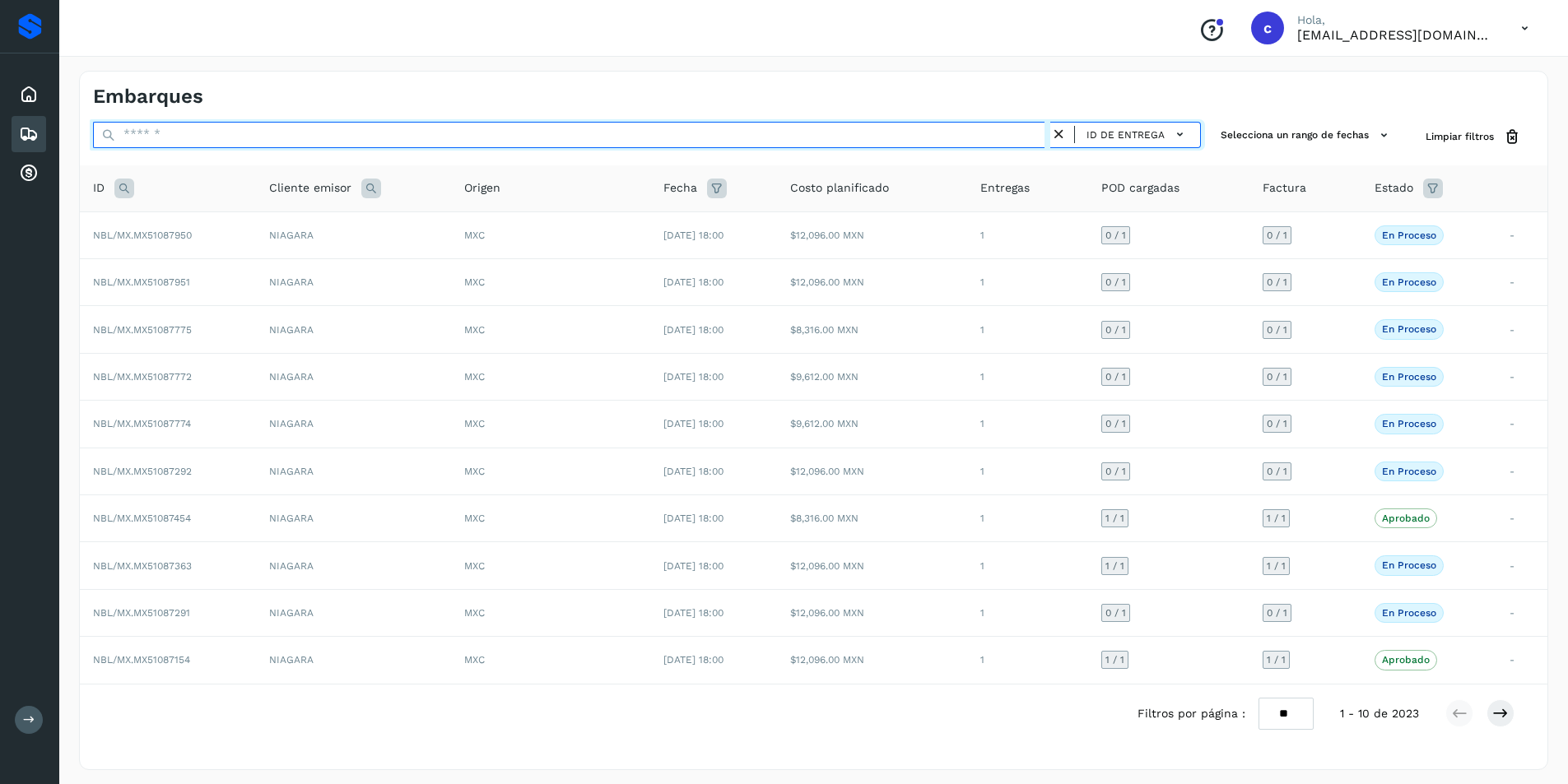
click at [897, 128] on input "text" at bounding box center [572, 135] width 958 height 26
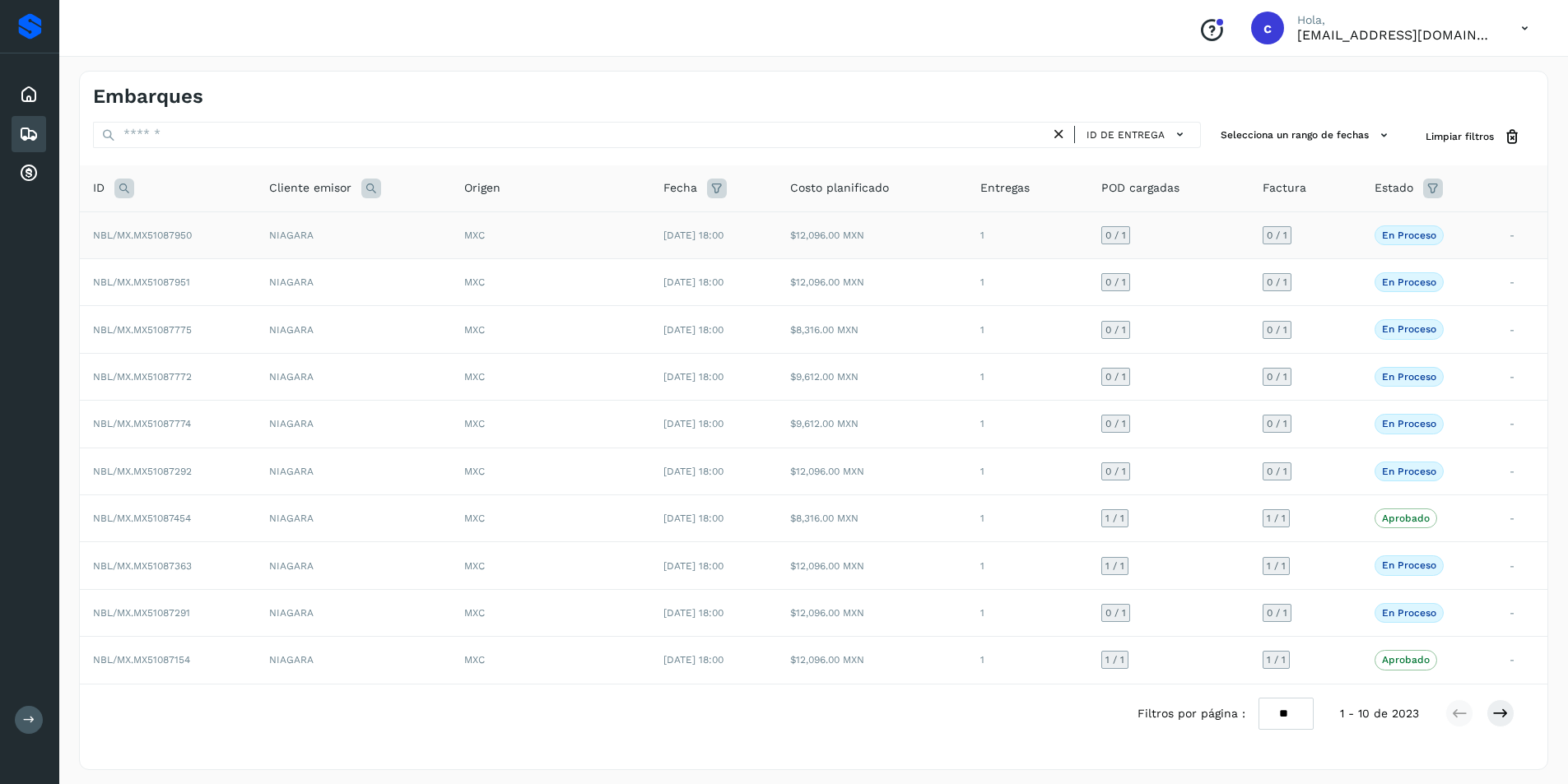
click at [148, 250] on td "NBL/MX.MX51087950" at bounding box center [168, 235] width 176 height 47
click at [1500, 715] on icon at bounding box center [1500, 713] width 17 height 17
click at [1493, 709] on icon at bounding box center [1500, 713] width 17 height 17
click at [967, 240] on td "$12,096.00 MXN" at bounding box center [872, 235] width 190 height 47
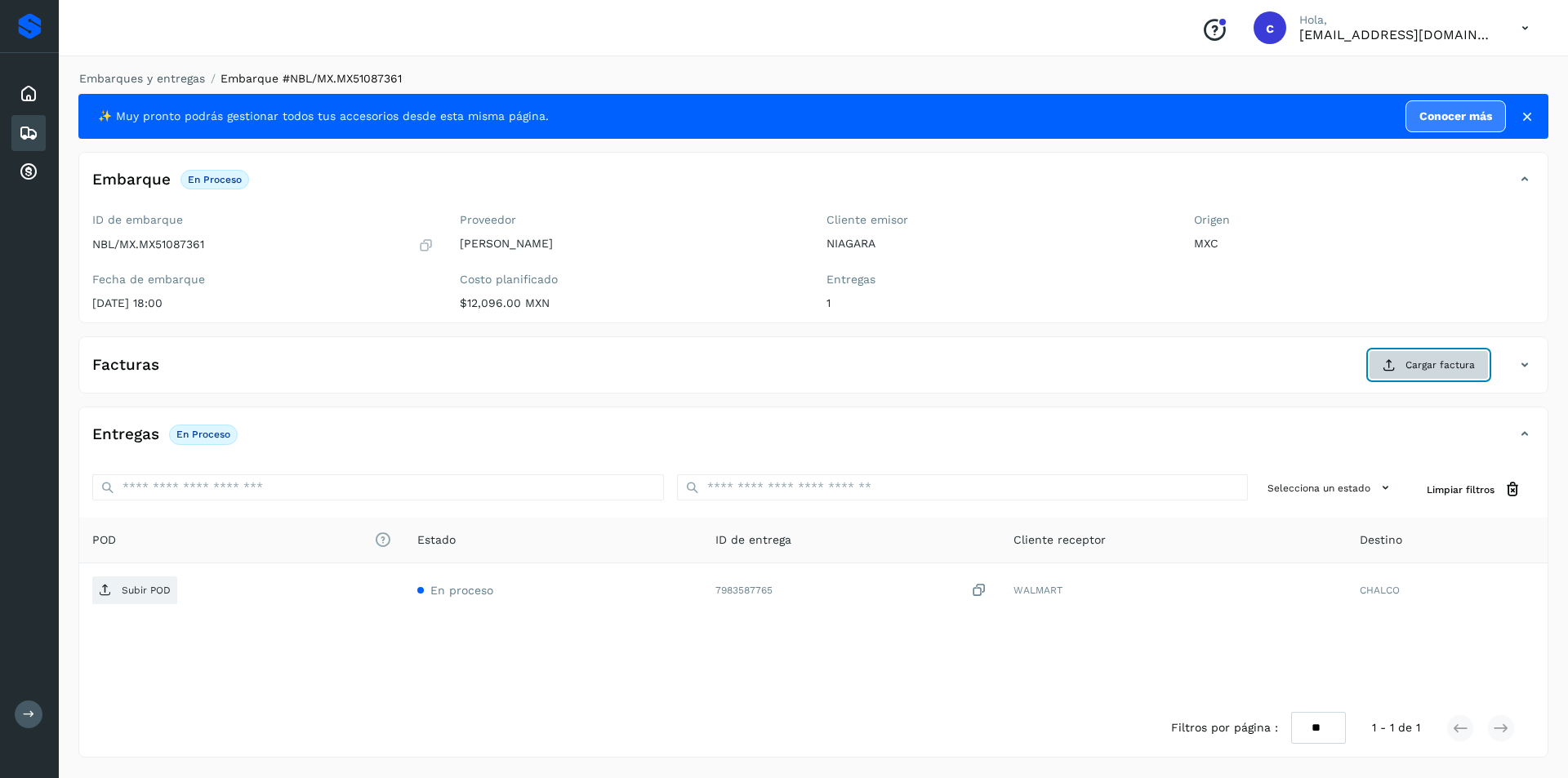
click at [1418, 360] on span "Cargar factura" at bounding box center [1439, 364] width 69 height 15
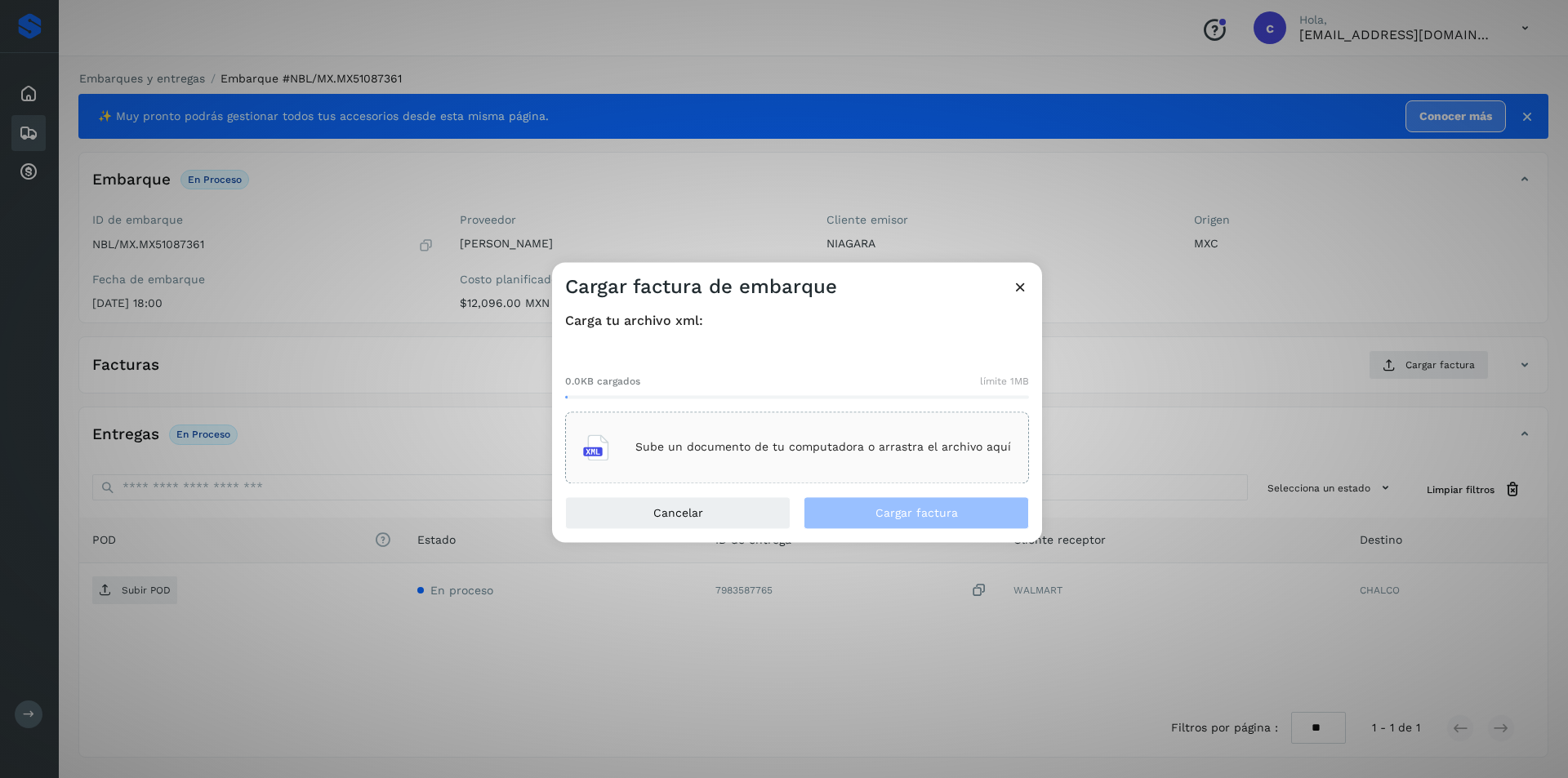
click at [711, 442] on p "Sube un documento de tu computadora o arrastra el archivo aquí" at bounding box center [823, 448] width 376 height 14
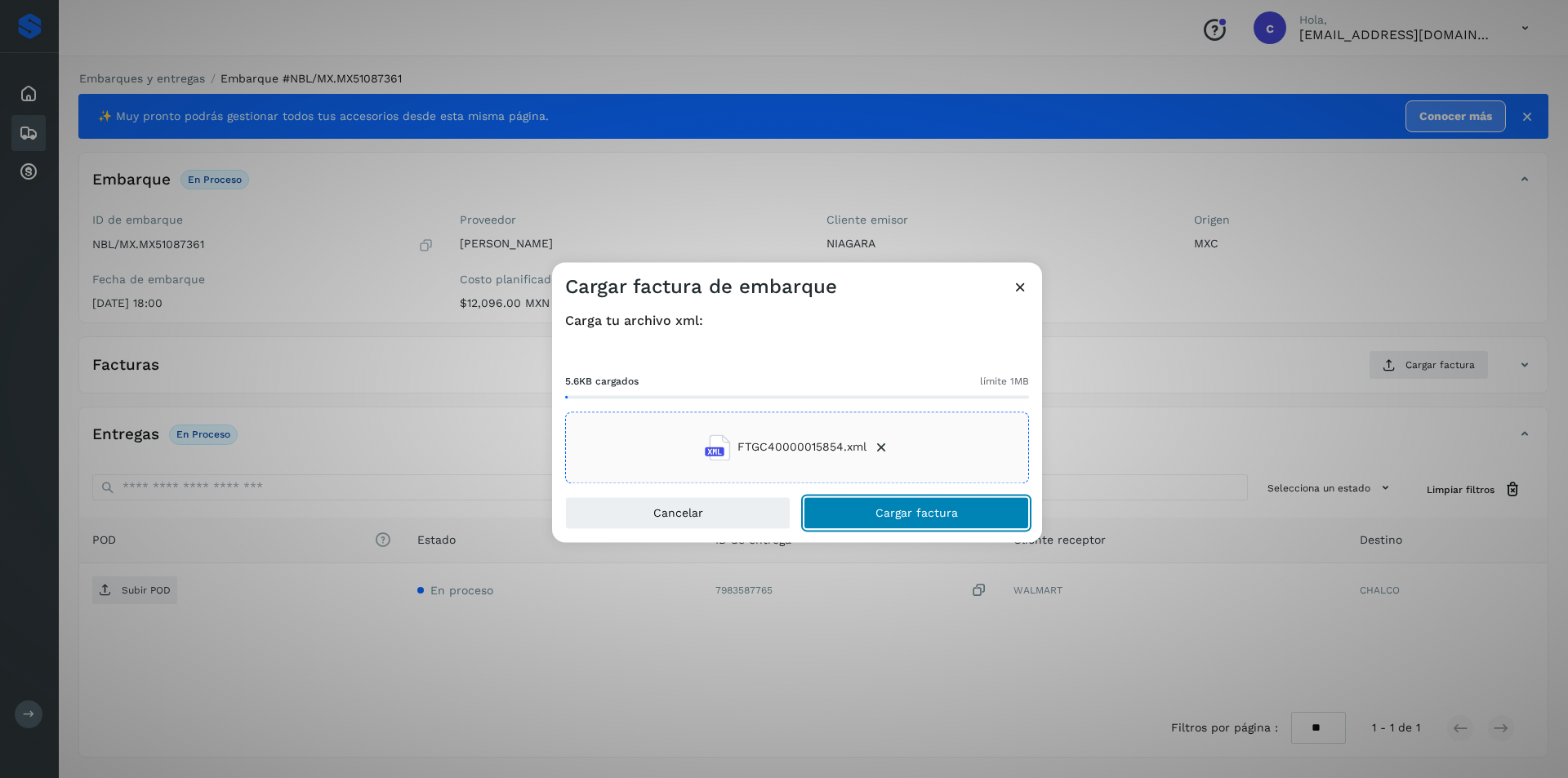
click at [901, 524] on button "Cargar factura" at bounding box center [916, 513] width 225 height 33
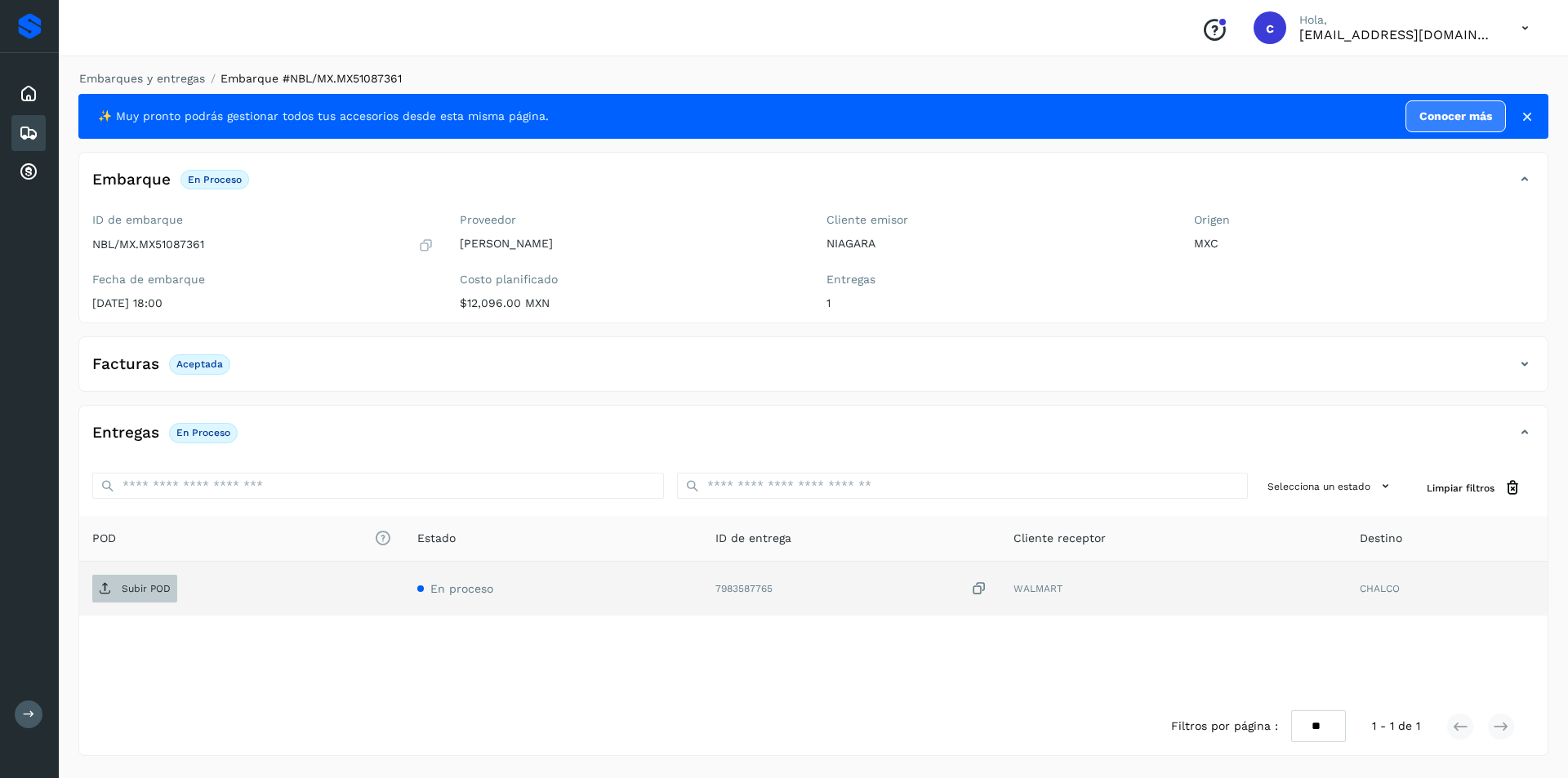
click at [150, 596] on span "Subir POD" at bounding box center [135, 589] width 85 height 26
click at [149, 593] on button "PDF" at bounding box center [133, 589] width 82 height 28
click at [34, 128] on icon at bounding box center [28, 133] width 20 height 20
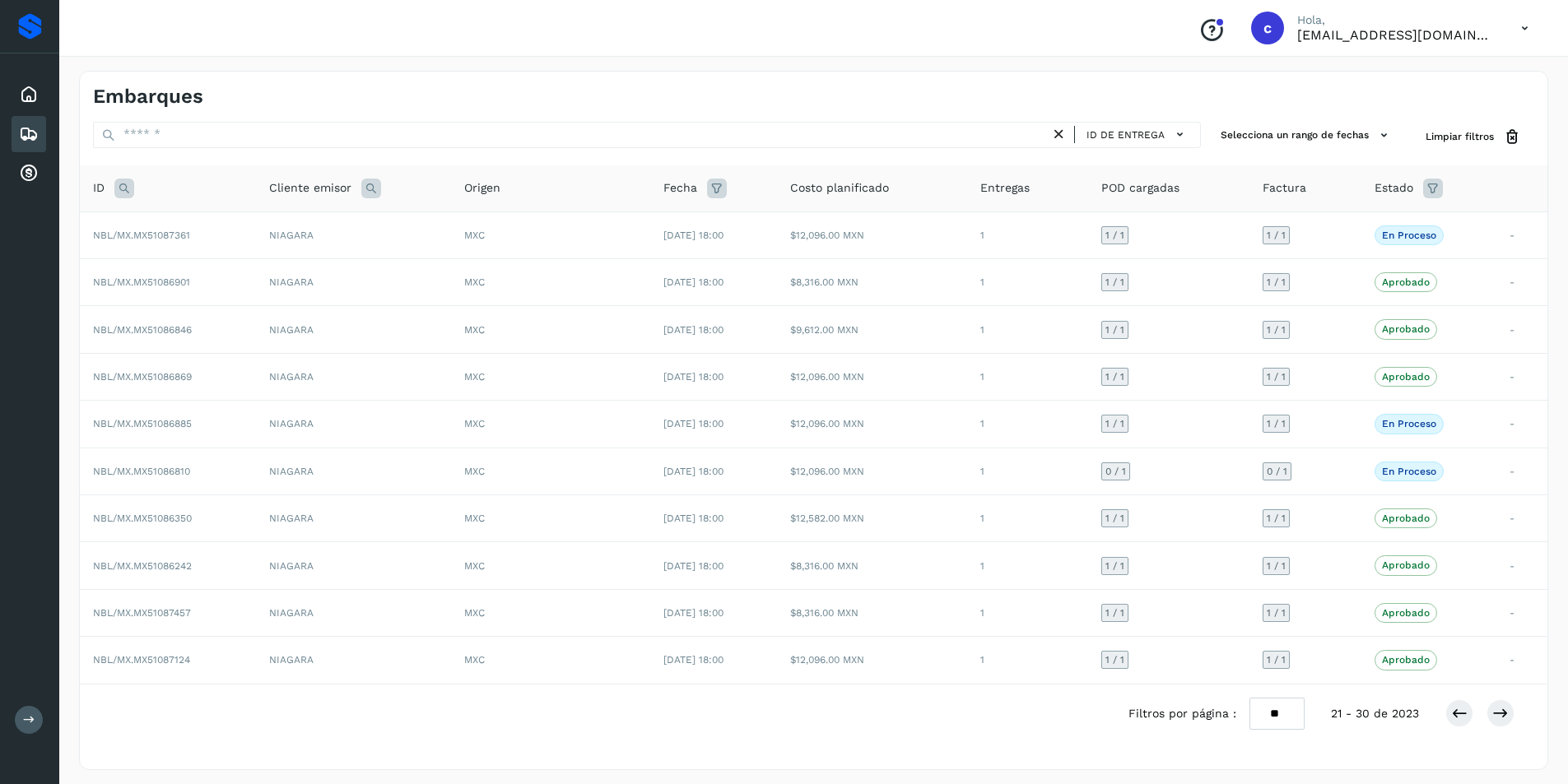
click at [1067, 134] on icon at bounding box center [1060, 135] width 17 height 17
click at [1493, 719] on icon at bounding box center [1500, 713] width 17 height 17
click at [1464, 709] on icon at bounding box center [1459, 713] width 17 height 17
click at [1463, 708] on icon at bounding box center [1459, 713] width 17 height 17
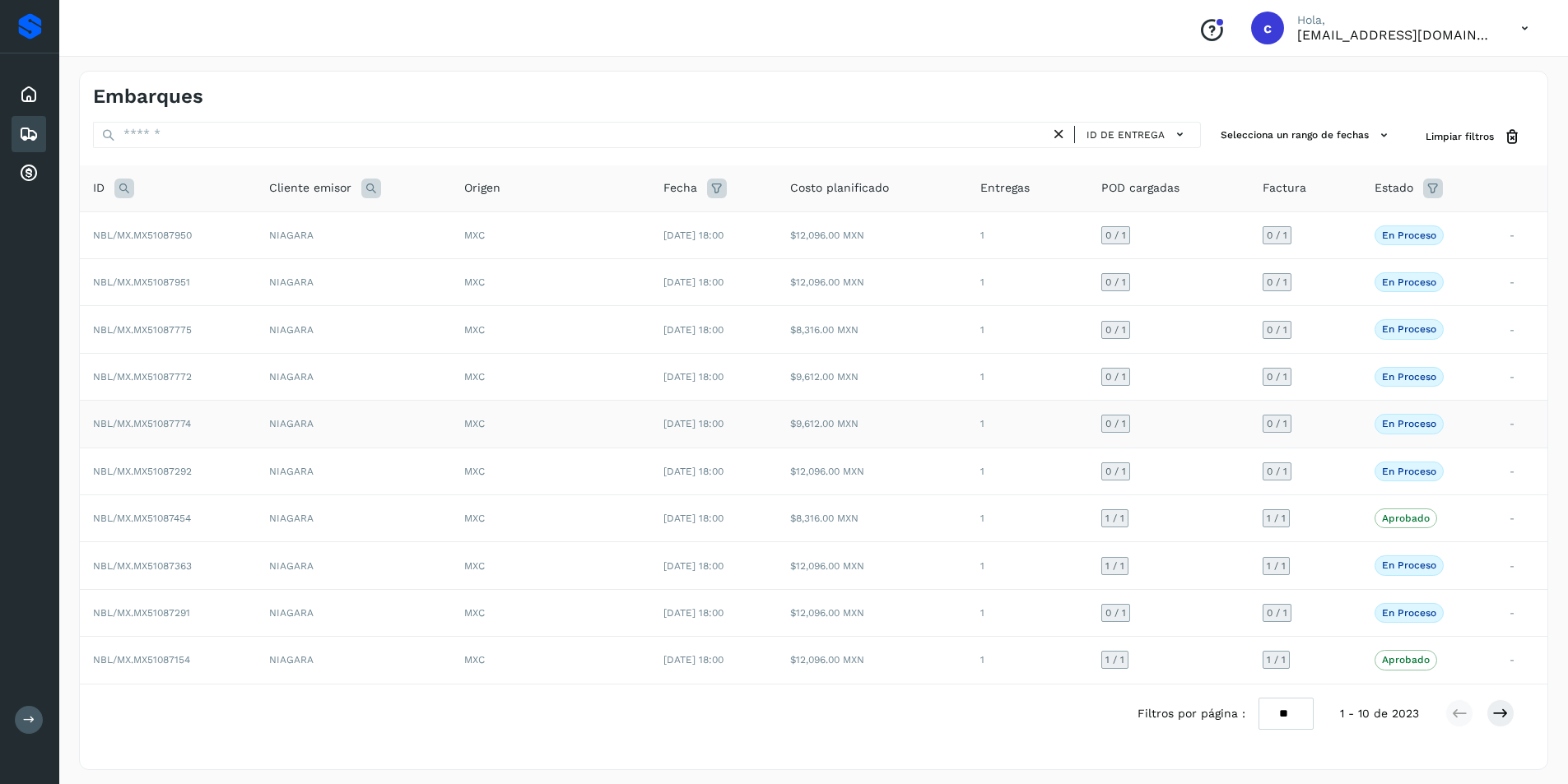
click at [861, 431] on td "$9,612.00 MXN" at bounding box center [872, 425] width 190 height 47
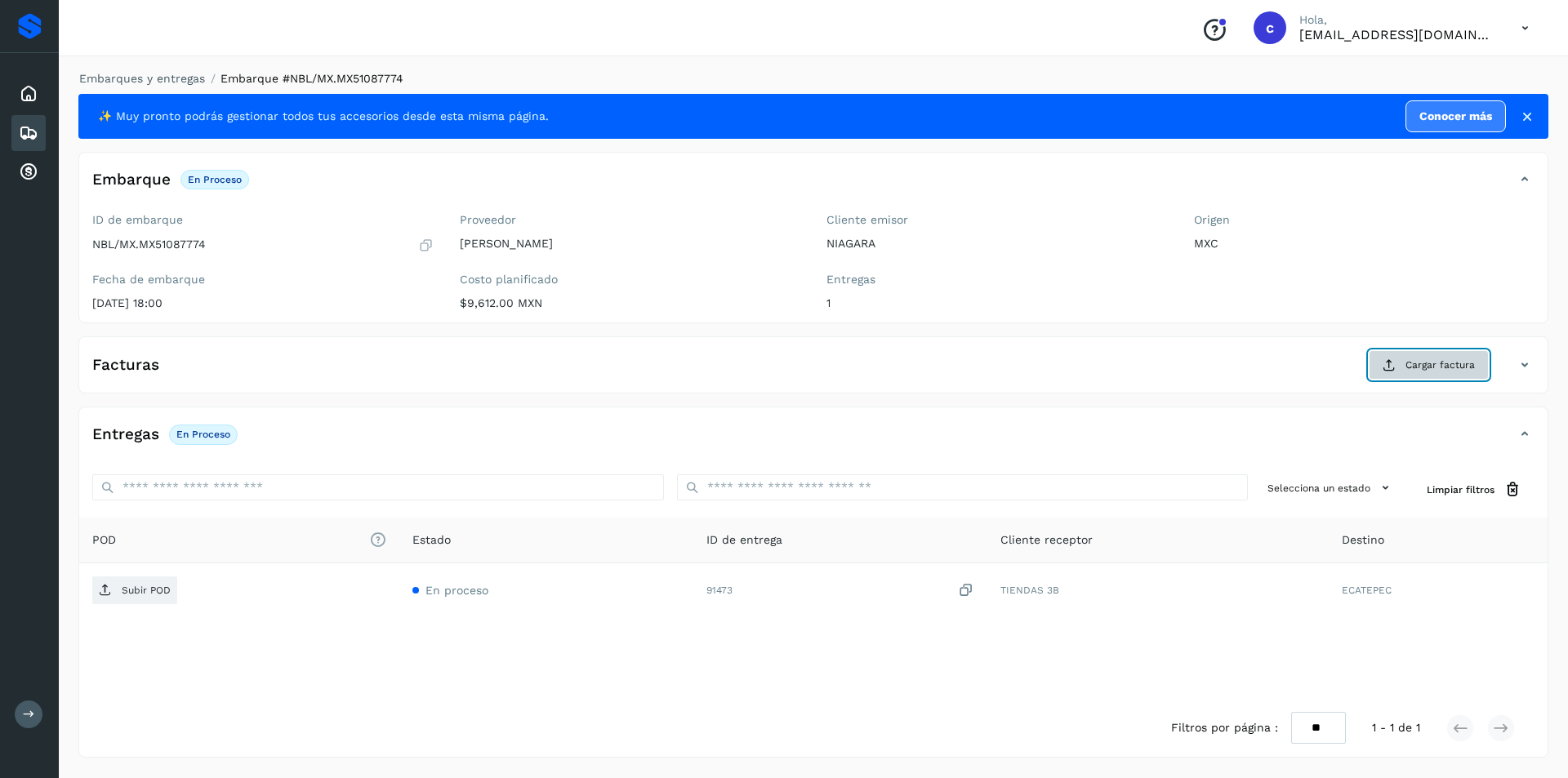
click at [1430, 364] on span "Cargar factura" at bounding box center [1439, 364] width 69 height 15
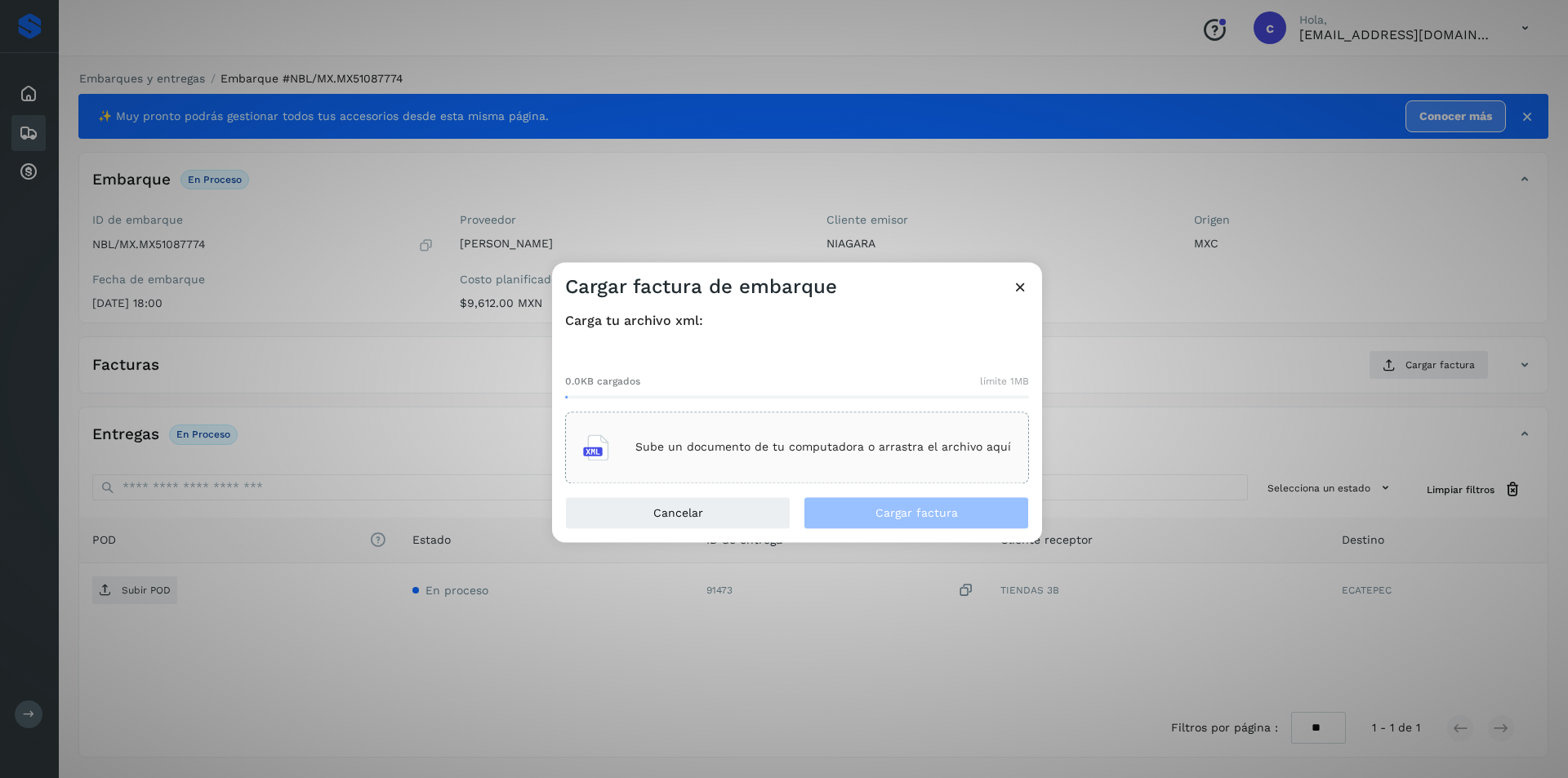
click at [788, 477] on div "Sube un documento de tu computadora o arrastra el archivo aquí" at bounding box center [796, 447] width 464 height 72
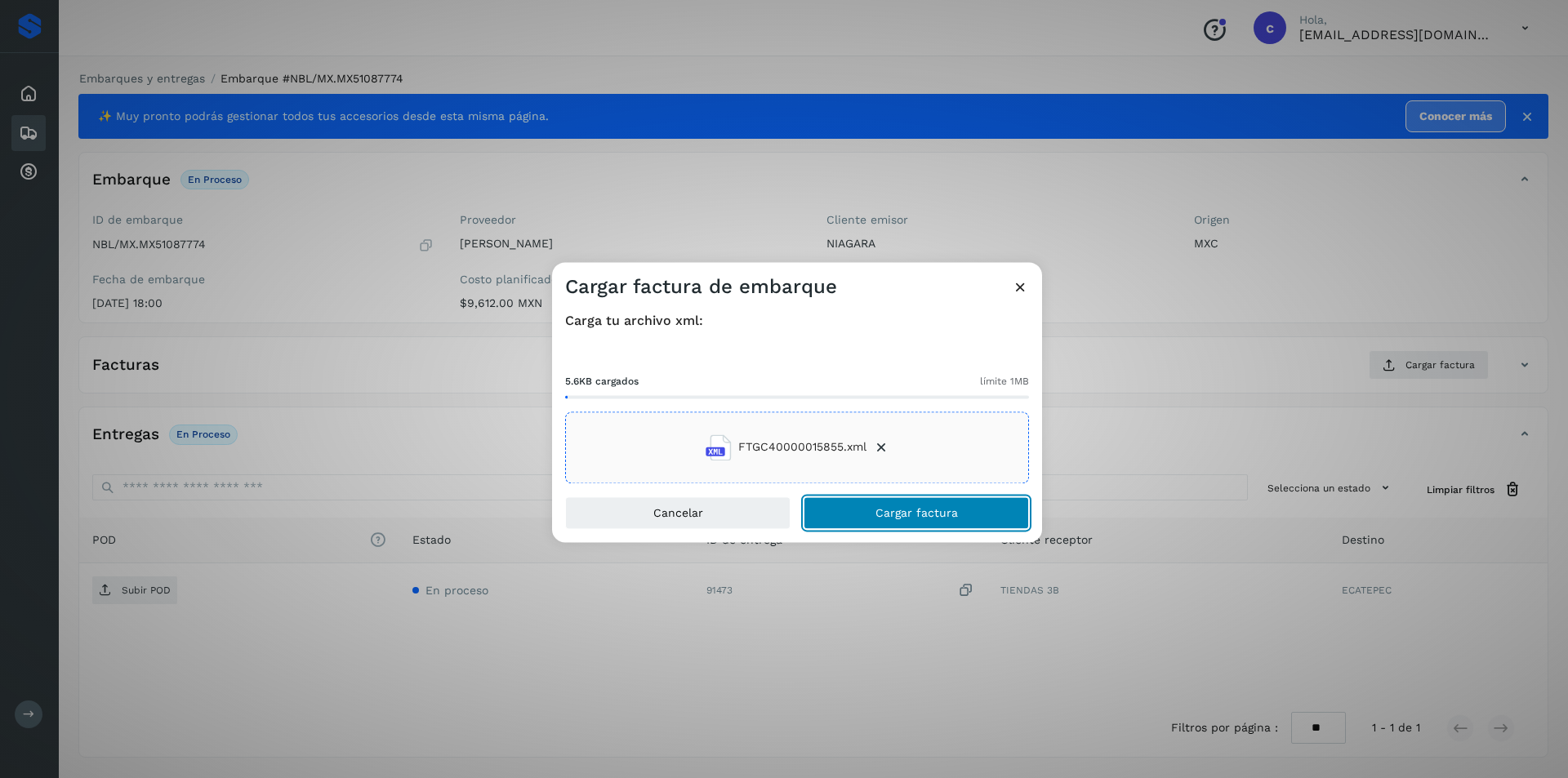
click at [968, 507] on button "Cargar factura" at bounding box center [916, 513] width 225 height 33
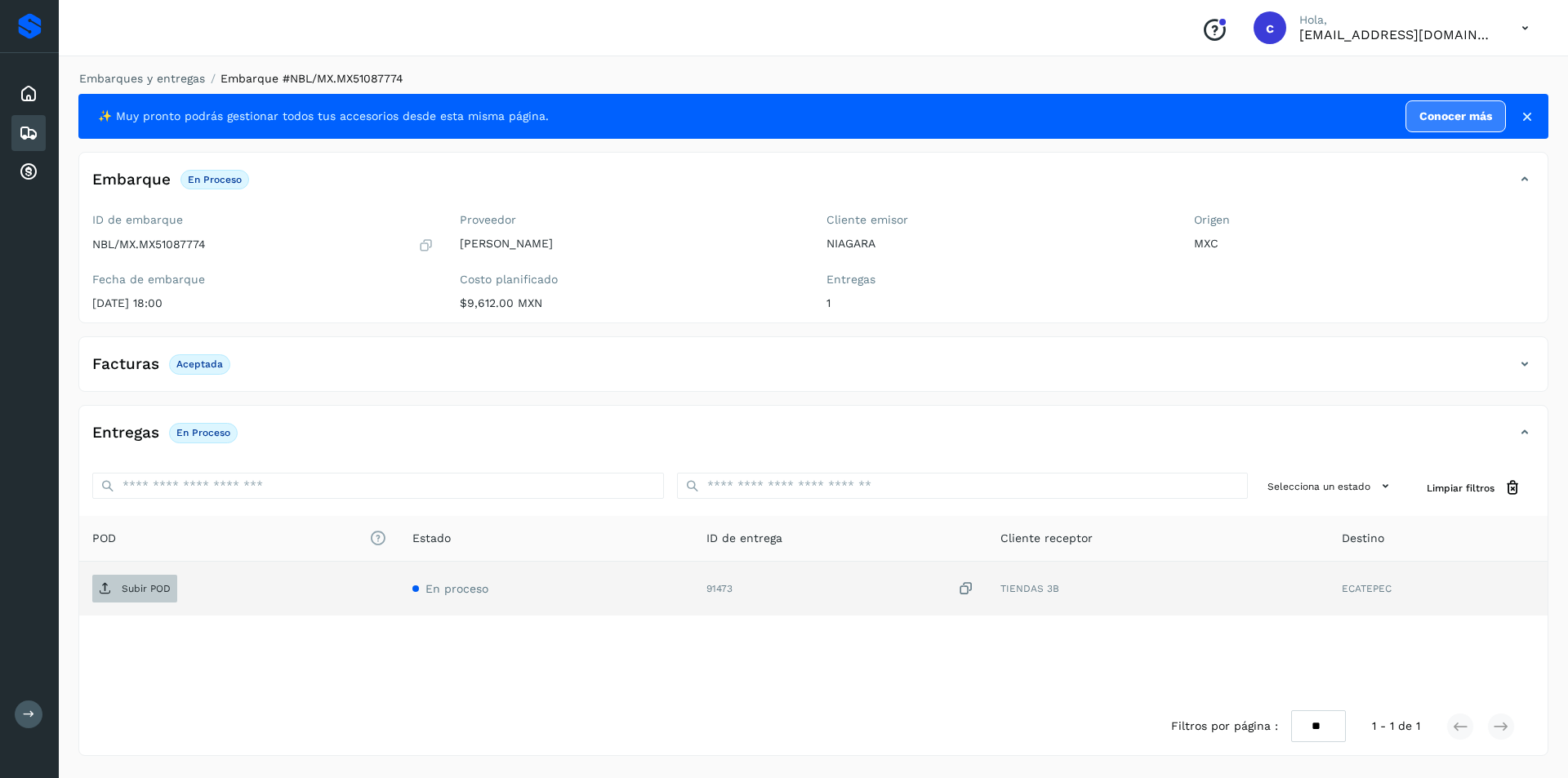
click at [128, 579] on span "Subir POD" at bounding box center [135, 589] width 85 height 26
click at [28, 104] on div "Inicio" at bounding box center [28, 94] width 35 height 36
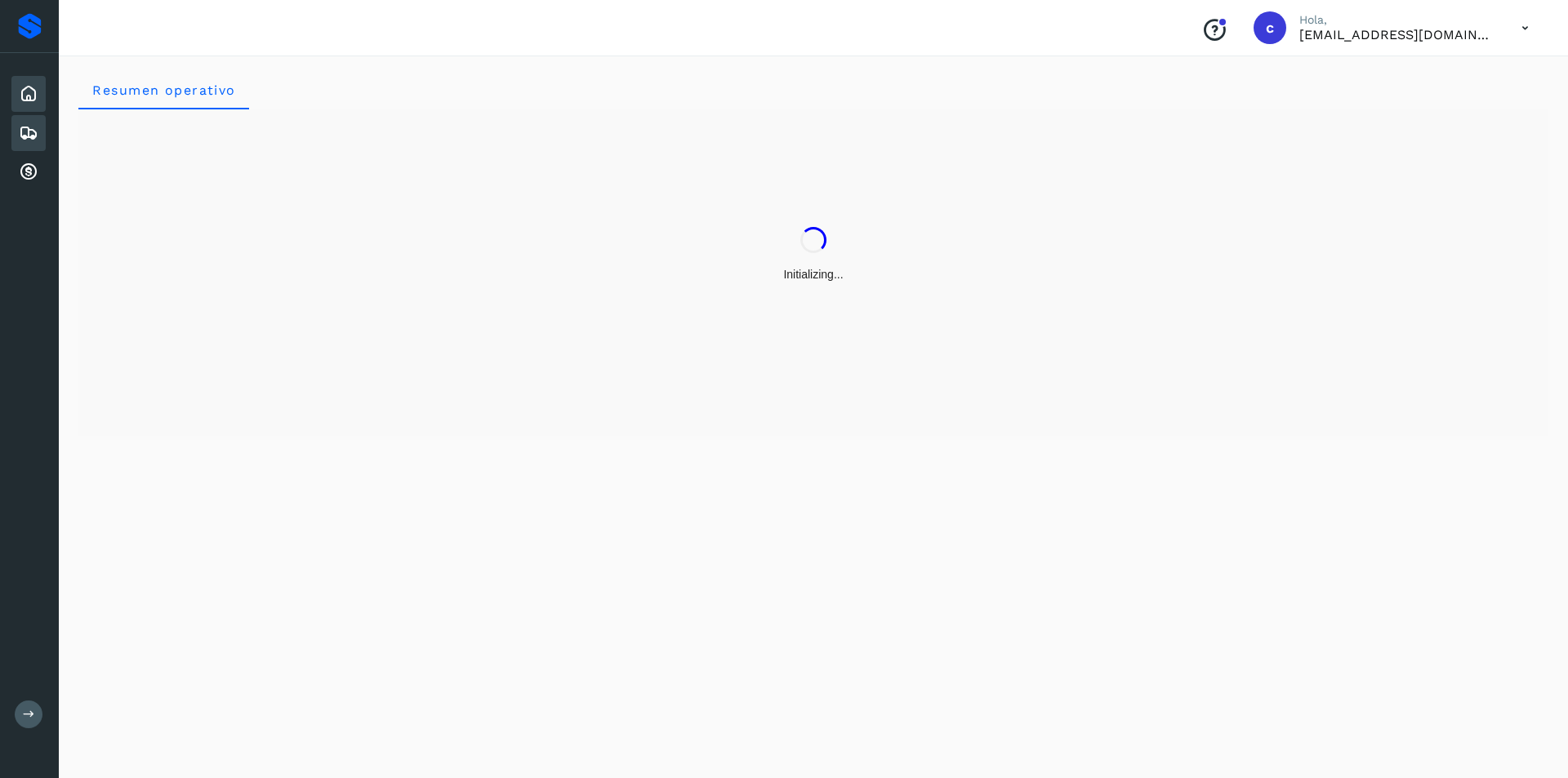
click at [26, 130] on icon at bounding box center [28, 133] width 20 height 20
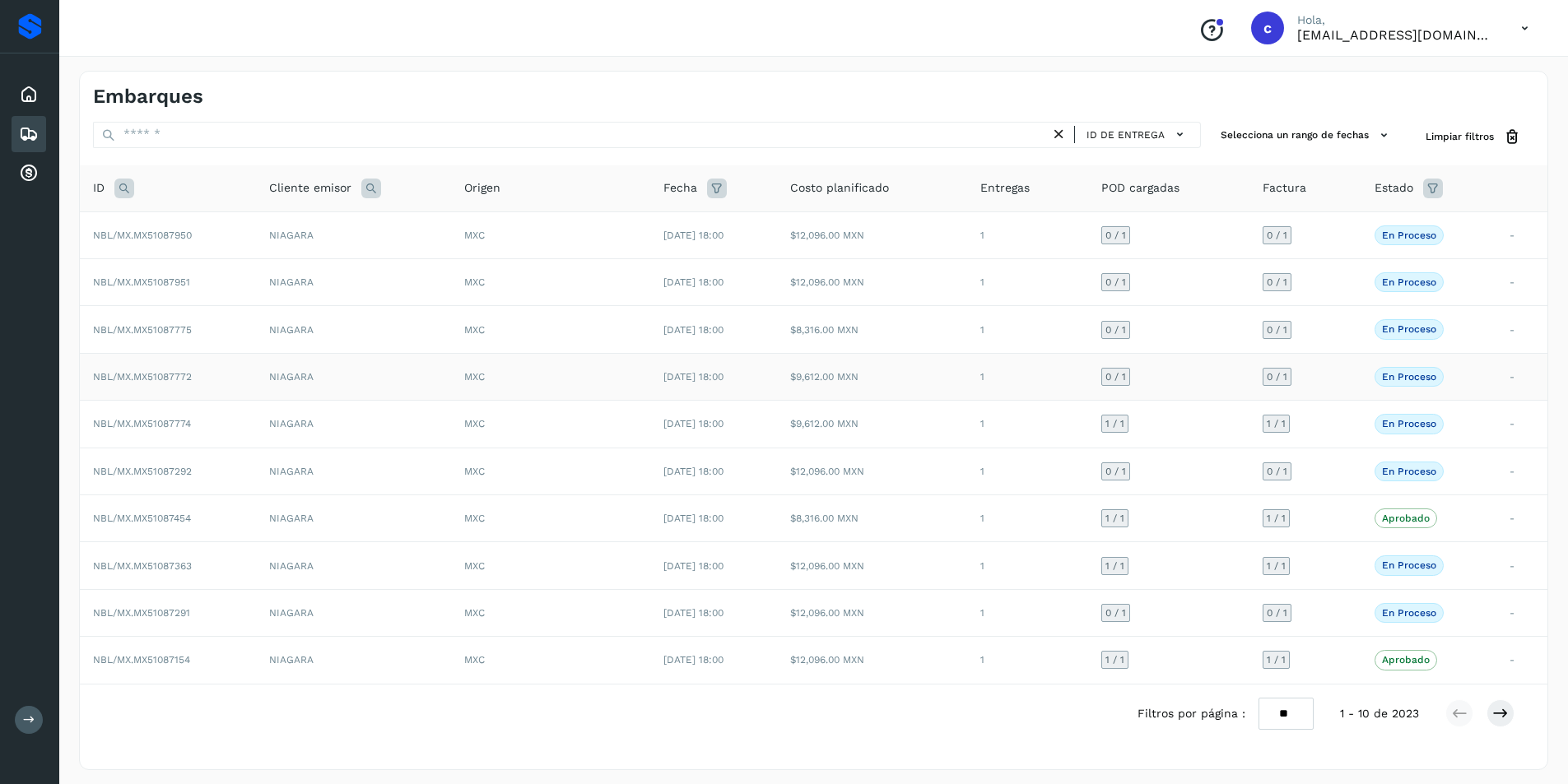
click at [635, 371] on td "MXC" at bounding box center [550, 377] width 199 height 47
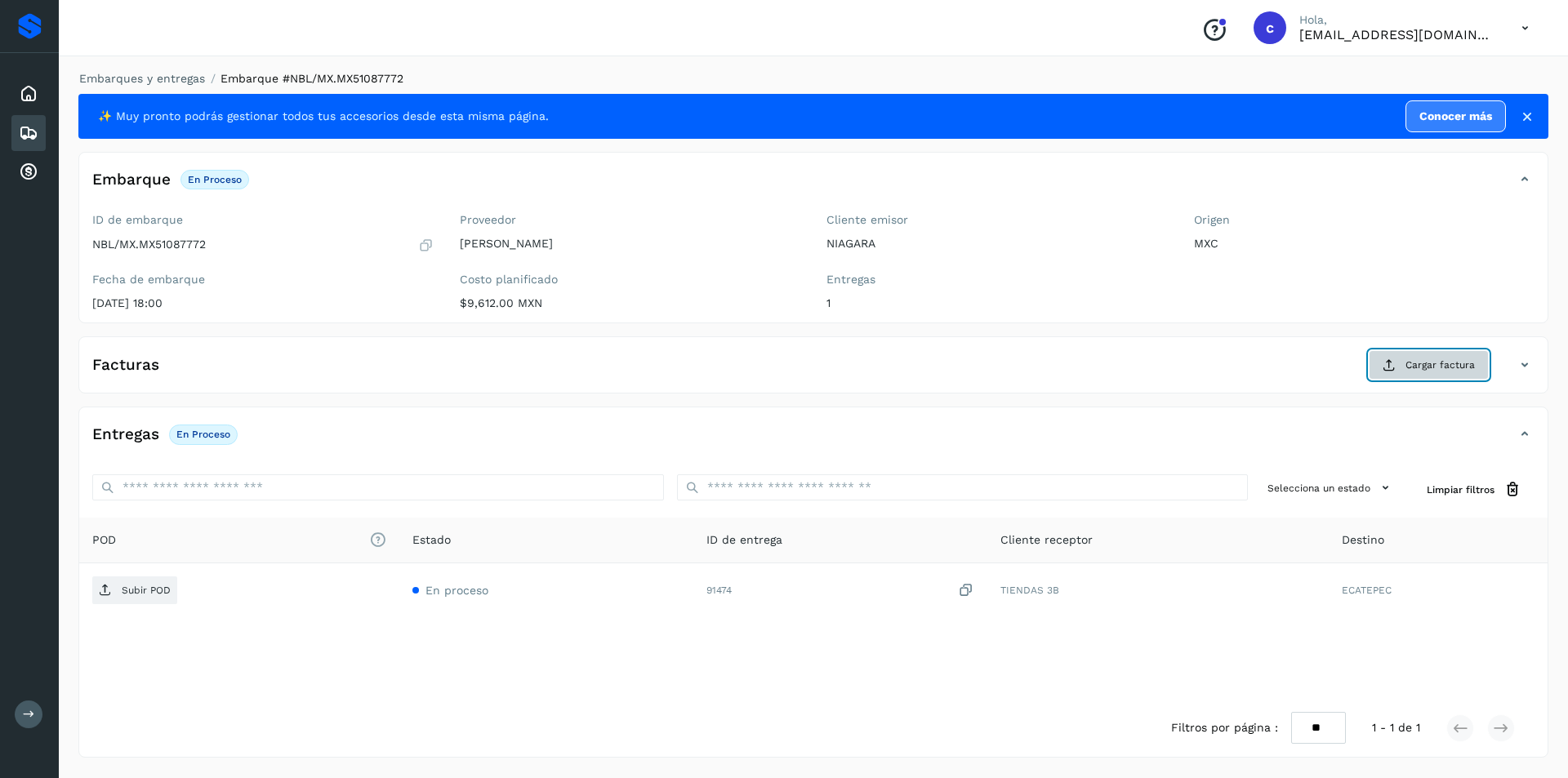
click at [1464, 375] on button "Cargar factura" at bounding box center [1428, 365] width 120 height 29
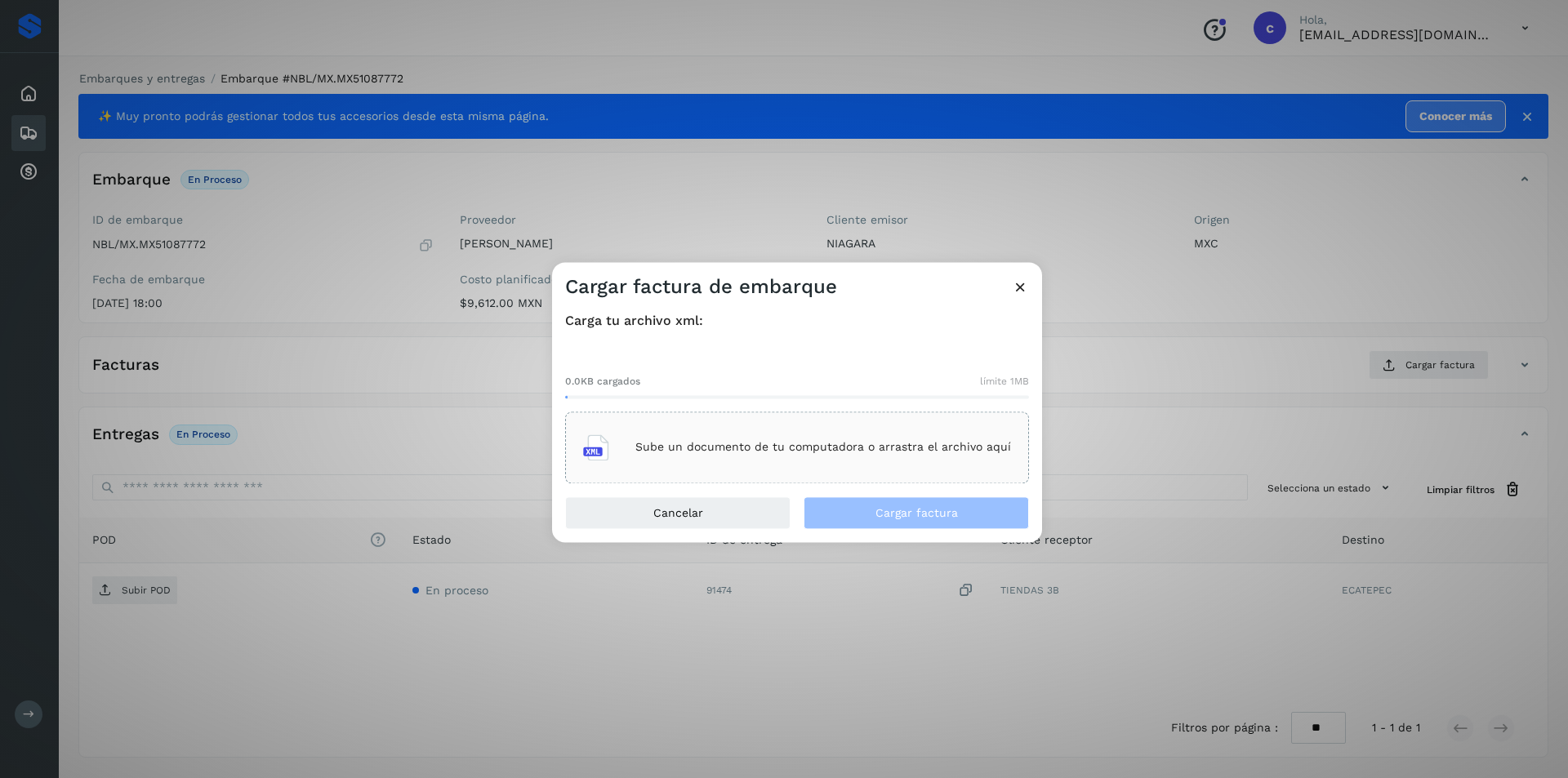
click at [777, 450] on p "Sube un documento de tu computadora o arrastra el archivo aquí" at bounding box center [823, 448] width 376 height 14
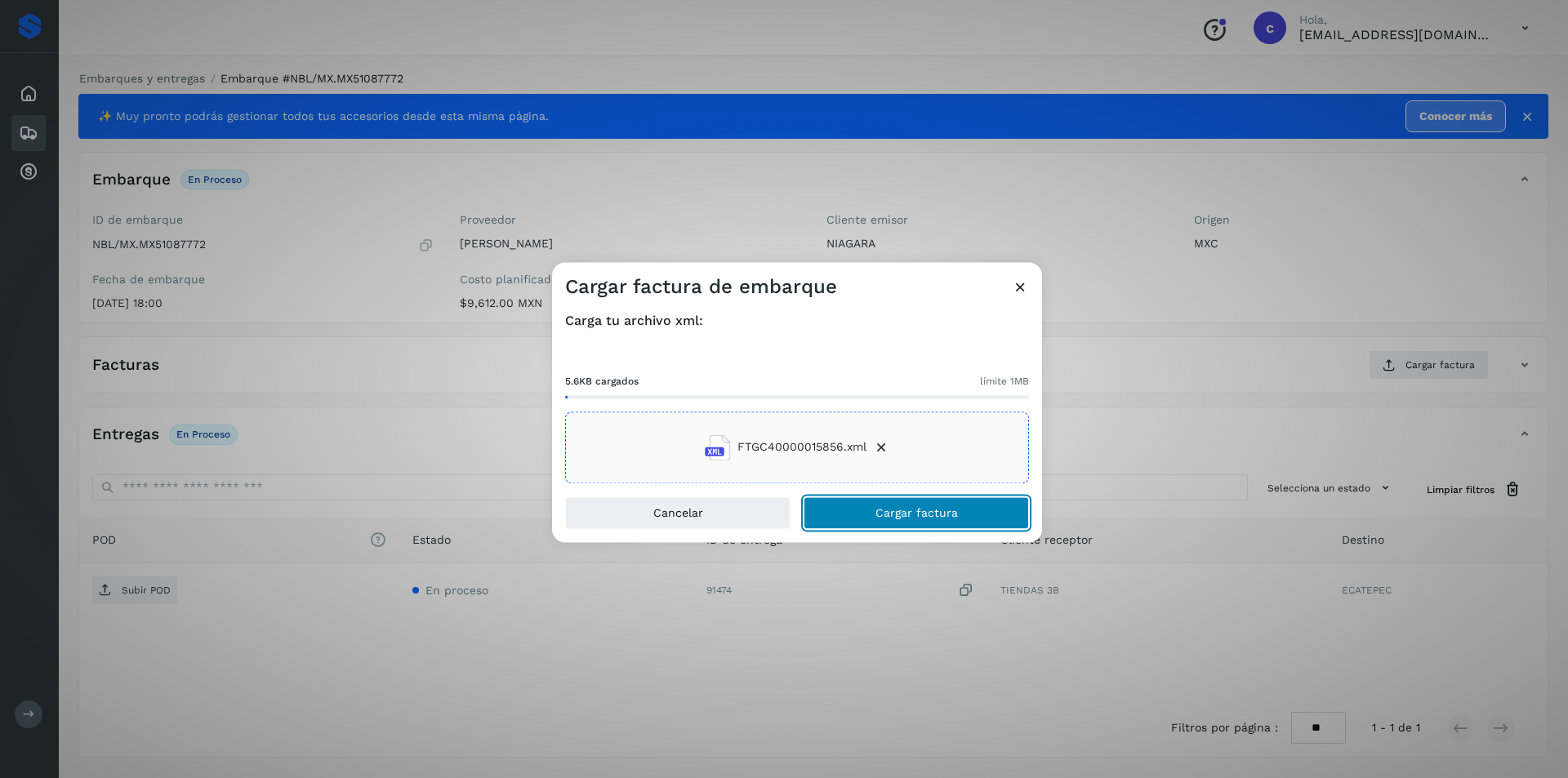
click at [926, 513] on span "Cargar factura" at bounding box center [917, 512] width 83 height 11
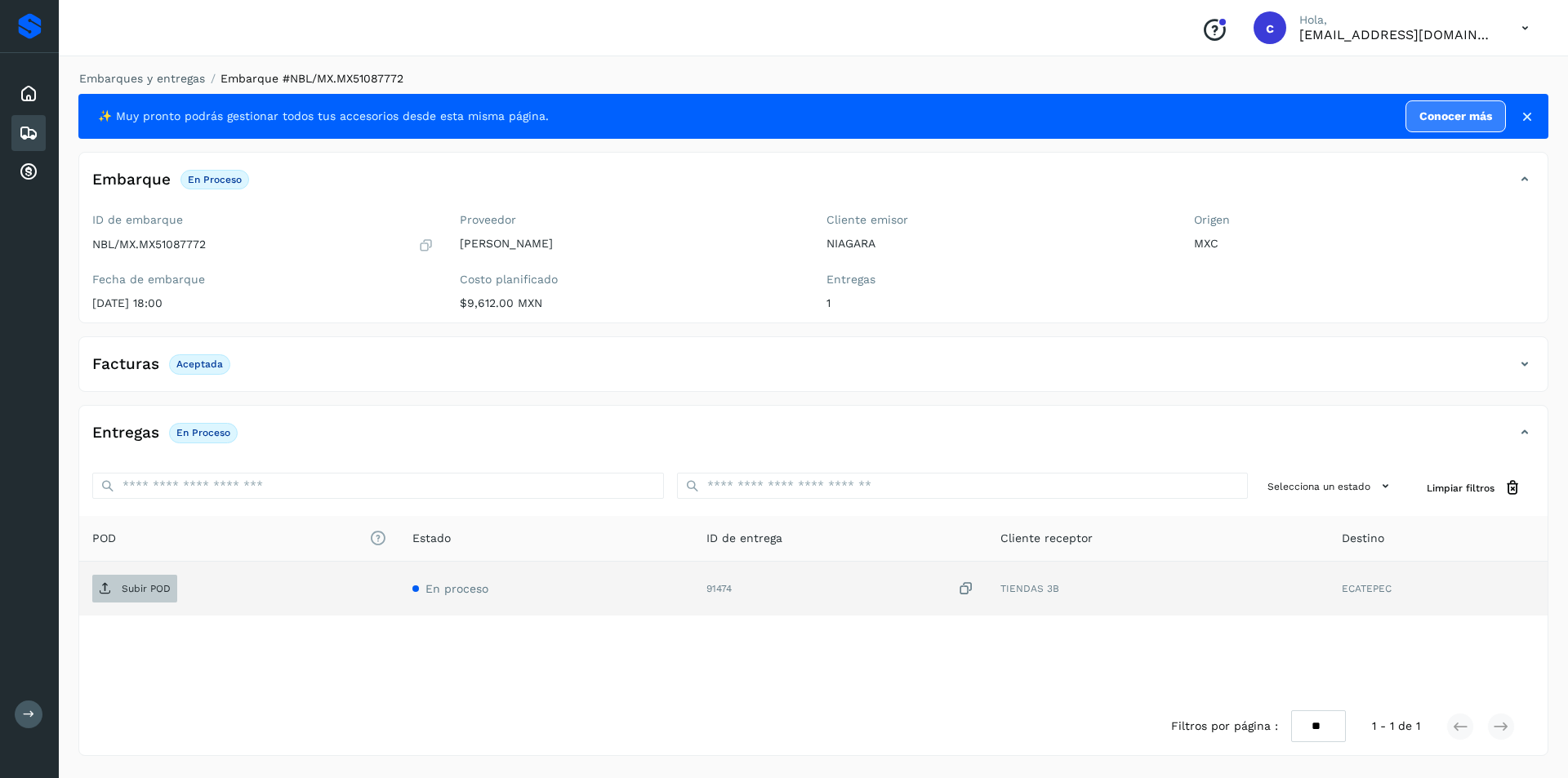
click at [151, 593] on p "Subir POD" at bounding box center [146, 588] width 49 height 11
click at [28, 138] on icon at bounding box center [28, 133] width 20 height 20
